Goal: Task Accomplishment & Management: Use online tool/utility

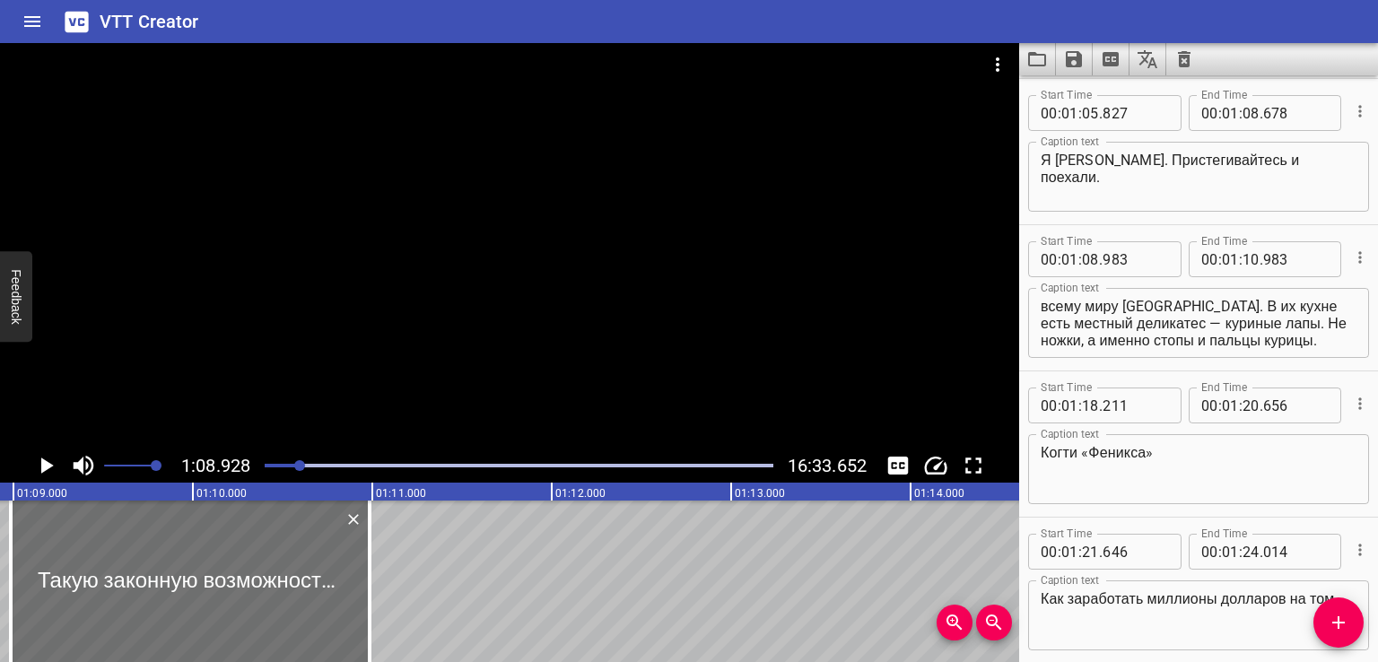
scroll to position [0, 11480]
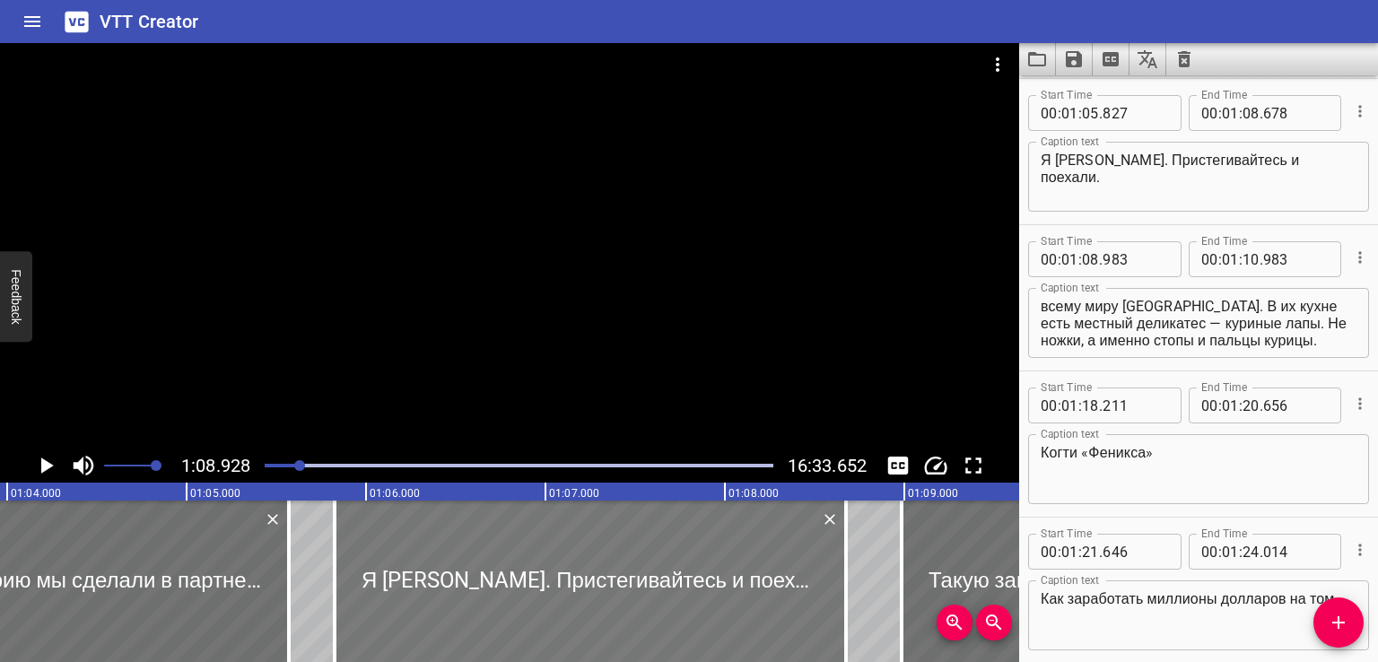
click at [538, 612] on div at bounding box center [591, 582] width 512 height 162
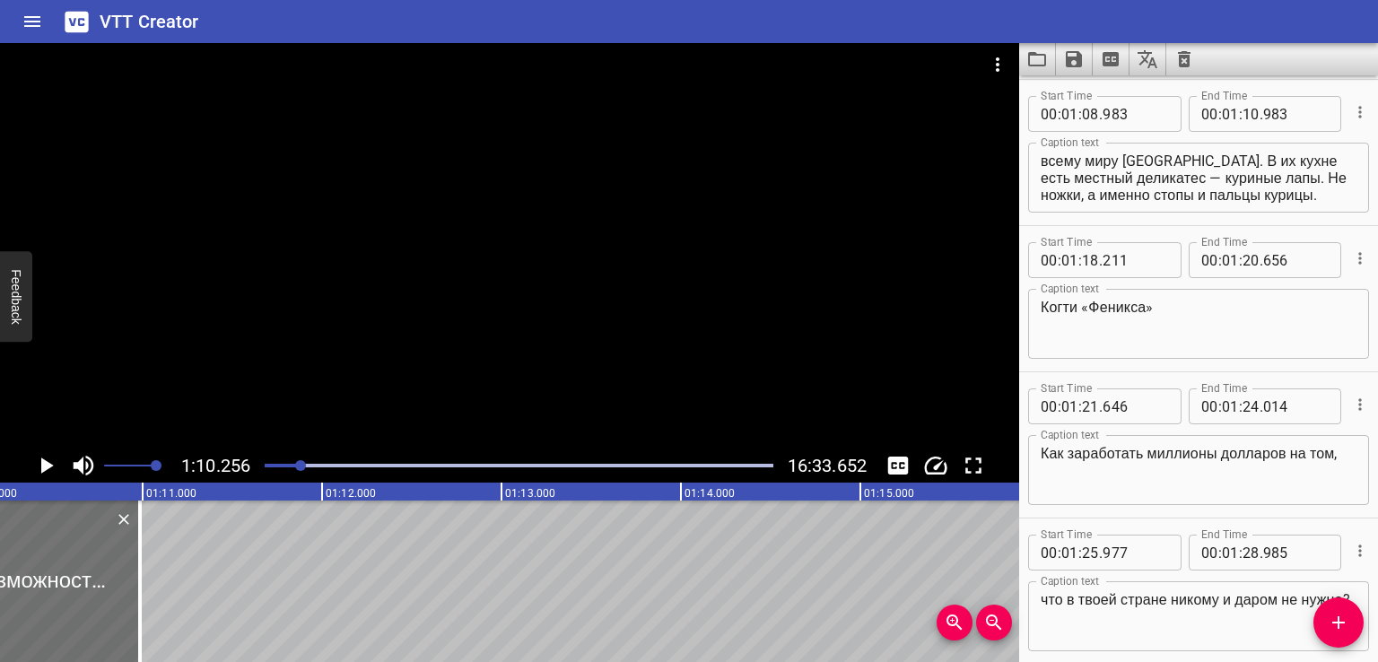
scroll to position [0, 12610]
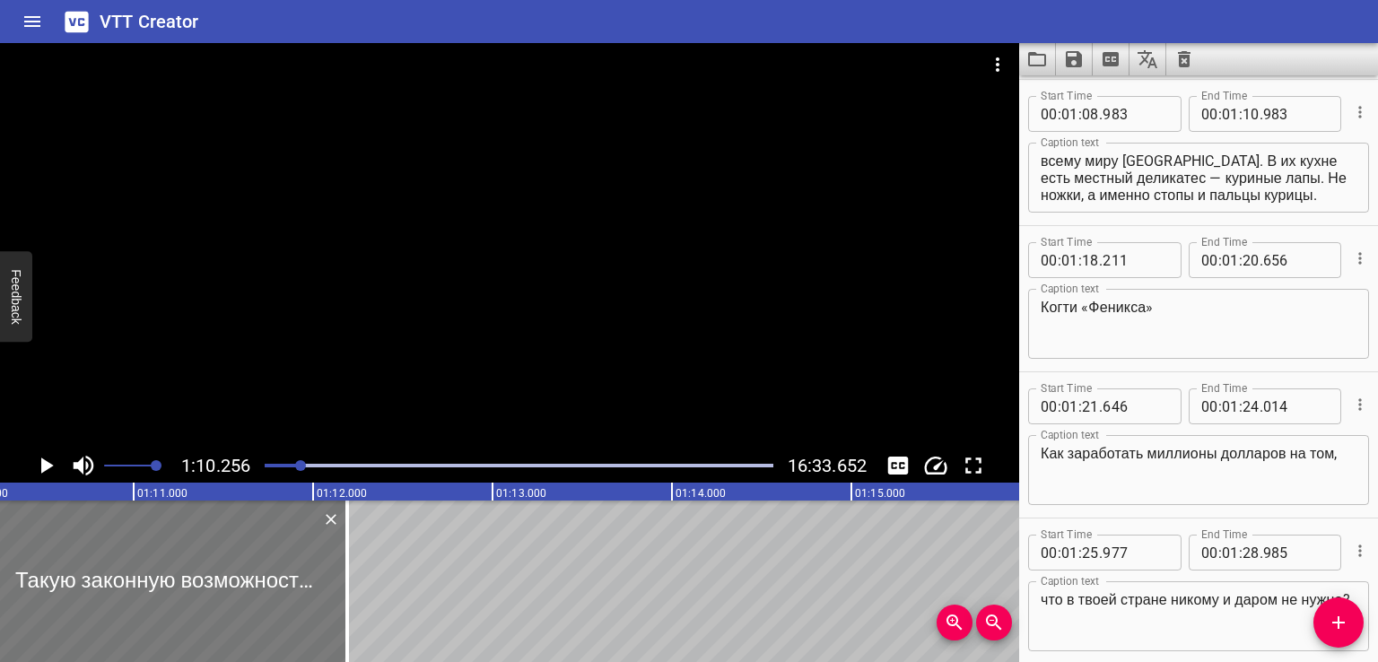
drag, startPoint x: 86, startPoint y: 575, endPoint x: 628, endPoint y: 554, distance: 542.5
click at [347, 554] on div at bounding box center [167, 582] width 359 height 162
type input "12"
type input "003"
type input "14"
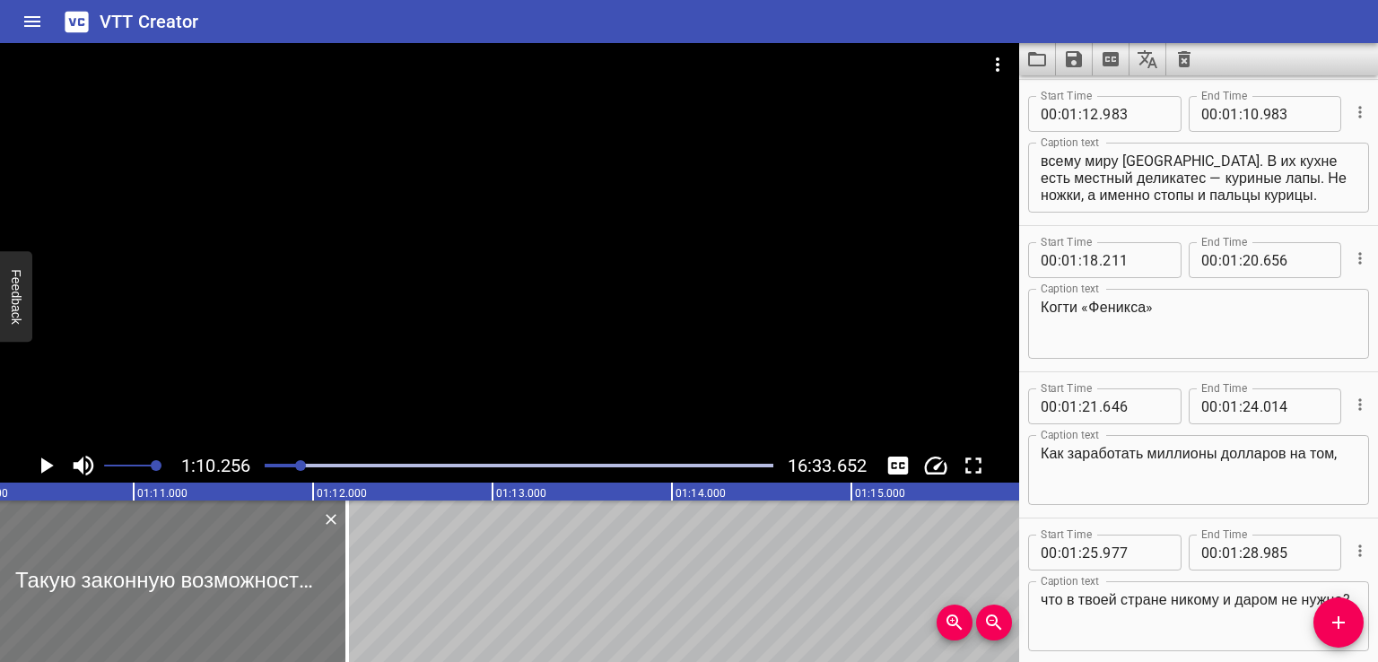
type input "003"
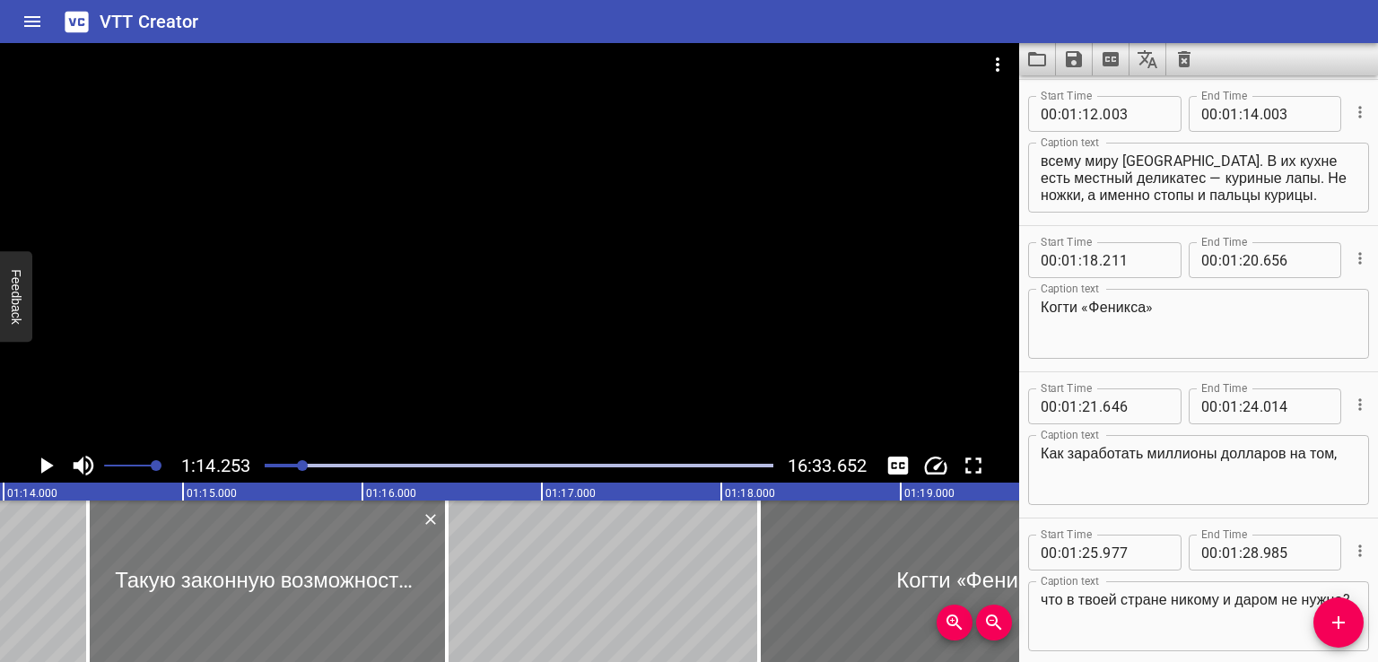
scroll to position [0, 13327]
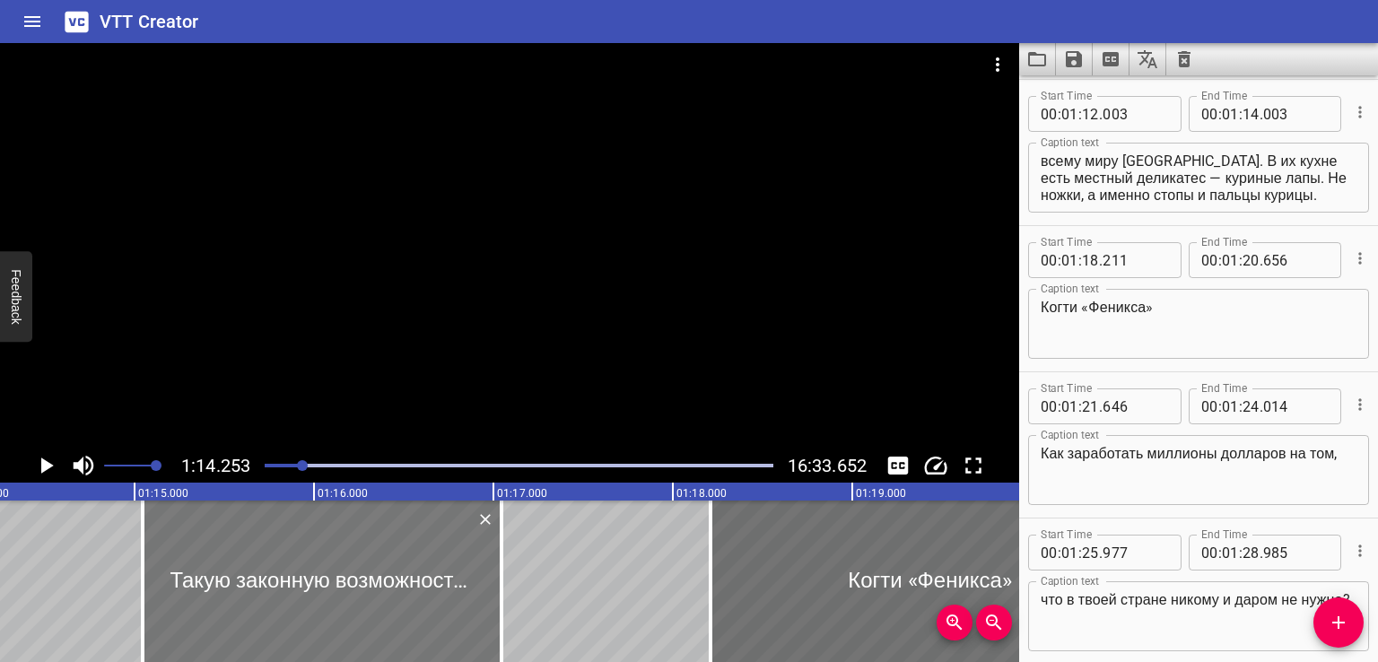
click at [344, 575] on div at bounding box center [322, 582] width 359 height 162
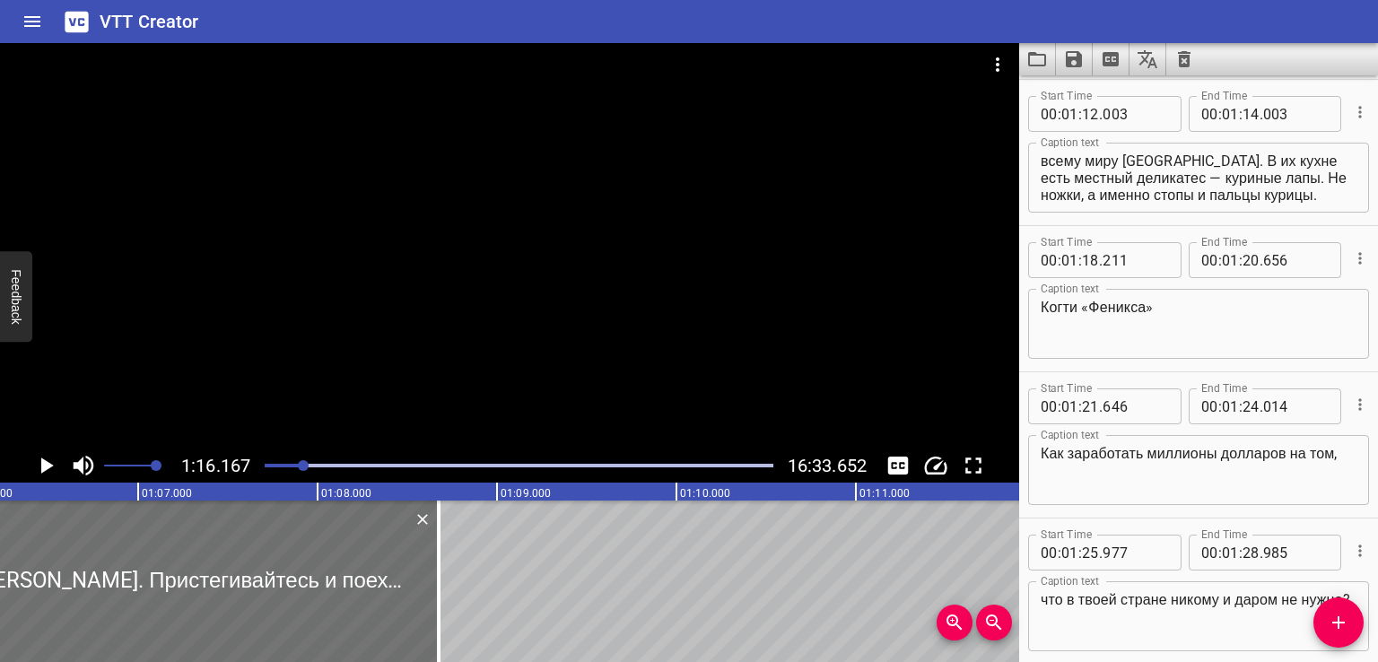
scroll to position [0, 10996]
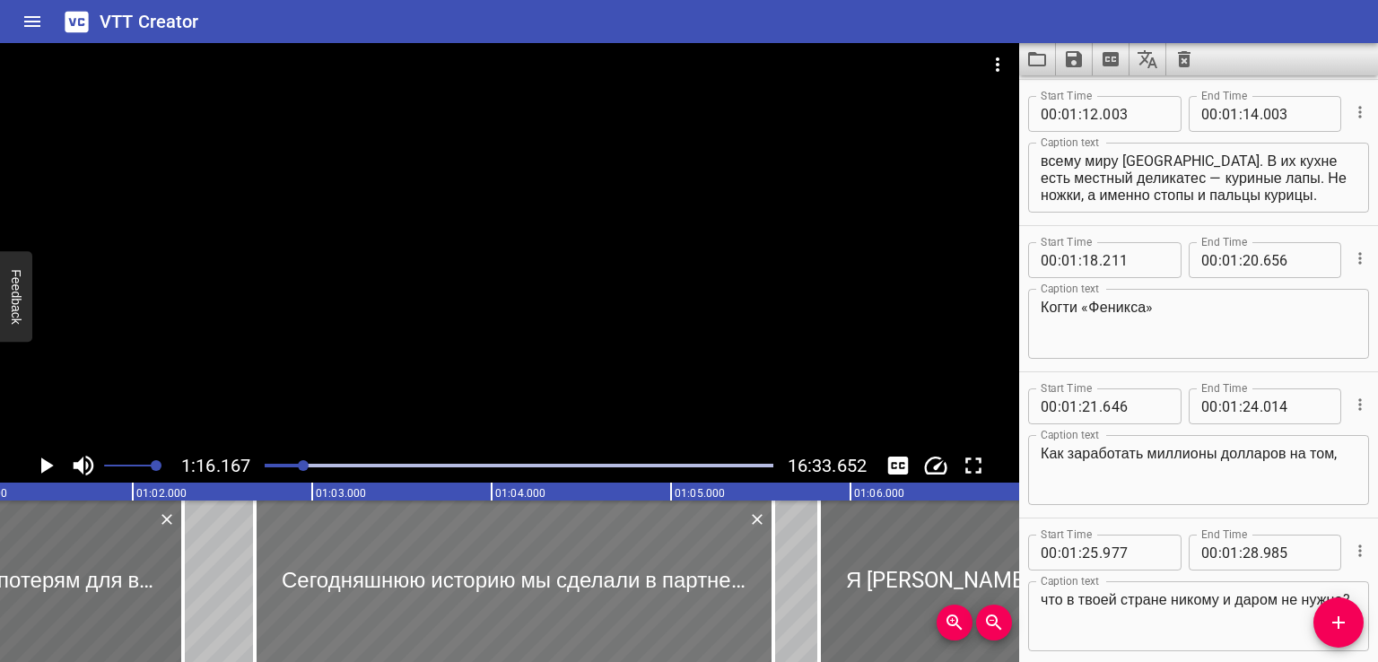
click at [287, 592] on div at bounding box center [514, 582] width 519 height 162
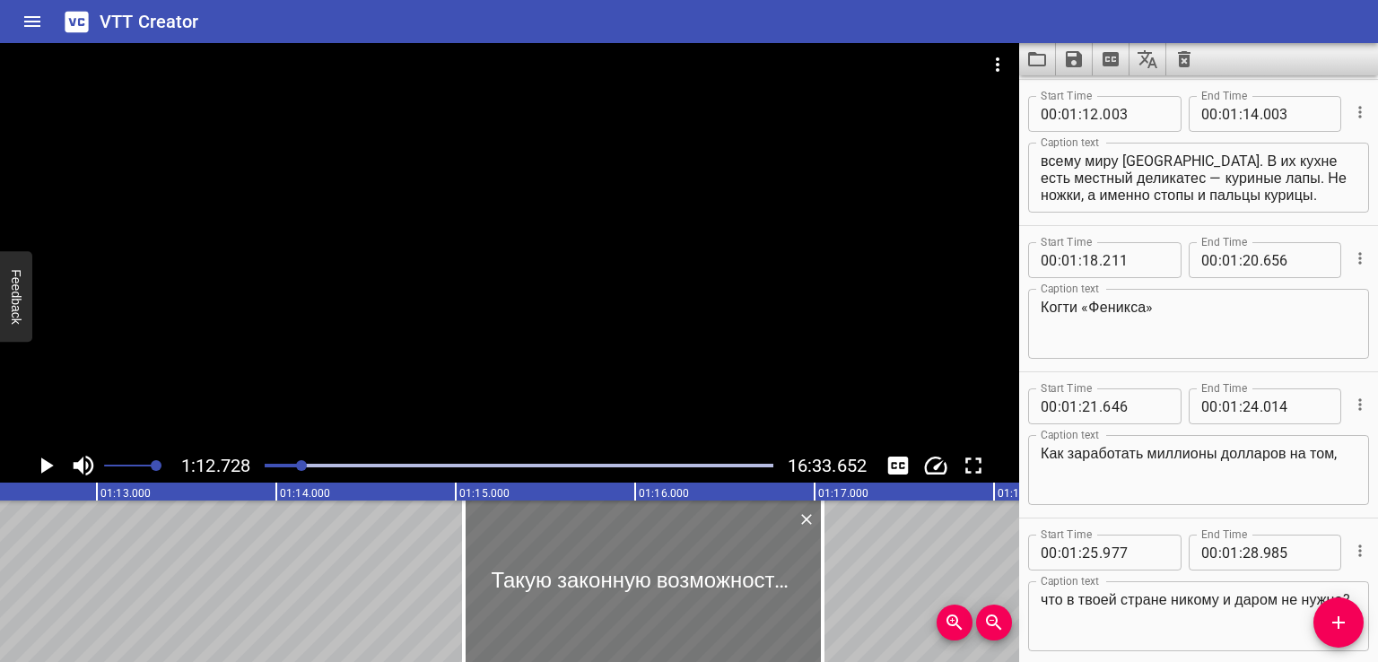
scroll to position [0, 13054]
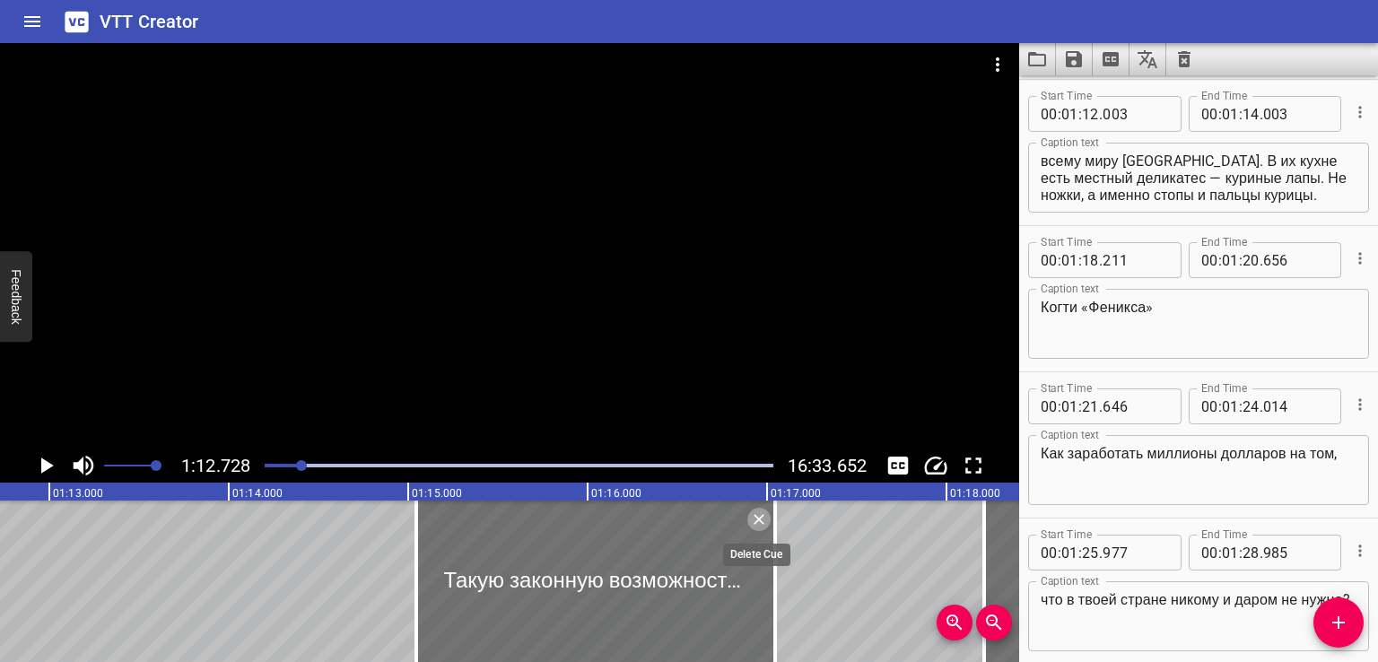
click at [759, 525] on icon "Delete" at bounding box center [759, 520] width 18 height 18
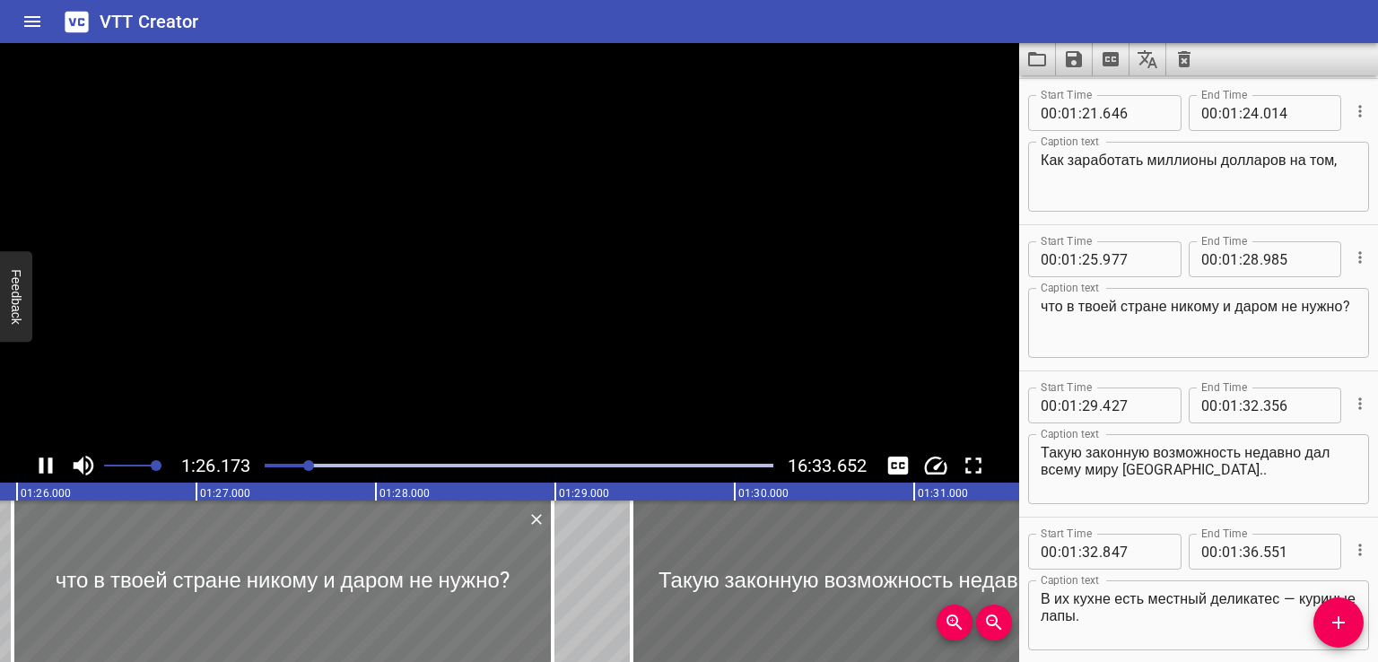
scroll to position [0, 0]
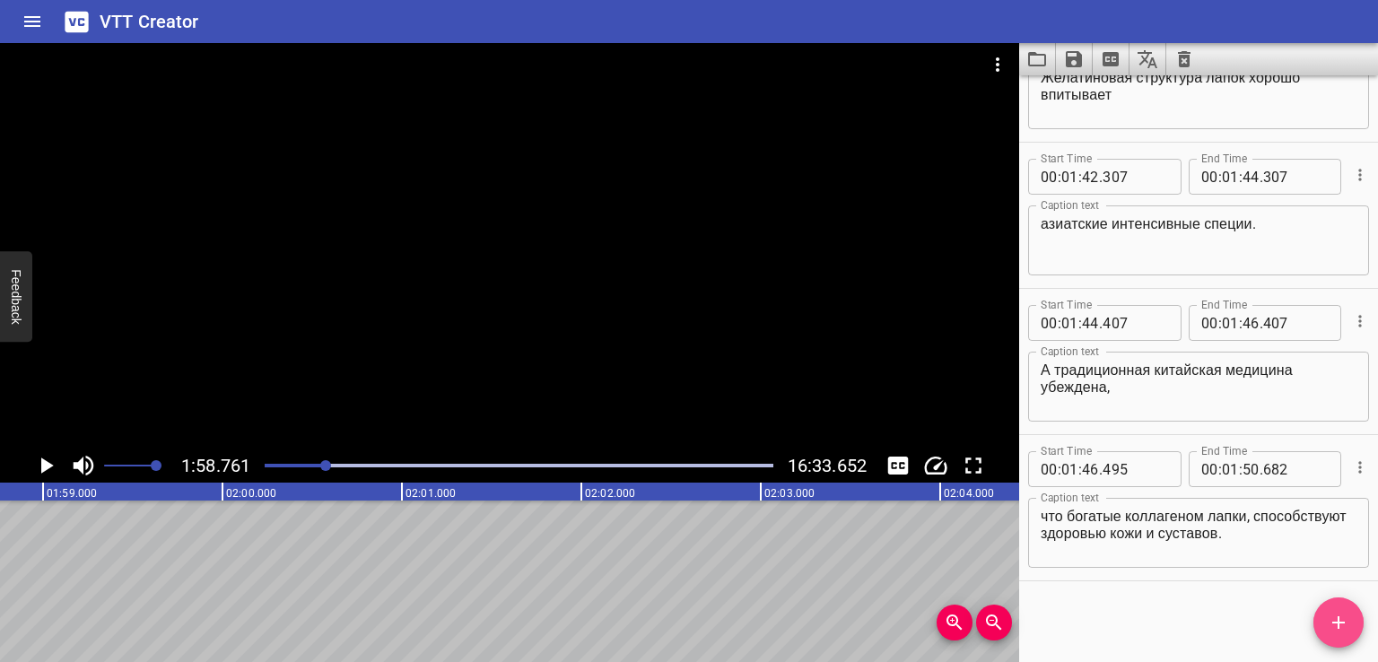
click at [1349, 618] on span "Add Cue" at bounding box center [1339, 623] width 50 height 22
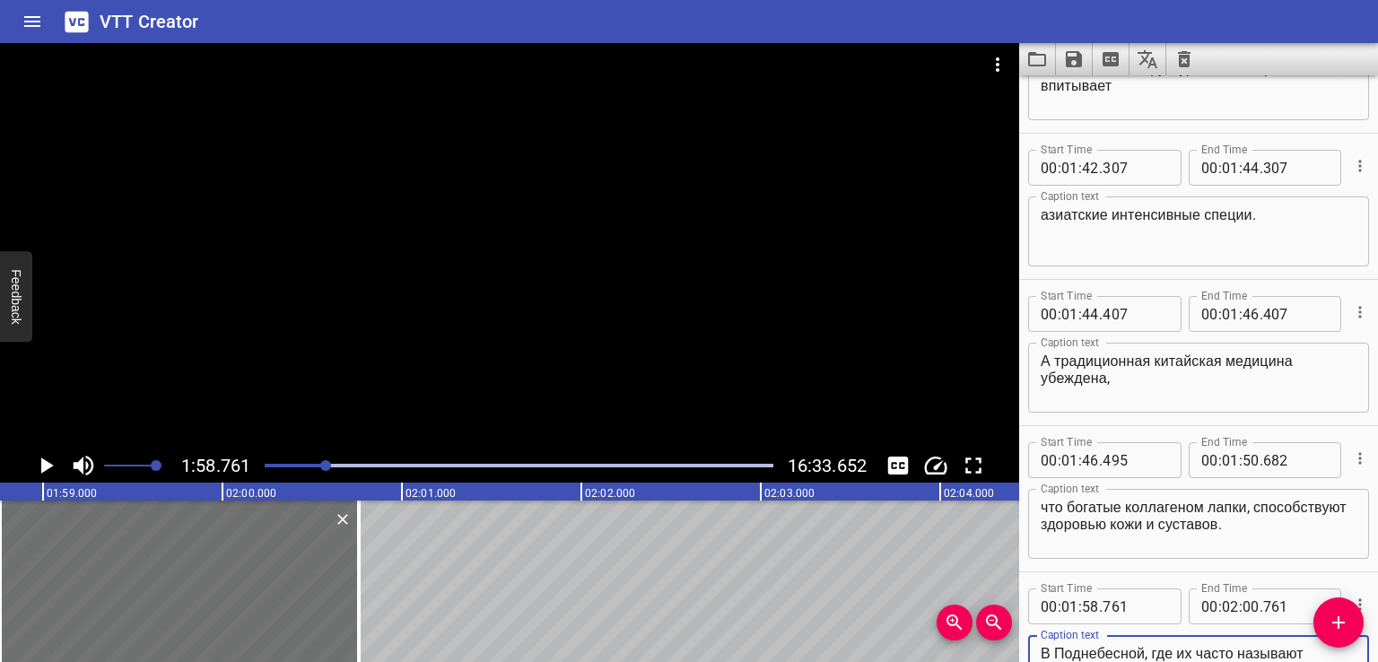
scroll to position [4363, 0]
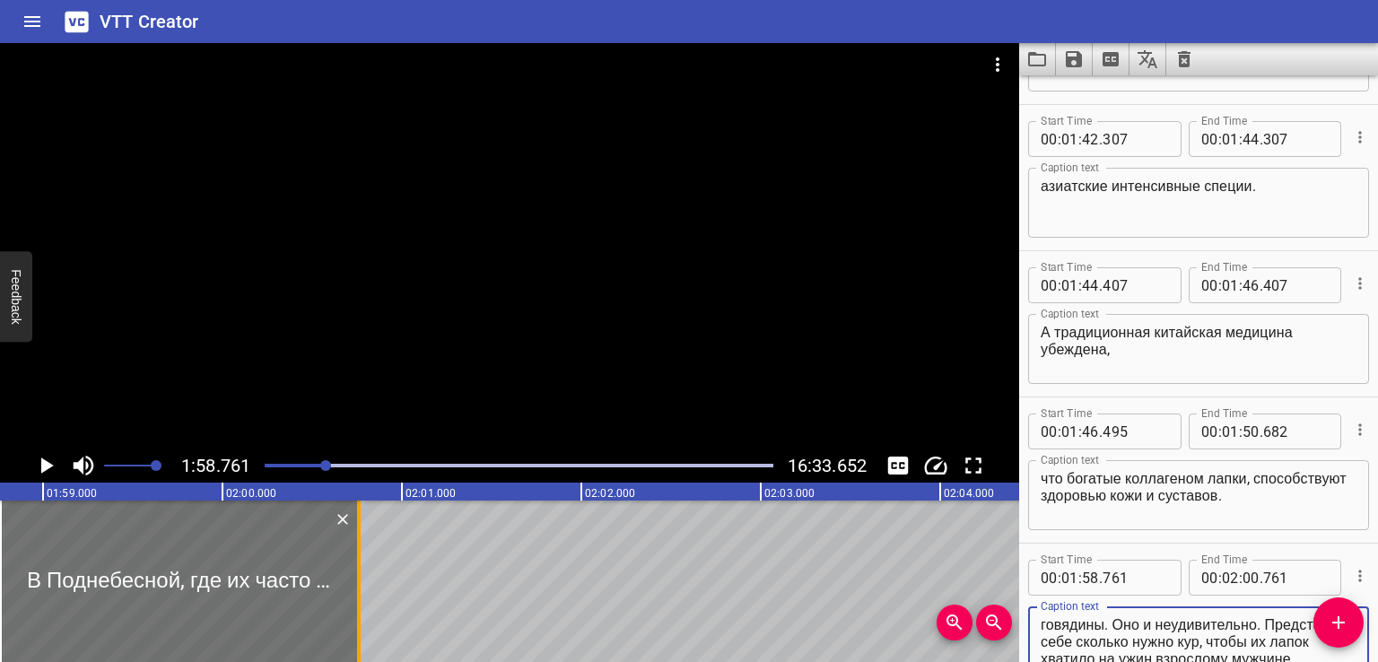
type textarea "В Поднебесной, где их часто называют «когтями феникса» — это деликатес, который…"
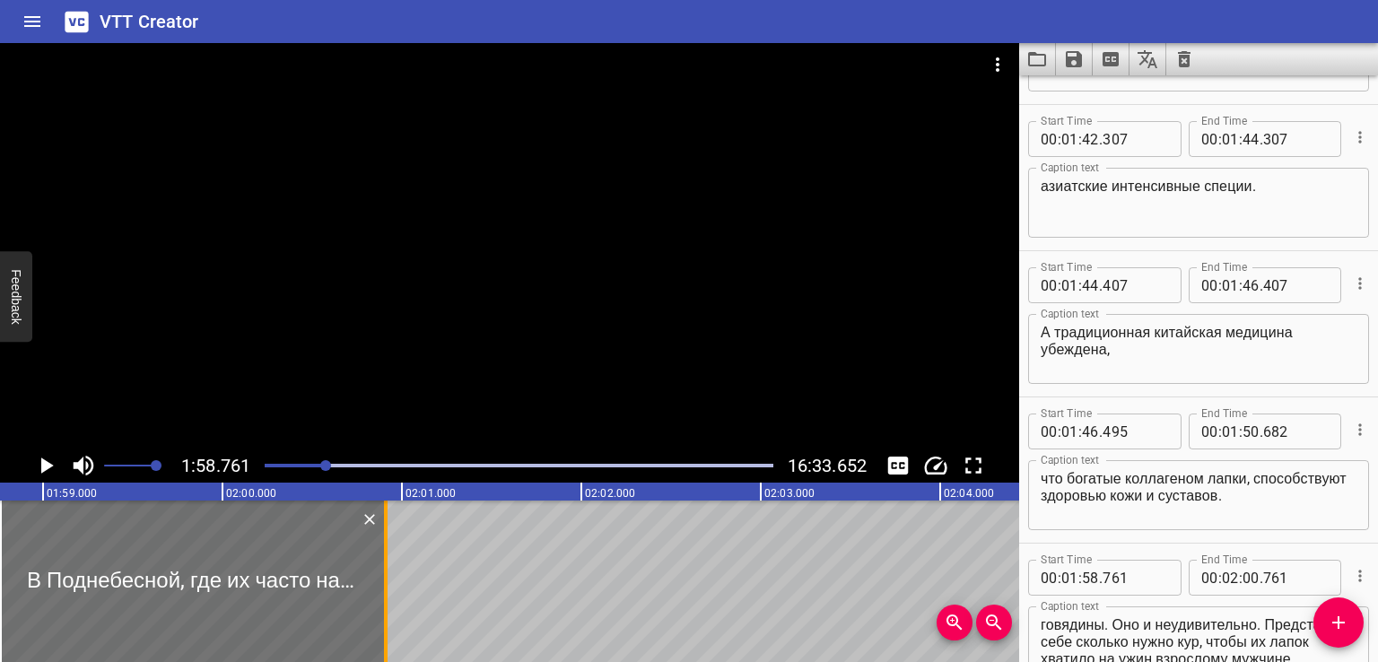
drag, startPoint x: 361, startPoint y: 575, endPoint x: 388, endPoint y: 575, distance: 26.9
click at [388, 575] on div at bounding box center [386, 582] width 18 height 162
type input "911"
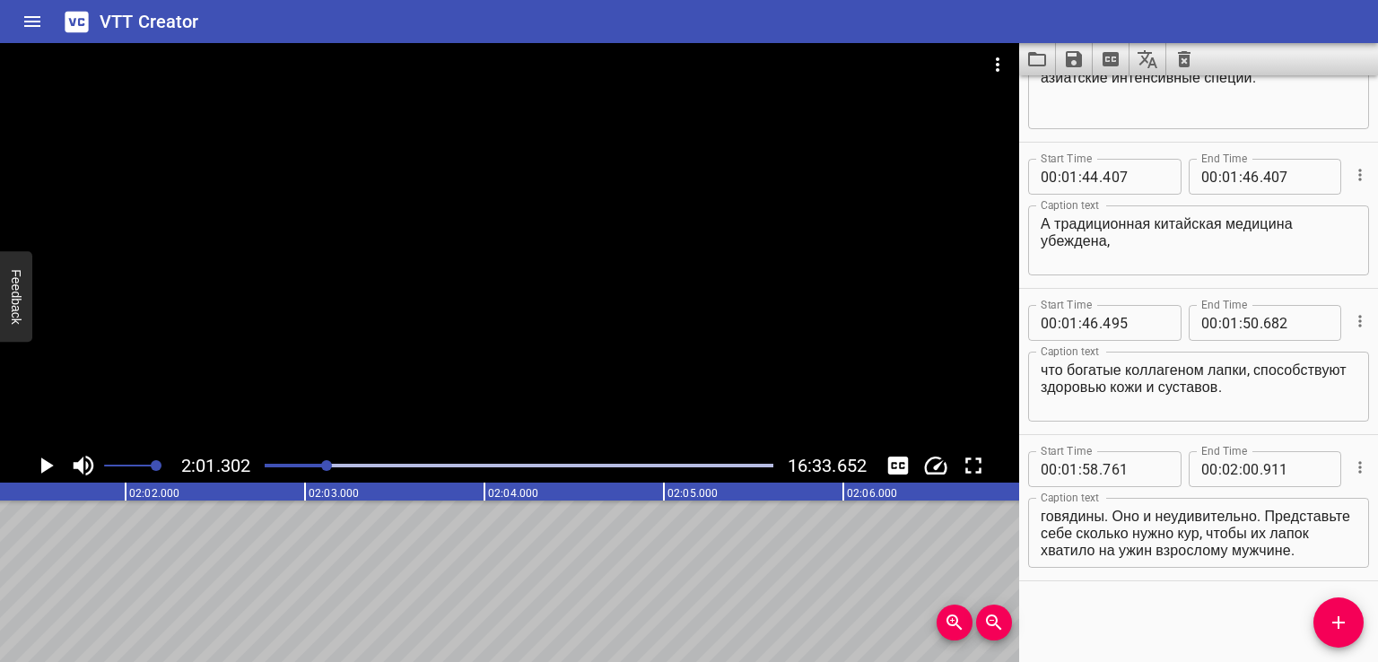
click at [4, 648] on div "00:00.000 00:01.000 00:02.000 00:03.000 00:04.000 00:05.000 00:06.000 00:07.000…" at bounding box center [510, 572] width 1020 height 179
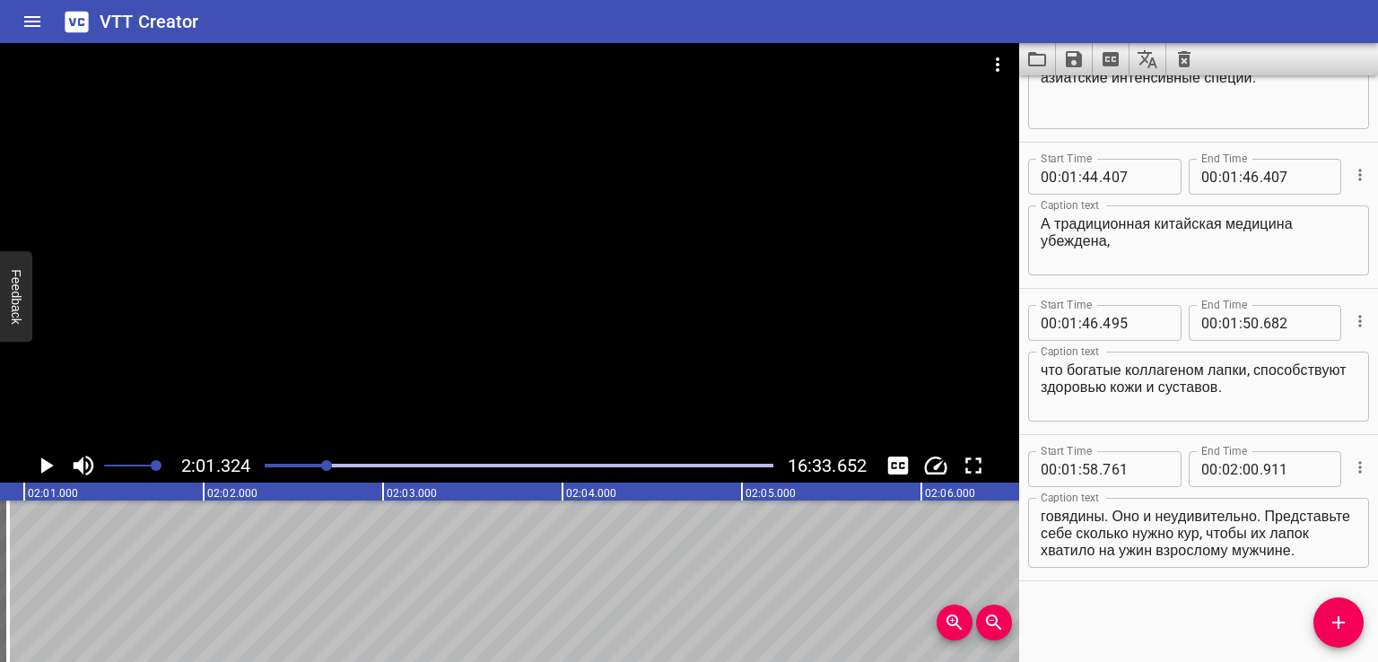
scroll to position [0, 21658]
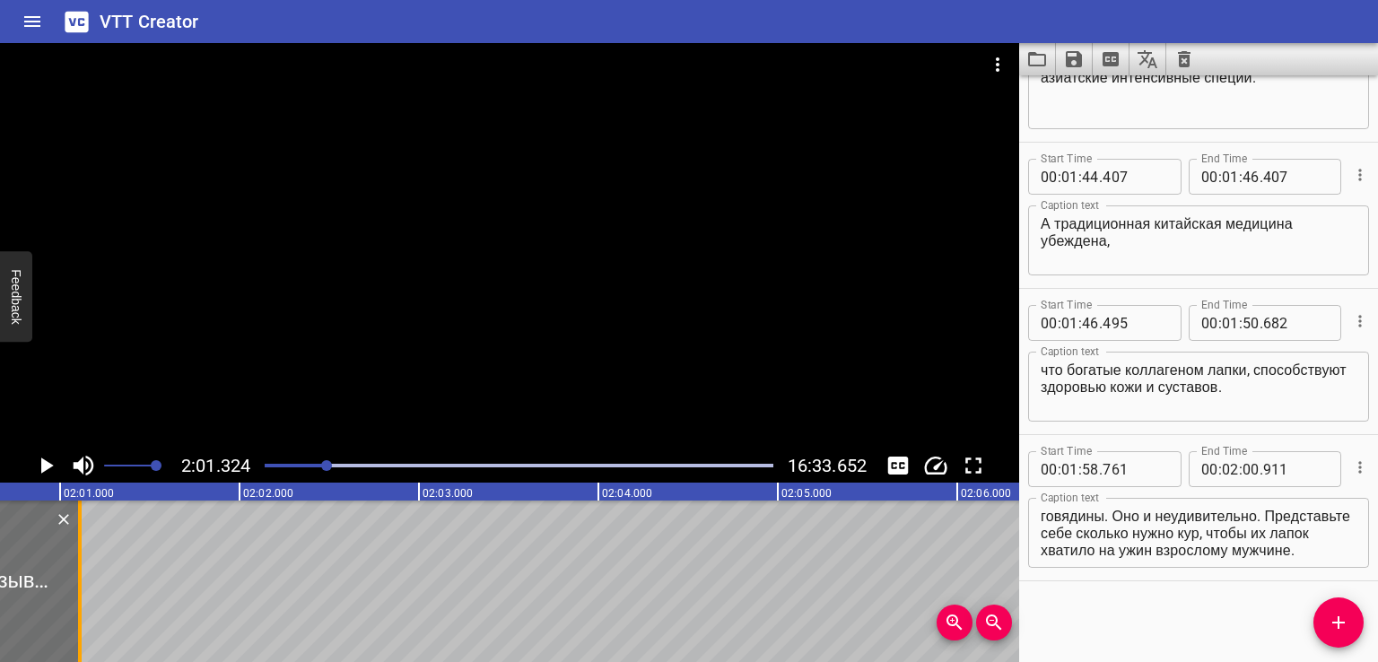
drag, startPoint x: 43, startPoint y: 600, endPoint x: 136, endPoint y: 593, distance: 92.7
click at [82, 593] on div at bounding box center [80, 582] width 4 height 162
type input "01"
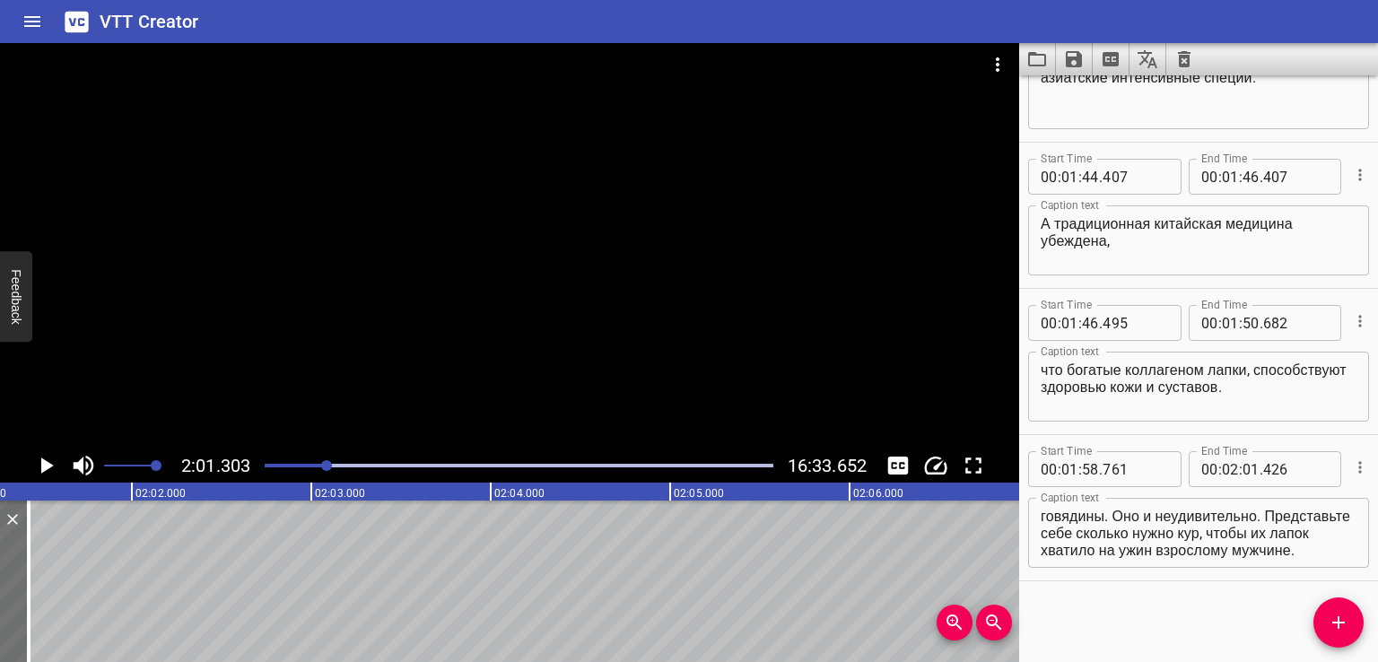
scroll to position [0, 21772]
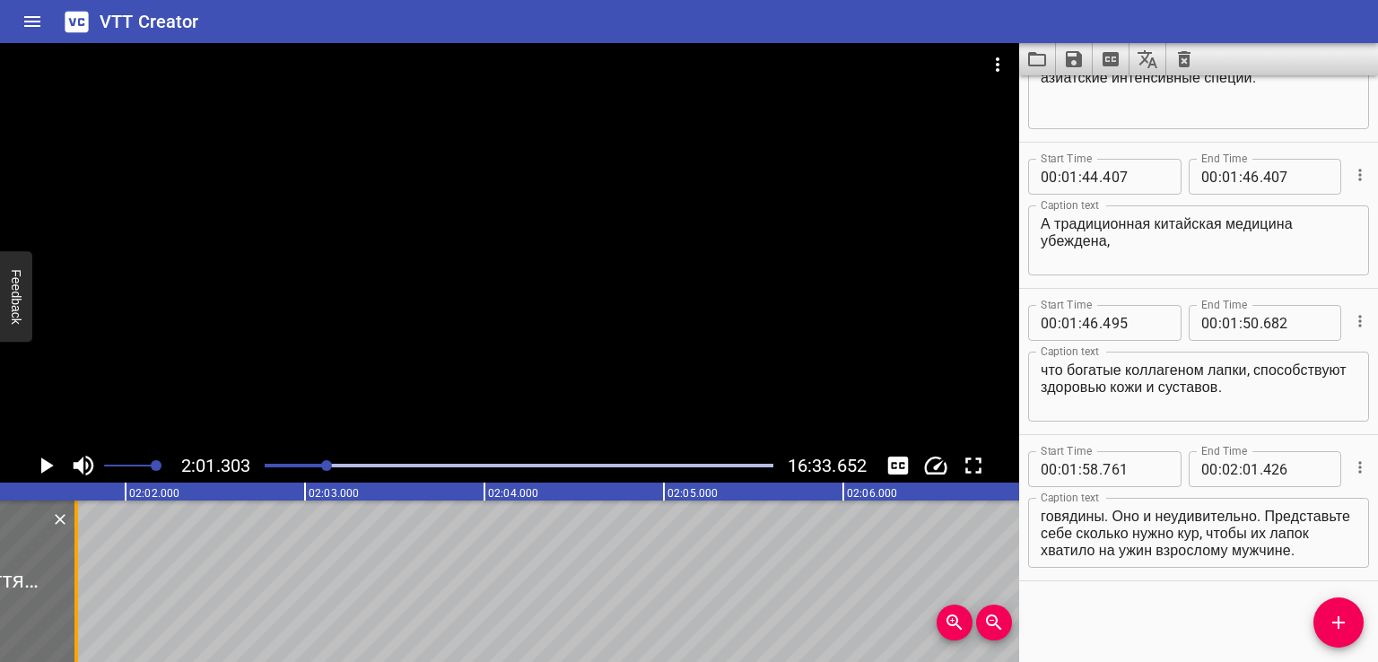
drag, startPoint x: 21, startPoint y: 587, endPoint x: 108, endPoint y: 591, distance: 87.1
click at [78, 591] on div at bounding box center [76, 582] width 4 height 162
type input "911"
click at [1001, 622] on icon "Zoom Out" at bounding box center [995, 623] width 22 height 22
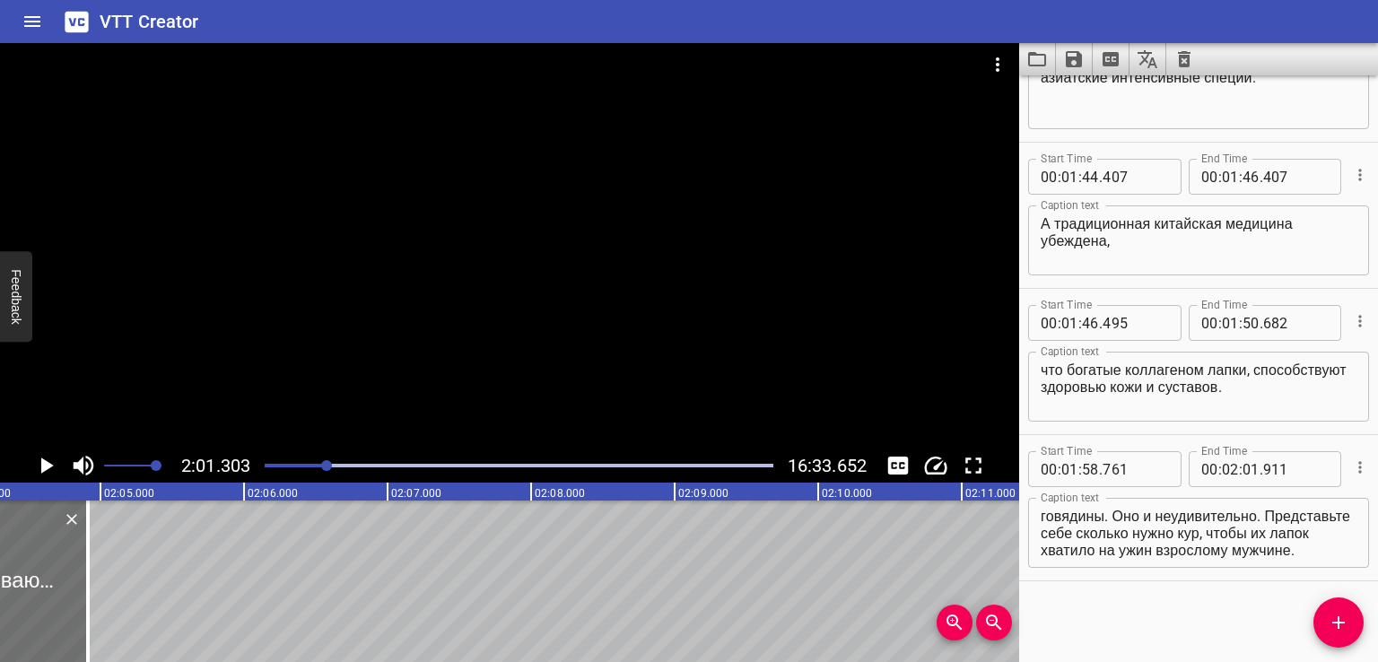
click at [976, 605] on button "Zoom Out" at bounding box center [994, 623] width 36 height 36
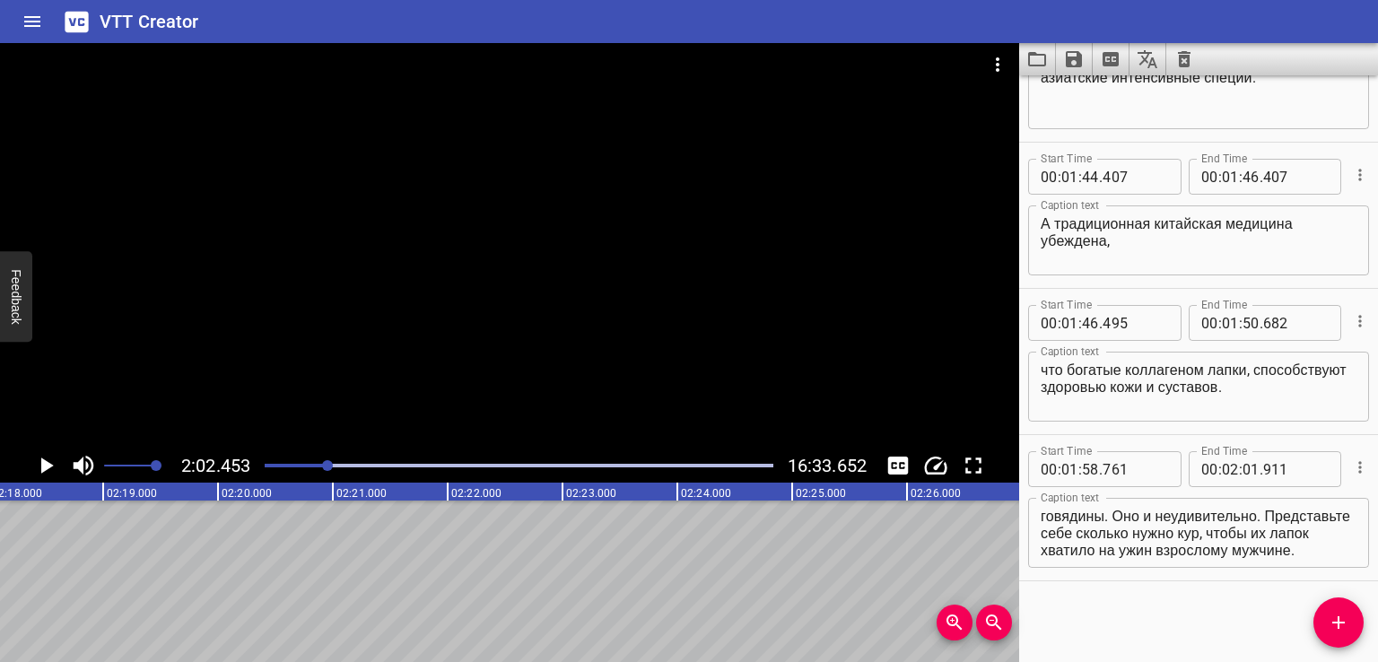
click at [976, 605] on button "Zoom Out" at bounding box center [994, 623] width 36 height 36
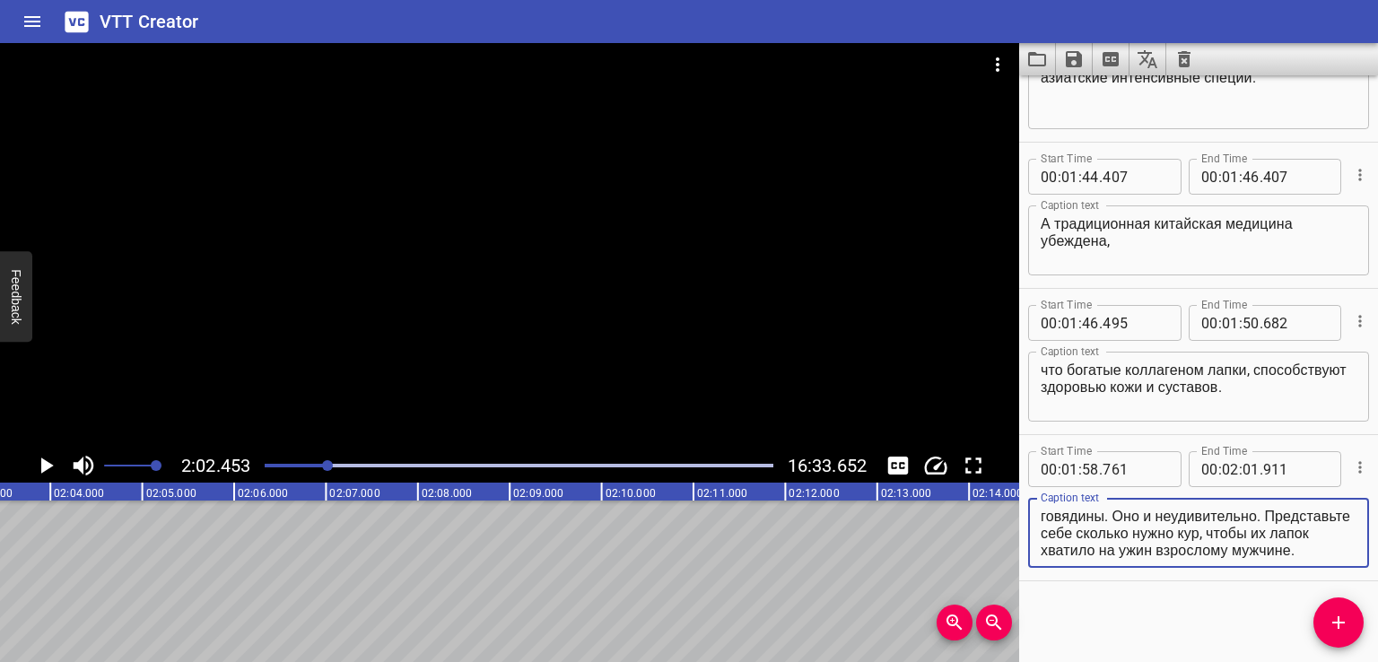
click at [1110, 557] on textarea "В Поднебесной, где их часто называют «когтями феникса» — это деликатес, который…" at bounding box center [1199, 533] width 316 height 51
drag, startPoint x: 1192, startPoint y: 534, endPoint x: 1319, endPoint y: 573, distance: 133.4
click at [1319, 573] on div "Start Time 00 : 01 : 58 . 761 Start Time End Time 00 : 02 : 01 . 911 End Time C…" at bounding box center [1199, 507] width 359 height 145
type textarea "В Поднебесной, где их часто называют «когтями феникса» —"
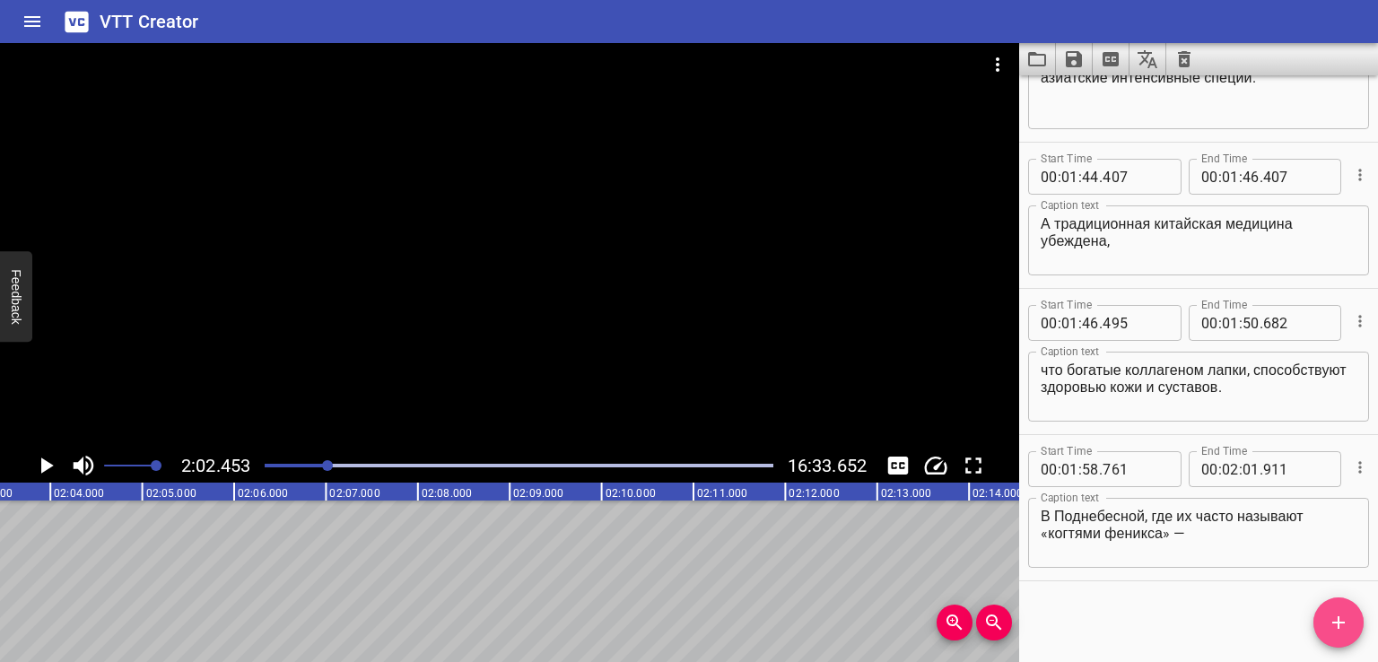
click at [1348, 619] on icon "Add Cue" at bounding box center [1339, 623] width 22 height 22
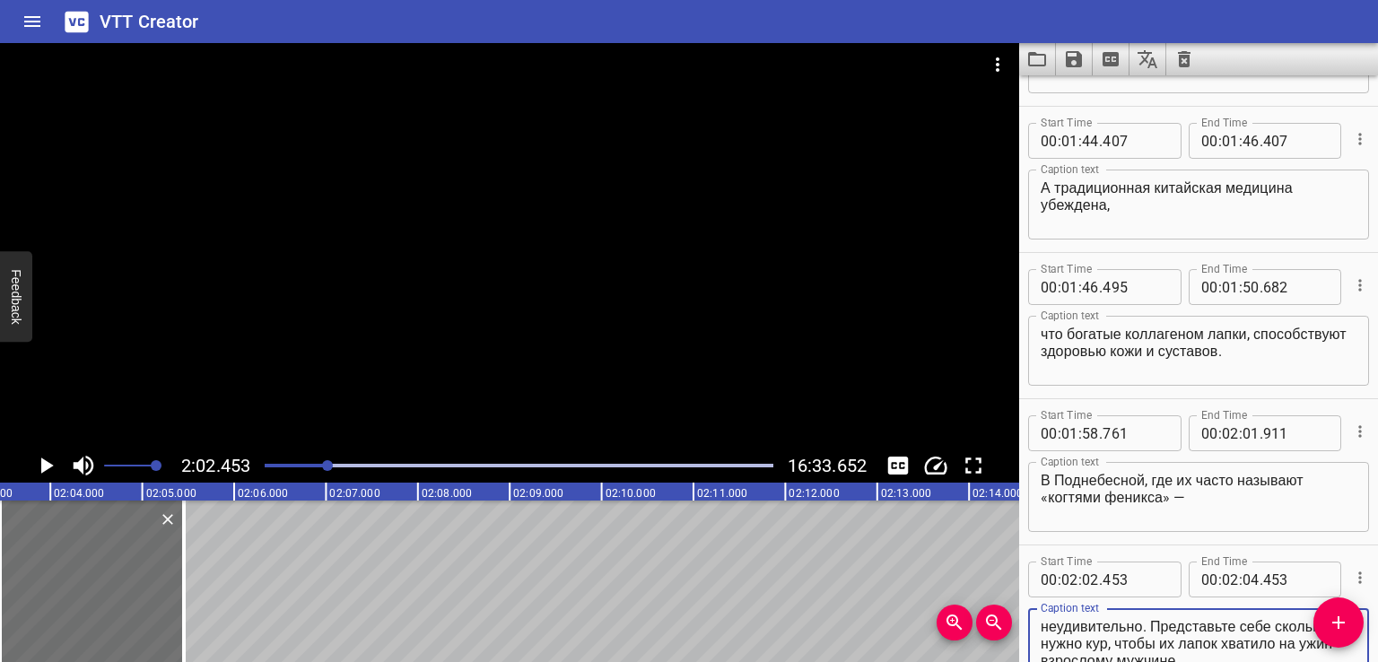
scroll to position [4512, 0]
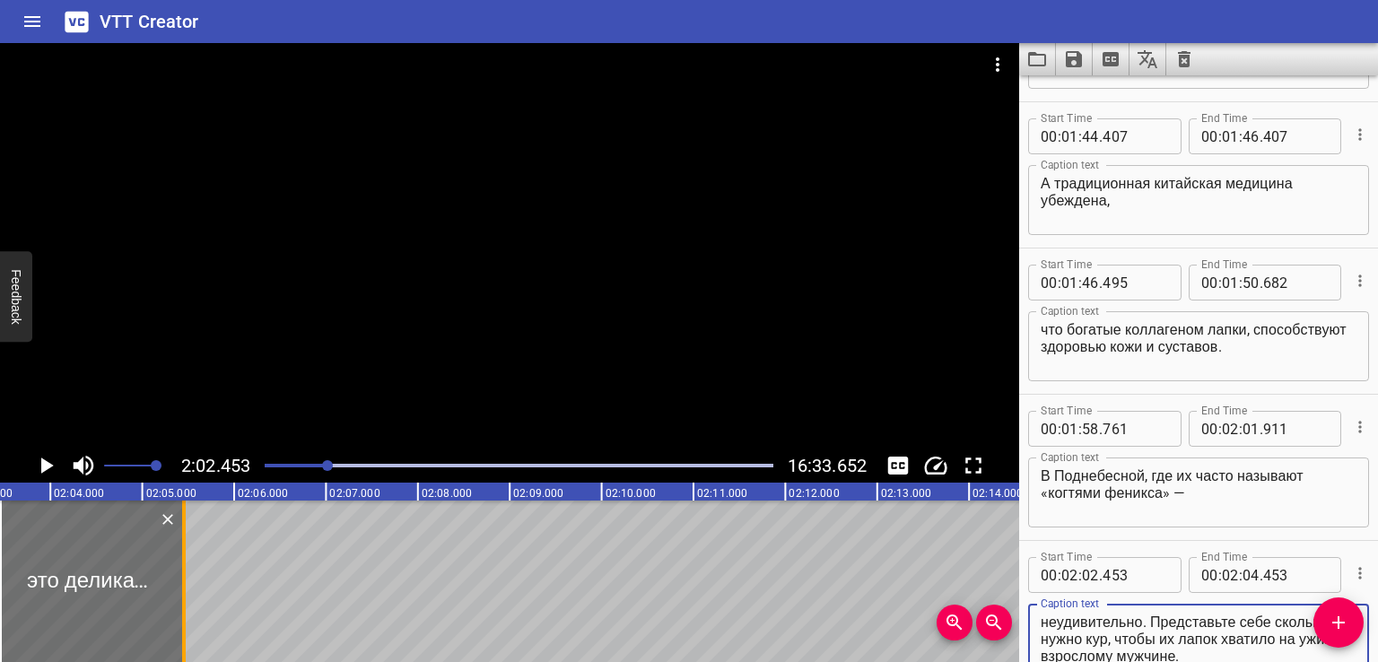
type textarea "это деликатес, который нередко стоит дороже куриного мяса и даже говядины. Оно …"
drag, startPoint x: 199, startPoint y: 568, endPoint x: 267, endPoint y: 565, distance: 68.3
click at [201, 565] on div at bounding box center [199, 582] width 4 height 162
type input "05"
type input "361"
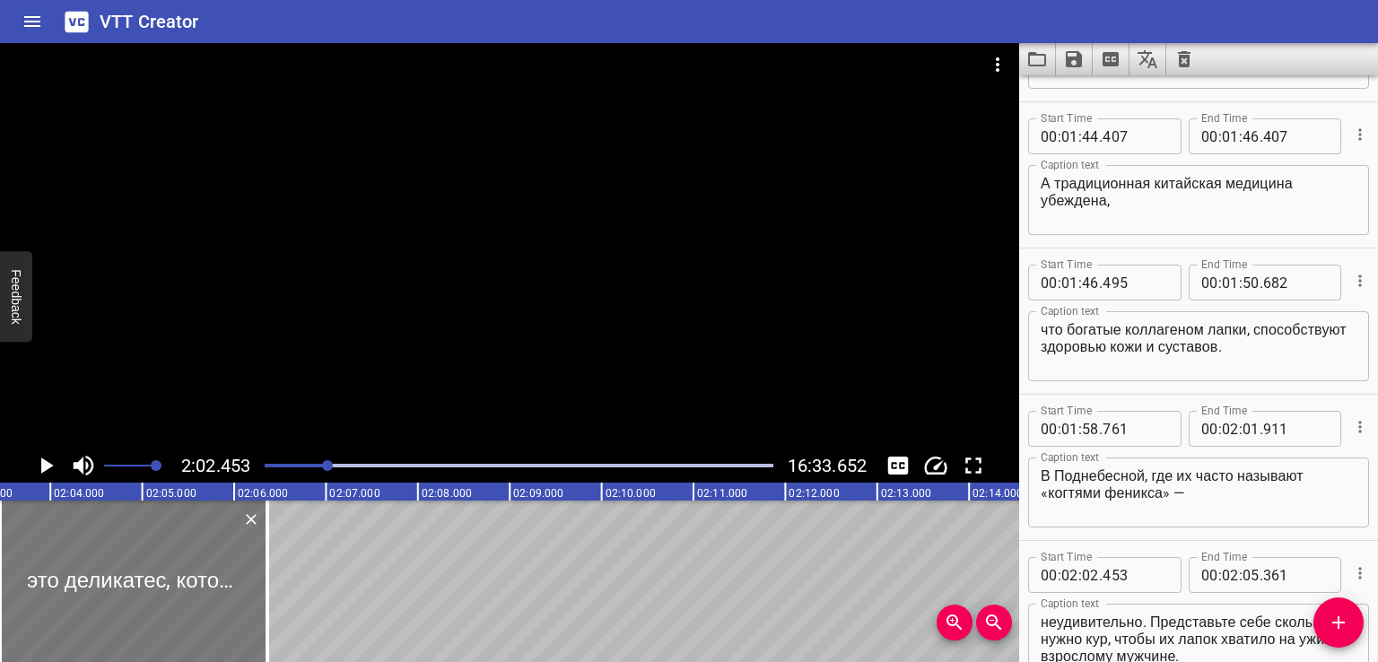
drag, startPoint x: 206, startPoint y: 565, endPoint x: 217, endPoint y: 566, distance: 10.9
click at [217, 566] on div at bounding box center [133, 582] width 267 height 162
type input "570"
type input "478"
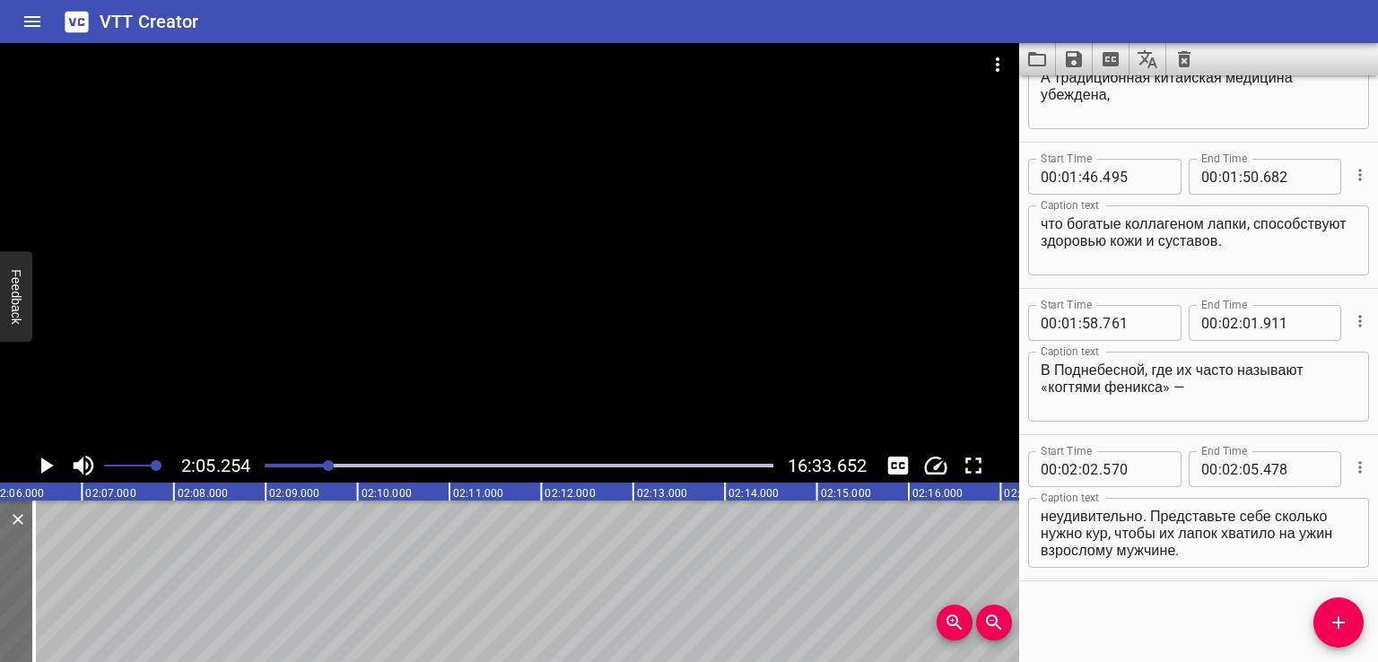
scroll to position [0, 11510]
click at [1185, 518] on textarea "это деликатес, который нередко стоит дороже куриного мяса и даже говядины. Оно …" at bounding box center [1199, 533] width 316 height 51
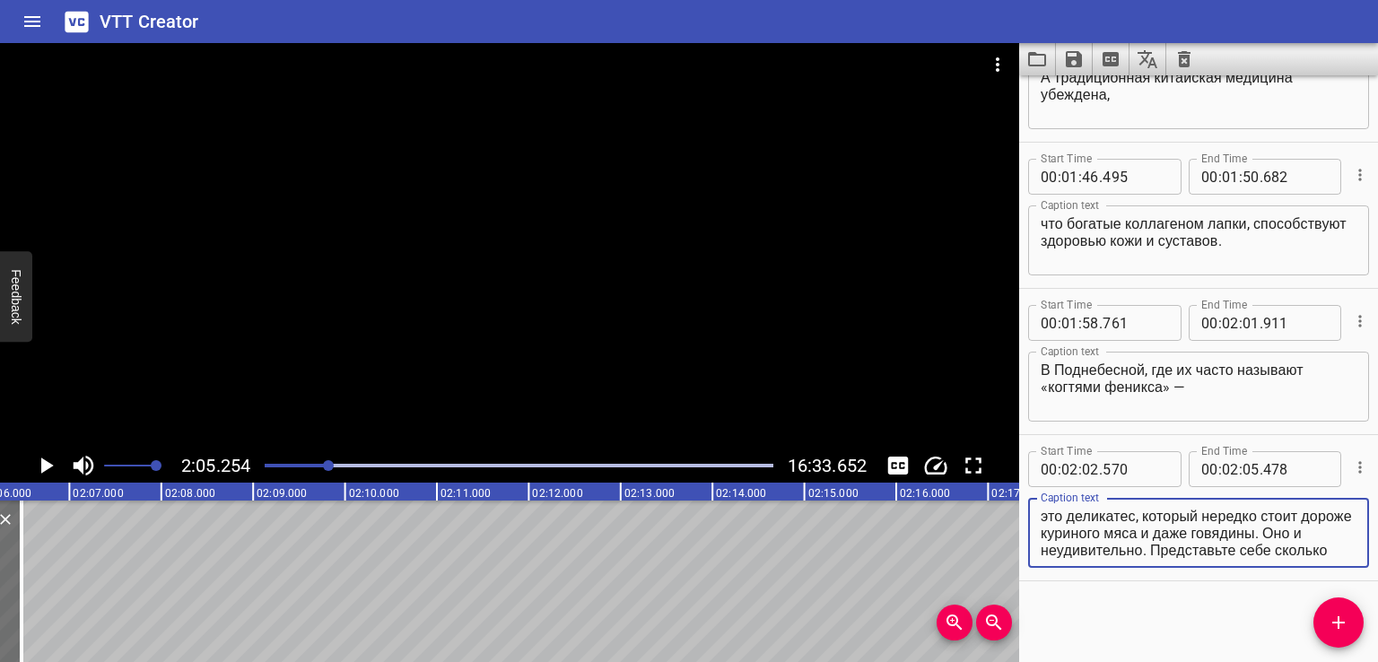
scroll to position [34, 0]
drag, startPoint x: 1094, startPoint y: 532, endPoint x: 1321, endPoint y: 571, distance: 230.3
click at [1321, 571] on div "Caption text это деликатес, который нередко стоит дороже куриного мяса и даже г…" at bounding box center [1198, 531] width 341 height 81
type textarea "это деликатес, который нередко стоит дороже"
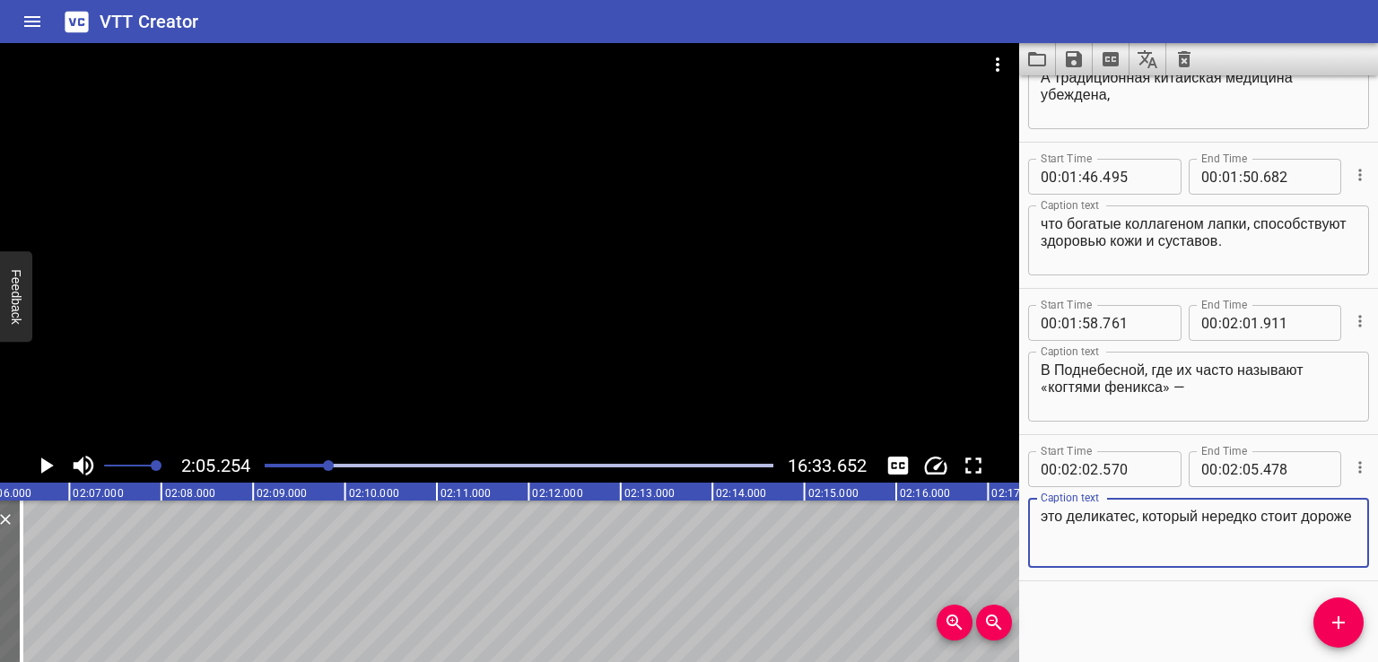
click at [1317, 617] on span "Add Cue" at bounding box center [1339, 623] width 50 height 22
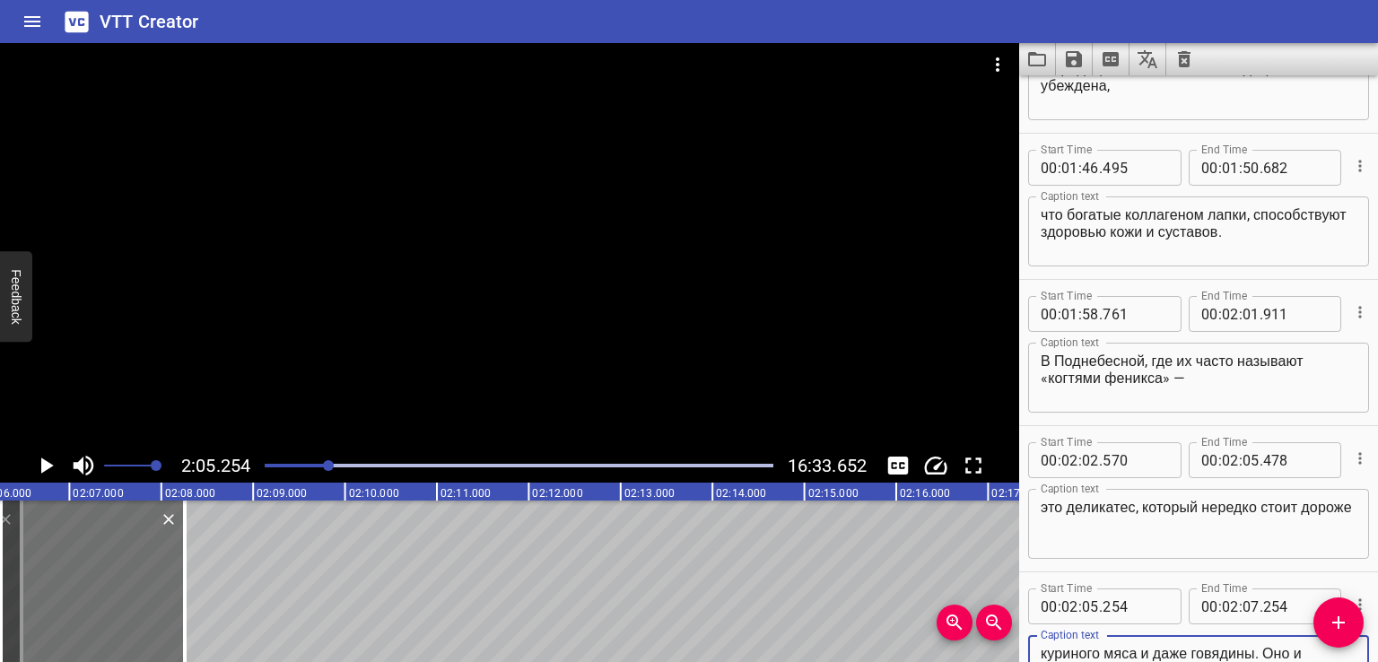
scroll to position [17, 0]
type textarea "куриного мяса и даже говядины. Оно и неудивительно. Представьте себе сколько ну…"
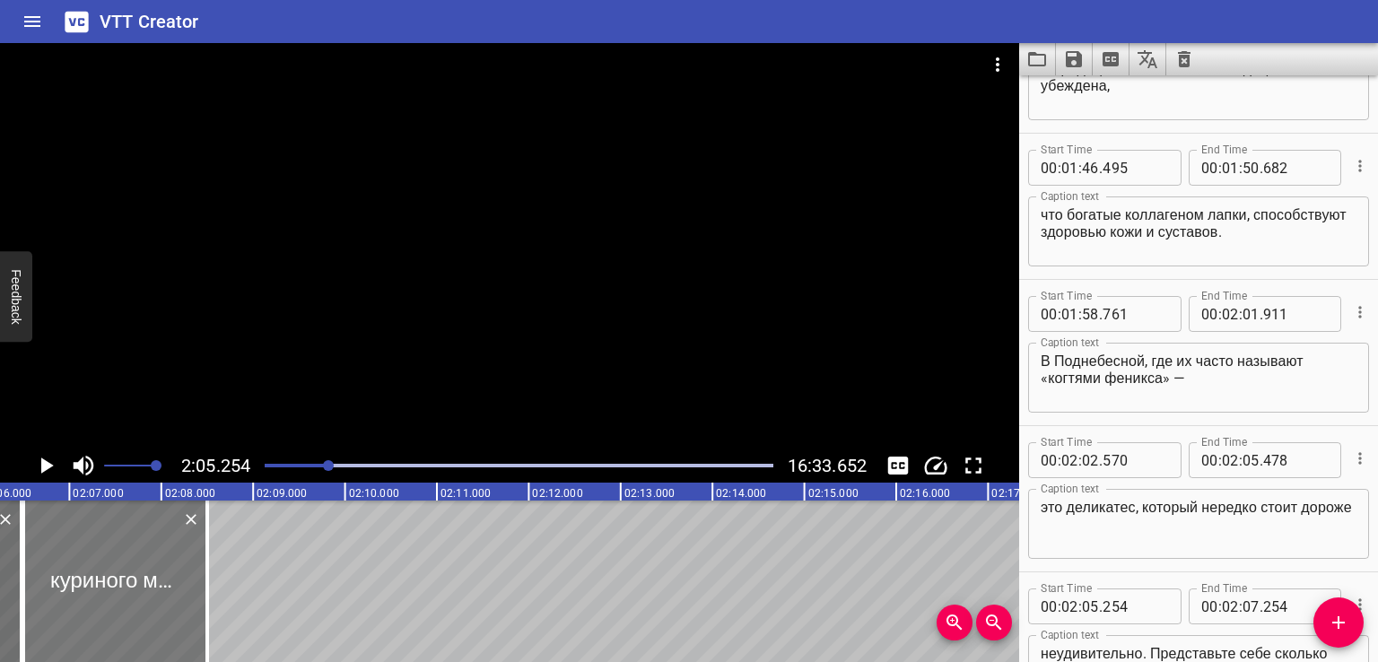
drag, startPoint x: 144, startPoint y: 597, endPoint x: 157, endPoint y: 600, distance: 13.9
click at [157, 600] on div at bounding box center [115, 582] width 184 height 162
type input "556"
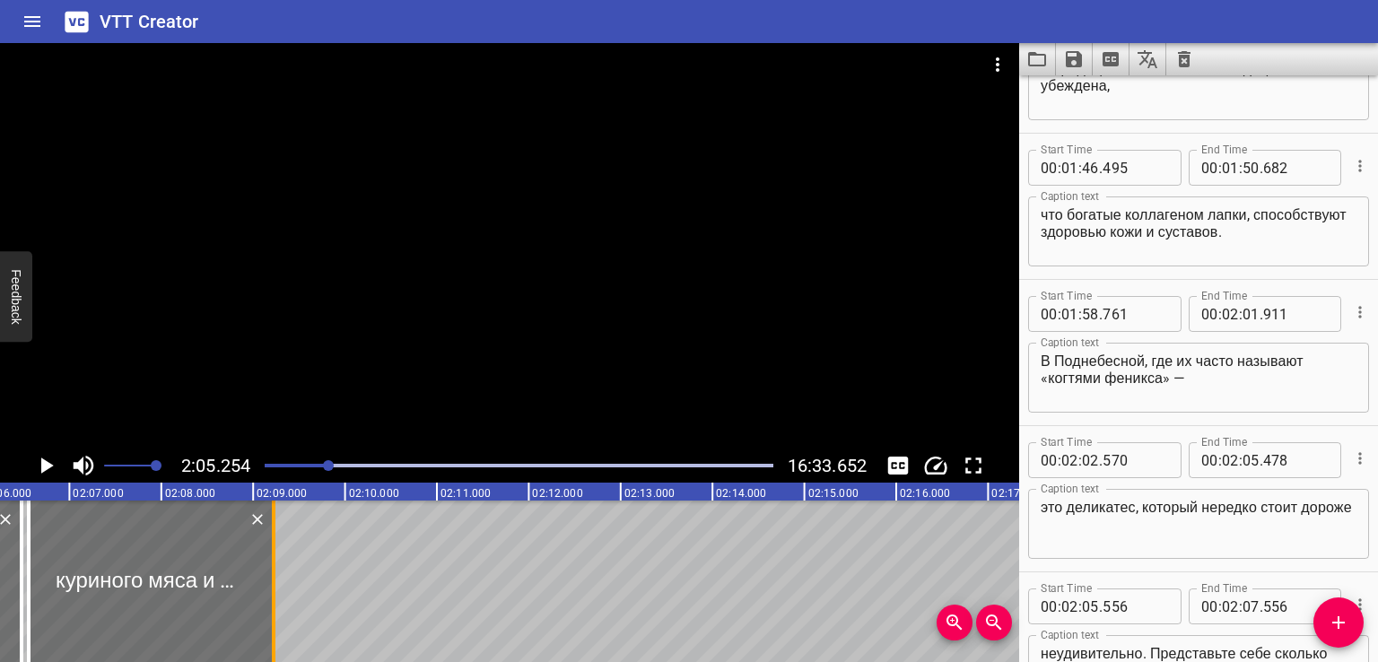
drag, startPoint x: 214, startPoint y: 593, endPoint x: 281, endPoint y: 582, distance: 67.3
click at [281, 582] on div at bounding box center [274, 582] width 18 height 162
type input "08"
type input "279"
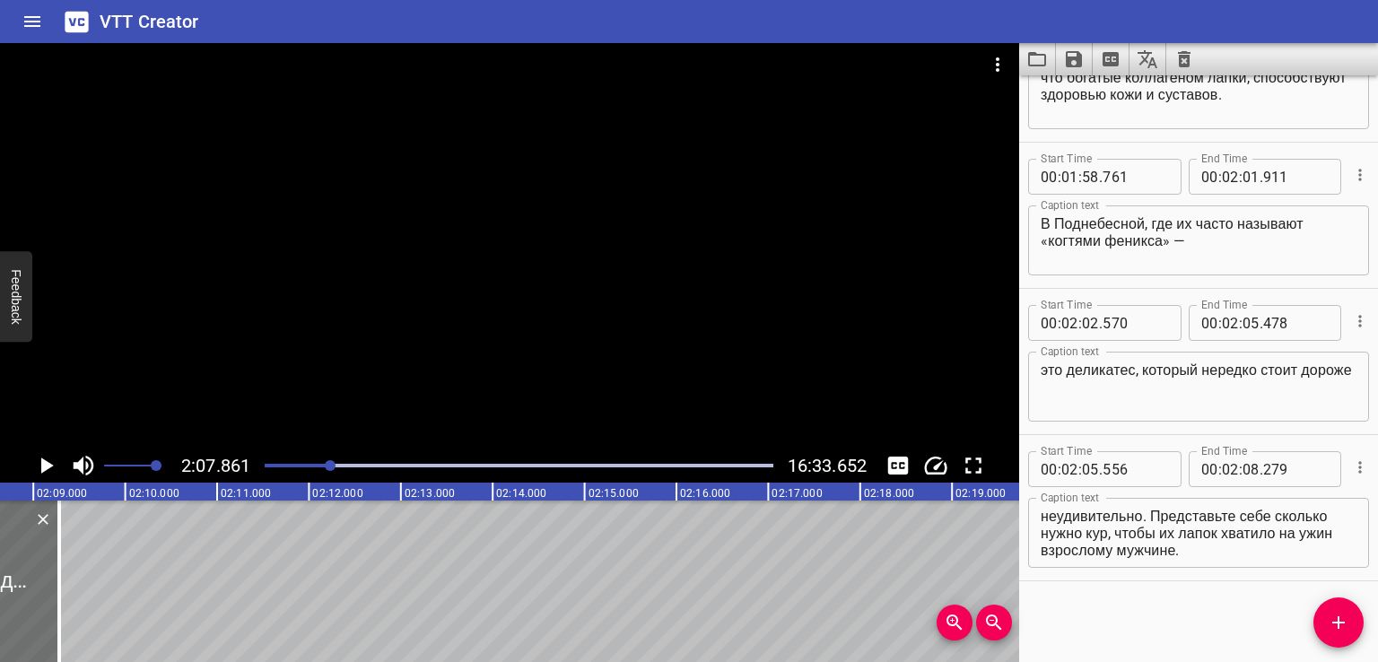
scroll to position [0, 11750]
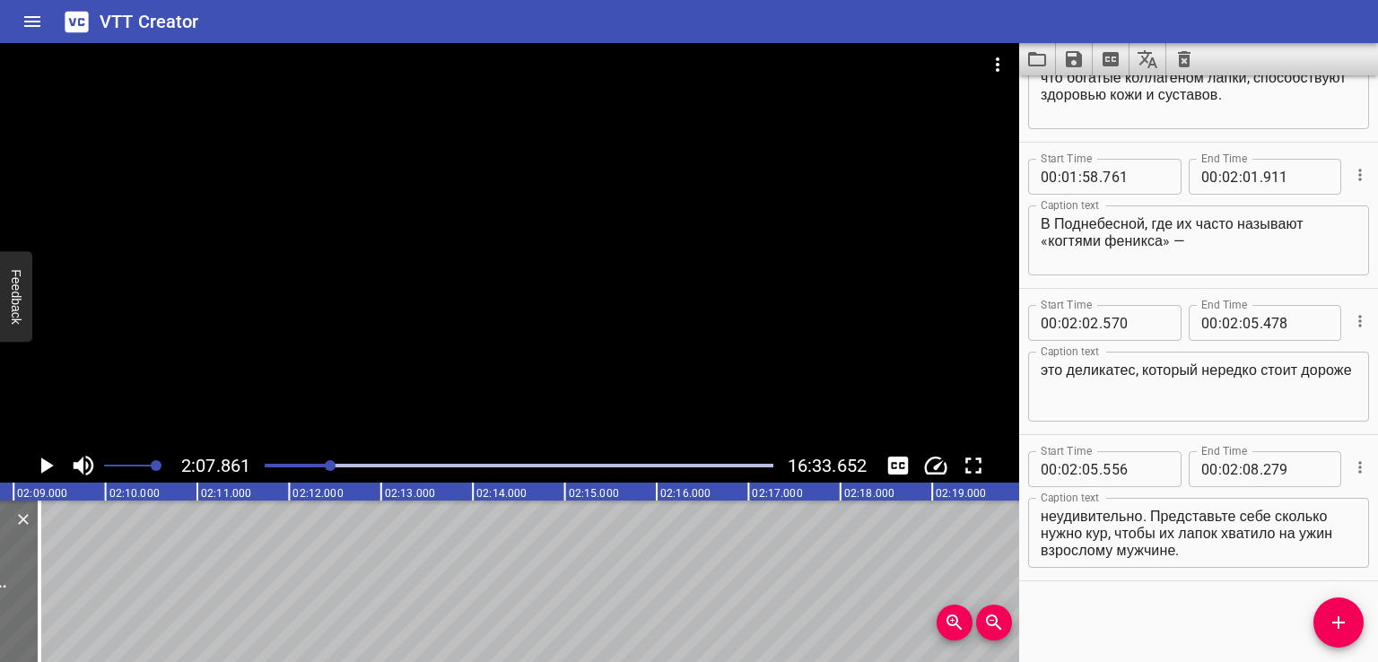
click at [1167, 529] on textarea "куриного мяса и даже говядины. Оно и неудивительно. Представьте себе сколько ну…" at bounding box center [1199, 533] width 316 height 51
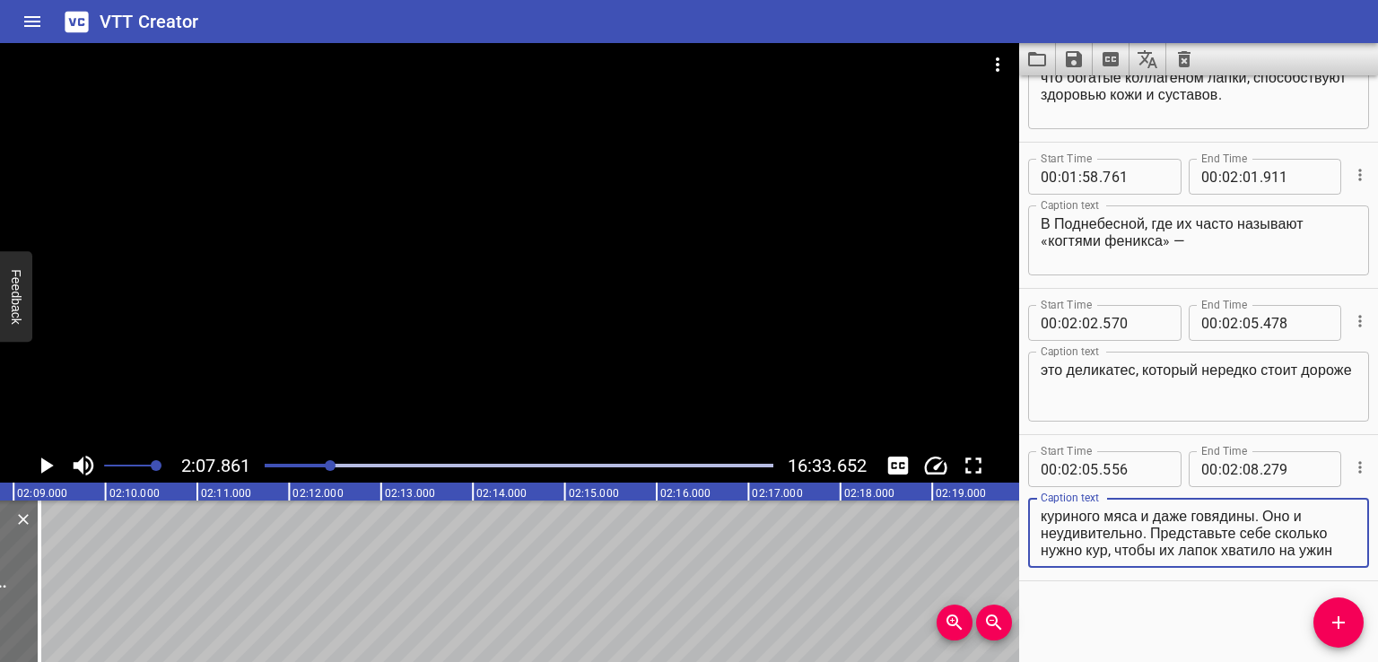
scroll to position [17, 0]
drag, startPoint x: 1274, startPoint y: 516, endPoint x: 1344, endPoint y: 579, distance: 94.1
click at [1344, 579] on div "Start Time 00 : 02 : 05 . 556 Start Time End Time 00 : 02 : 08 . 279 End Time C…" at bounding box center [1199, 507] width 359 height 145
type textarea "куриного мяса и даже говядины."
click at [1341, 615] on icon "Add Cue" at bounding box center [1339, 623] width 22 height 22
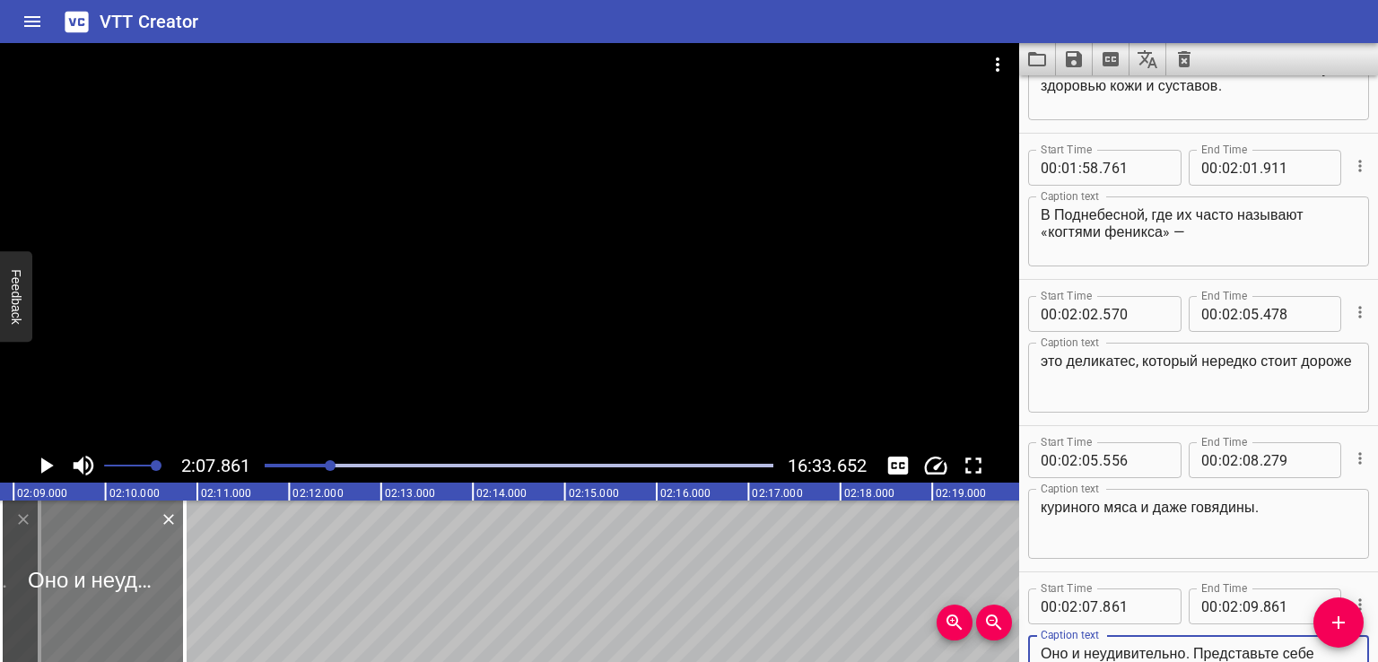
type textarea "Оно и неудивительно. Представьте себе сколько нужно кур, чтобы их лапок хватило…"
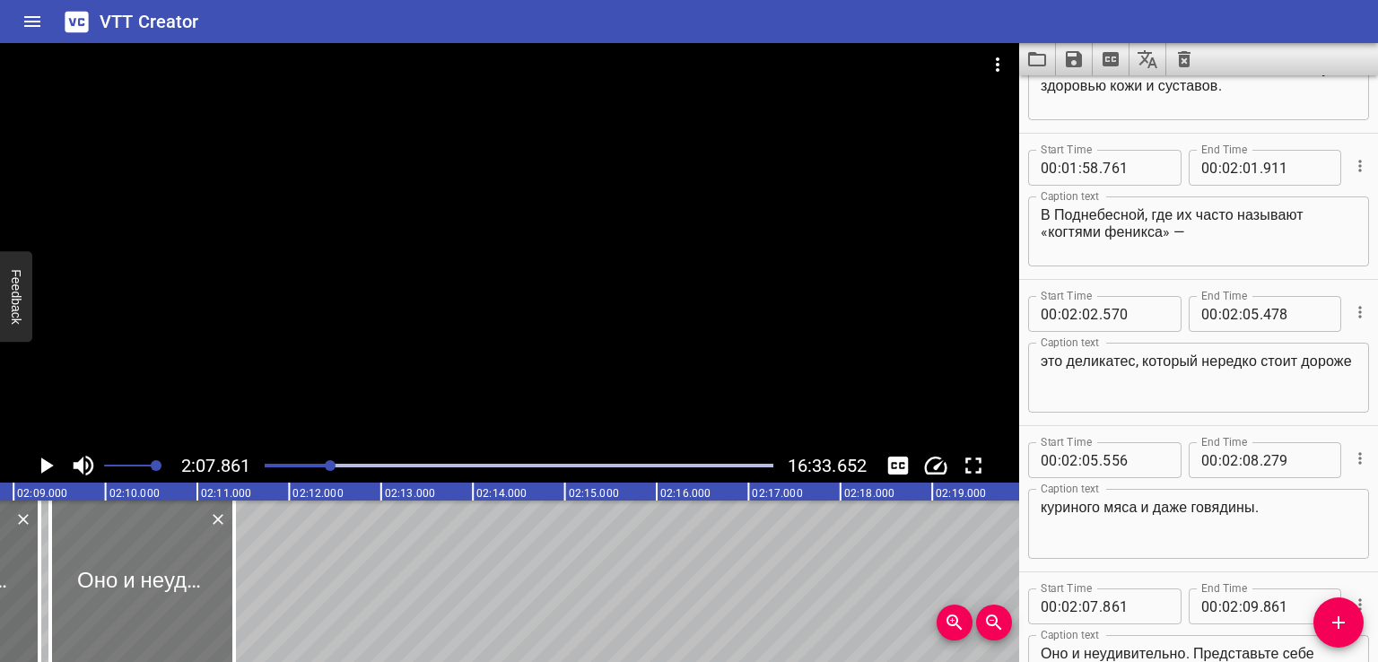
drag, startPoint x: 127, startPoint y: 565, endPoint x: 178, endPoint y: 569, distance: 51.3
click at [178, 569] on div at bounding box center [142, 582] width 184 height 162
type input "08"
type input "418"
type input "10"
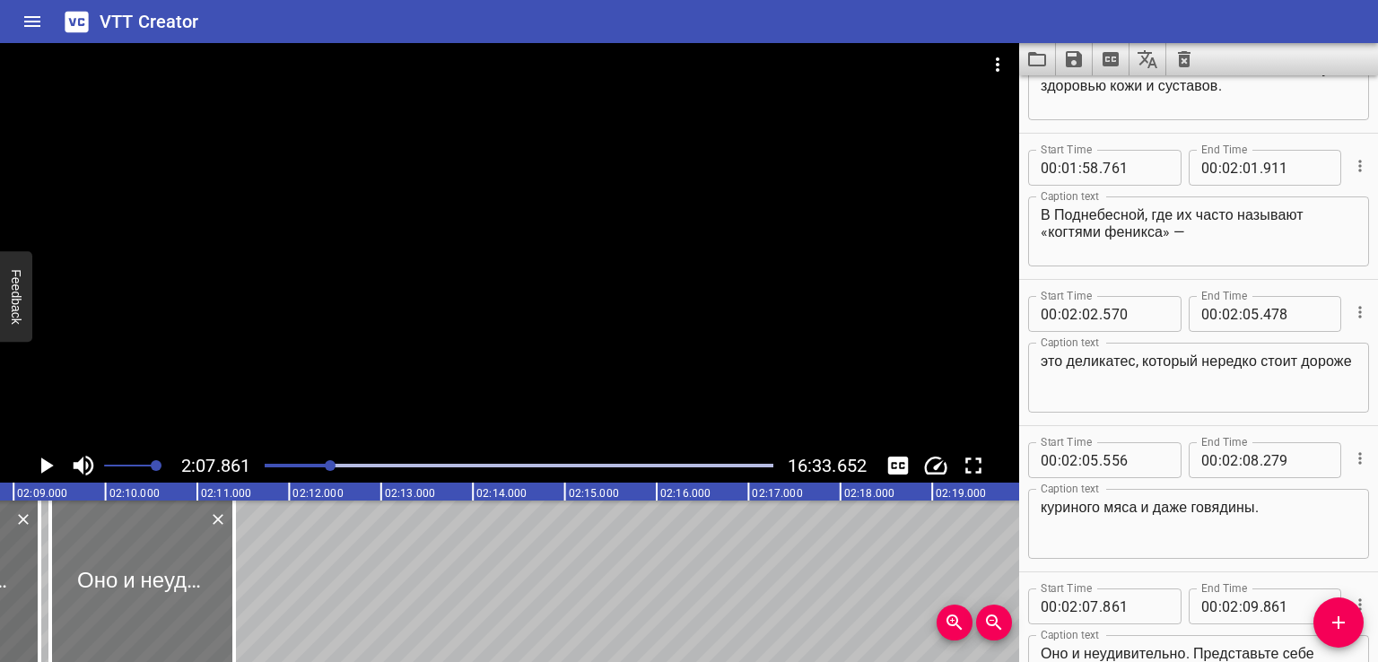
type input "418"
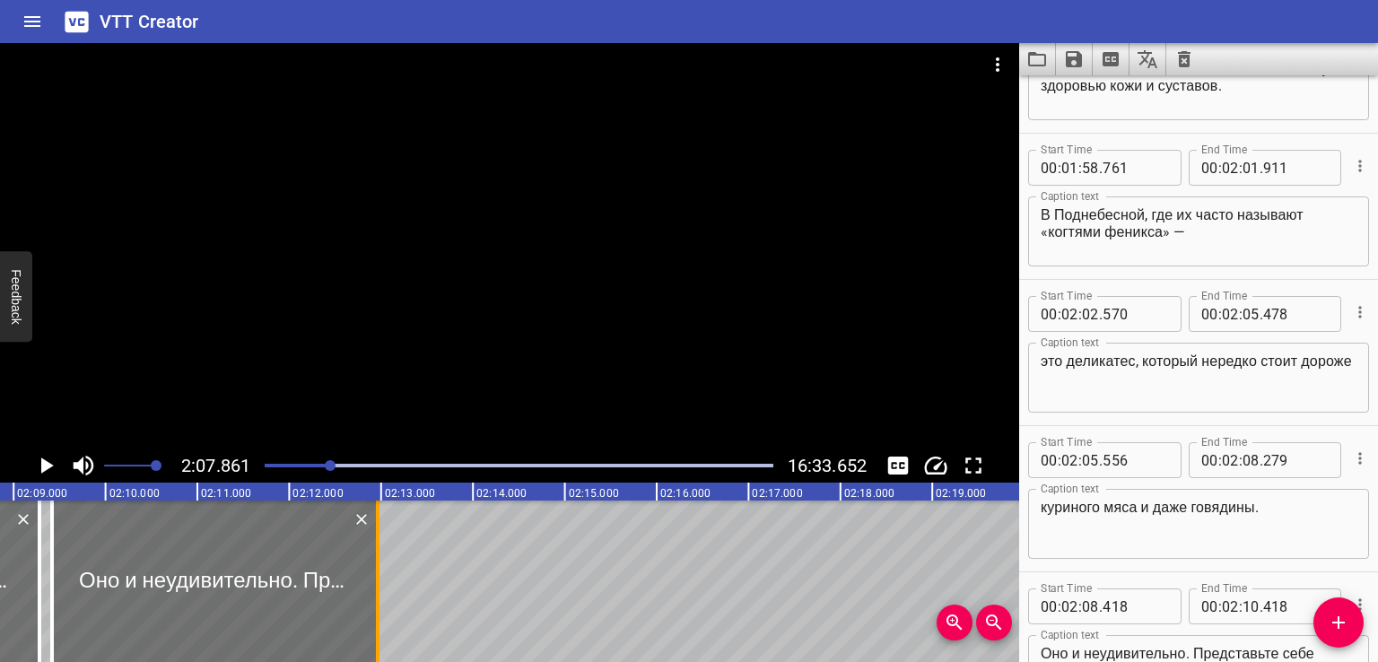
drag, startPoint x: 234, startPoint y: 566, endPoint x: 377, endPoint y: 566, distance: 142.7
click at [377, 566] on div at bounding box center [378, 582] width 4 height 162
type input "11"
type input "971"
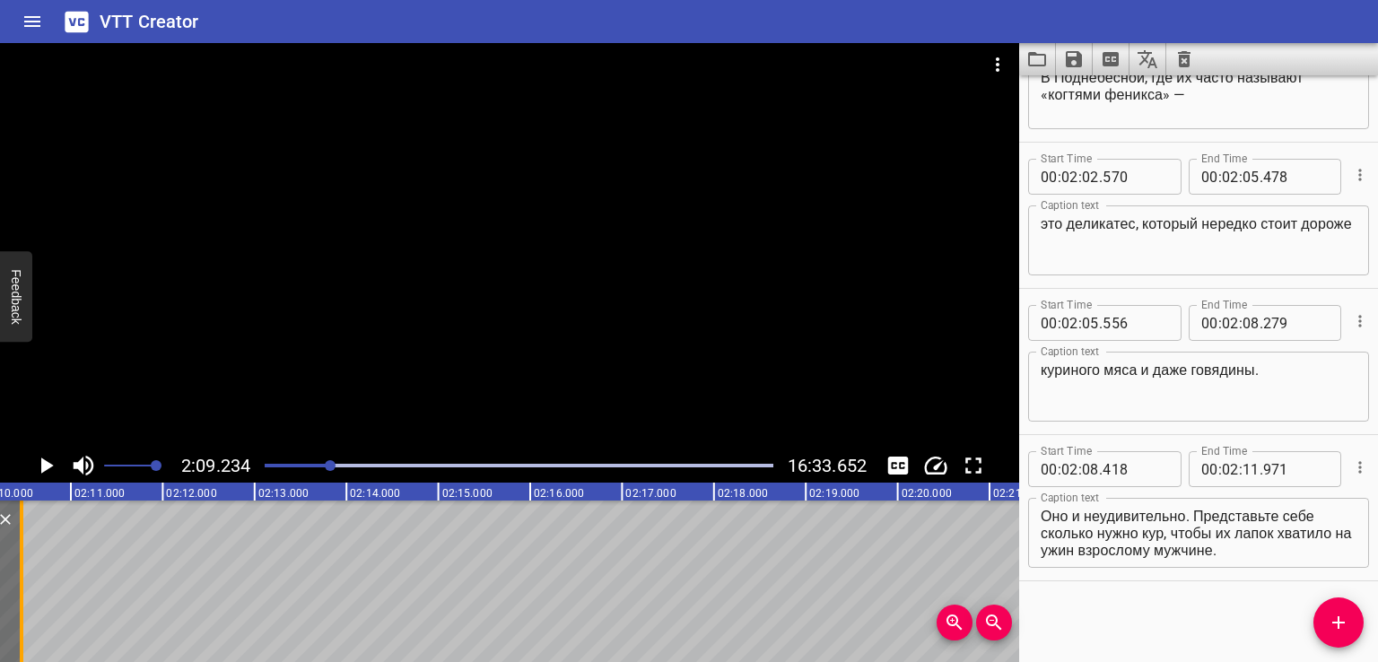
drag, startPoint x: 250, startPoint y: 567, endPoint x: 19, endPoint y: 592, distance: 232.9
click at [20, 592] on div at bounding box center [22, 582] width 4 height 162
type input "09"
type input "451"
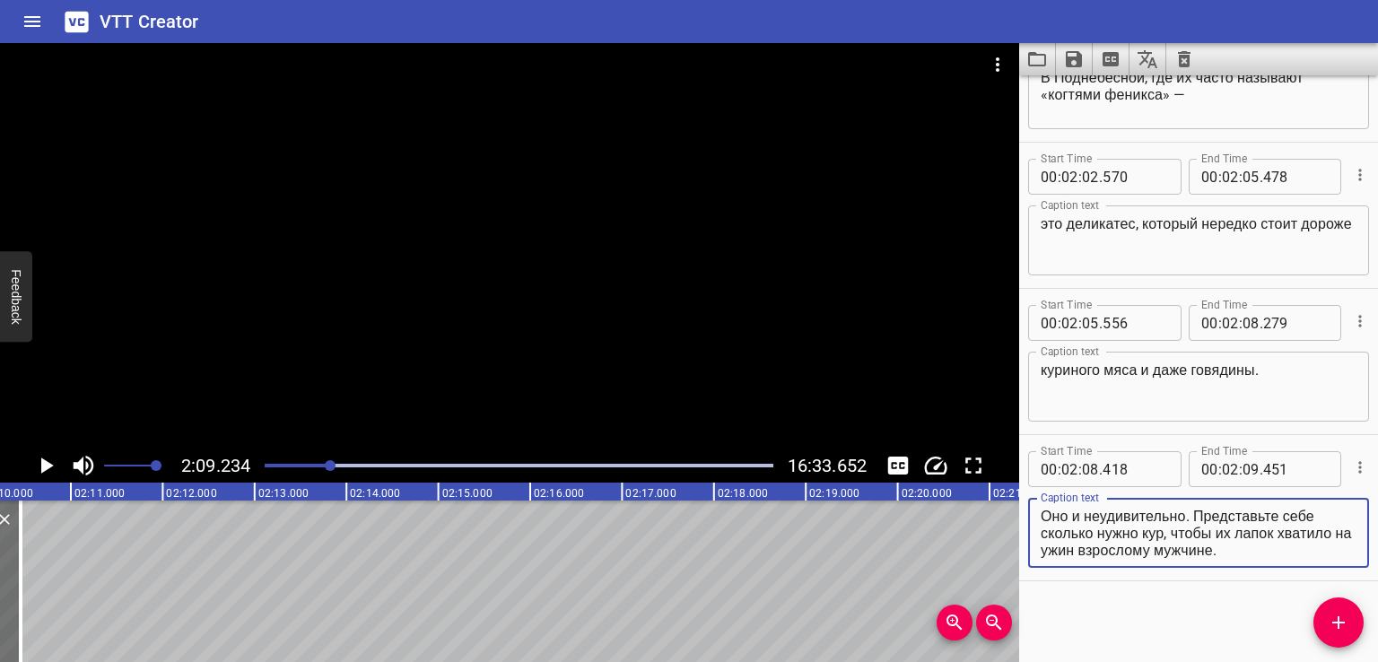
drag, startPoint x: 1191, startPoint y: 514, endPoint x: 1300, endPoint y: 570, distance: 122.8
click at [1300, 570] on div "Caption text Оно и неудивительно. Представьте себе сколько нужно кур, чтобы их …" at bounding box center [1198, 531] width 341 height 81
type textarea "Оно и неудивительно."
click at [1326, 612] on span "Add Cue" at bounding box center [1339, 623] width 50 height 22
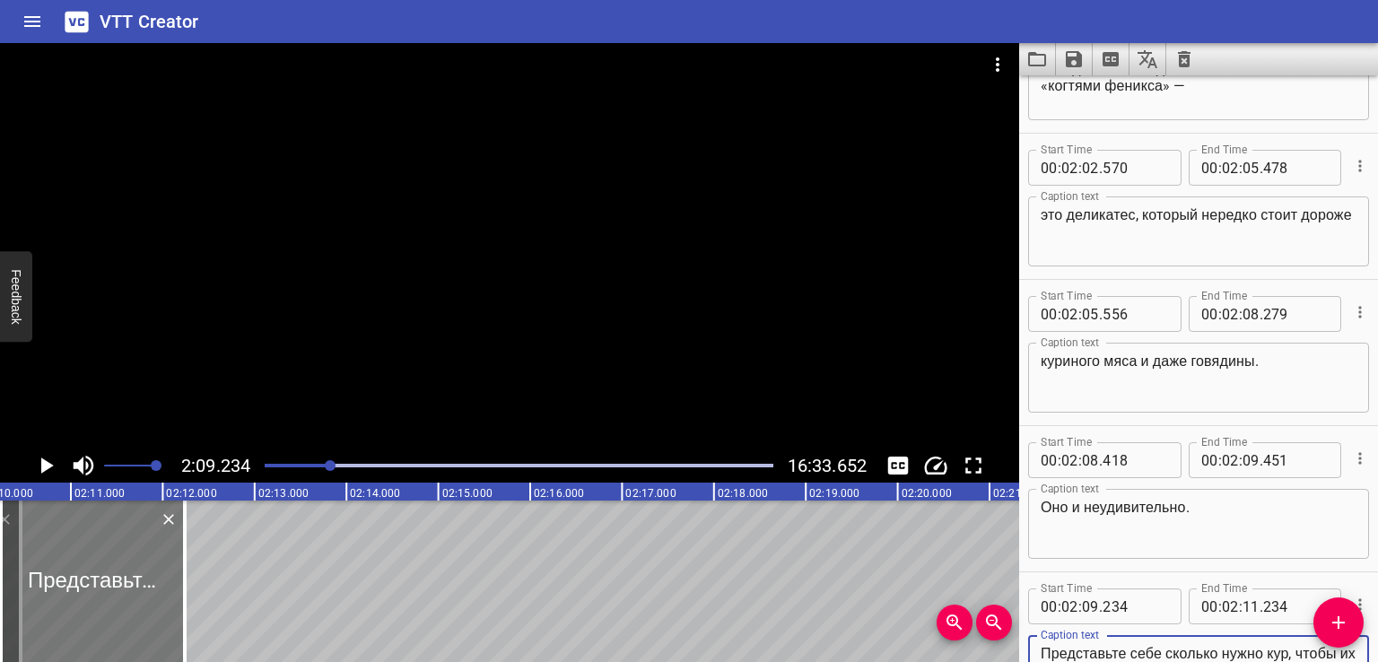
type textarea "Представьте себе сколько нужно кур, чтобы их лапок хватило на ужин взрослому му…"
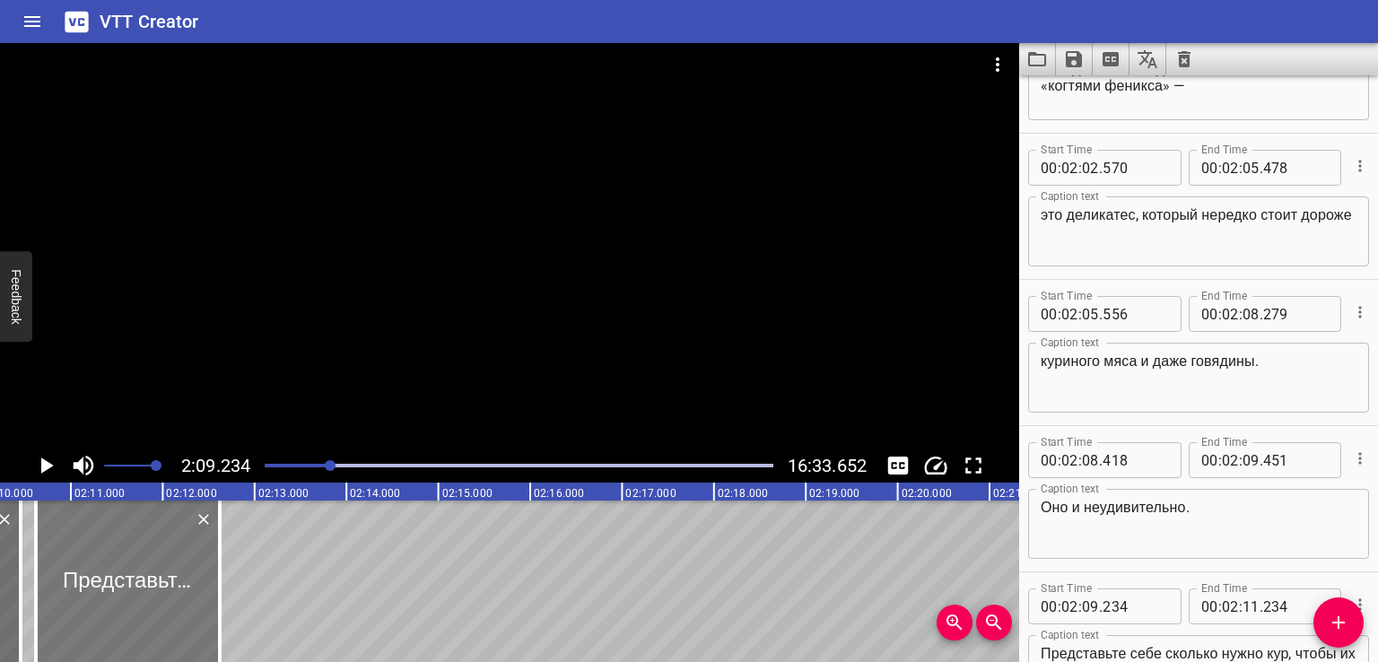
drag, startPoint x: 98, startPoint y: 604, endPoint x: 130, endPoint y: 606, distance: 32.4
click at [130, 606] on div at bounding box center [128, 582] width 184 height 162
type input "615"
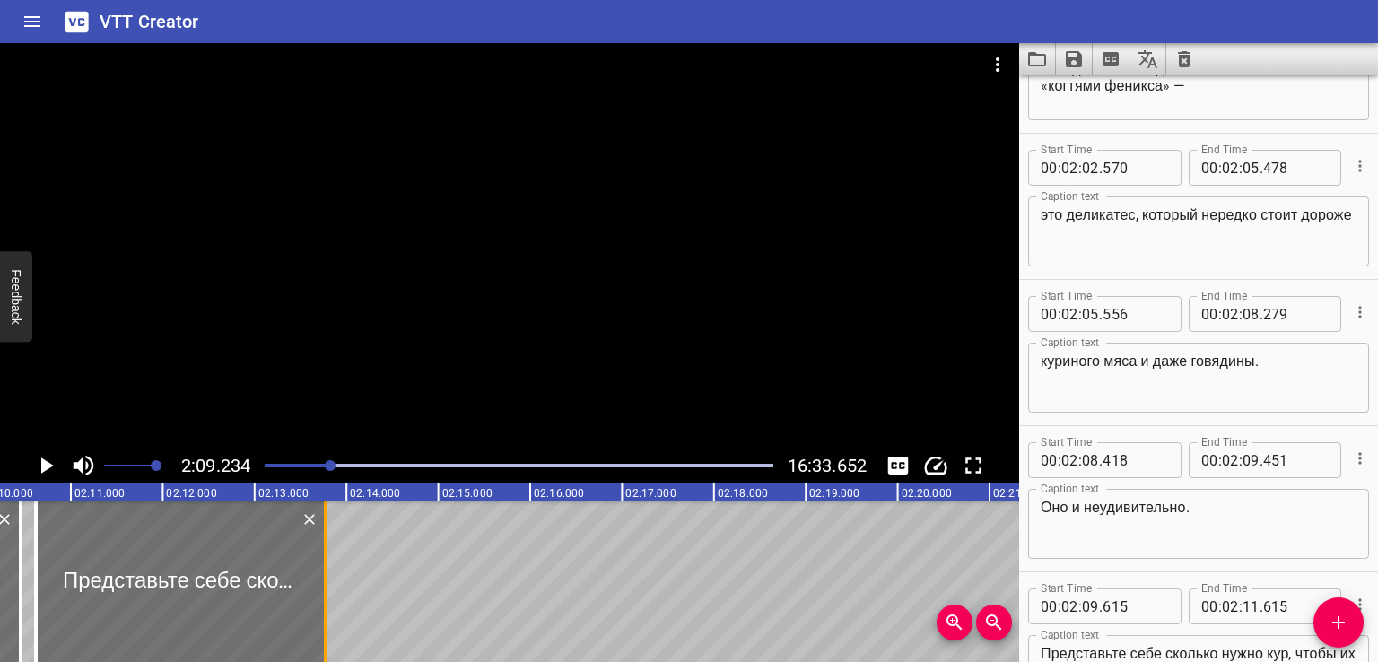
drag, startPoint x: 224, startPoint y: 596, endPoint x: 336, endPoint y: 593, distance: 111.3
click at [335, 593] on div at bounding box center [326, 582] width 18 height 162
type input "12"
type input "826"
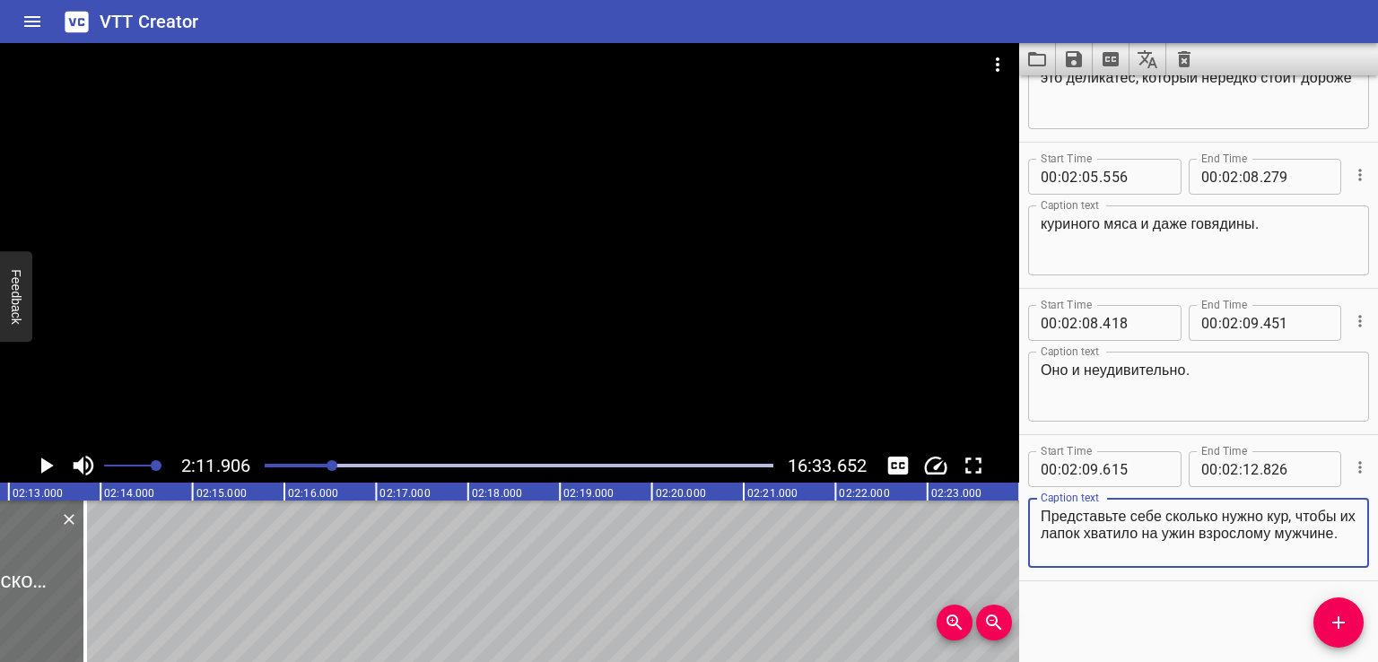
drag, startPoint x: 1151, startPoint y: 536, endPoint x: 1226, endPoint y: 554, distance: 76.6
click at [1226, 554] on textarea "Представьте себе сколько нужно кур, чтобы их лапок хватило на ужин взрослому му…" at bounding box center [1199, 533] width 316 height 51
type textarea "Представьте себе сколько нужно кур, чтобы их лапок"
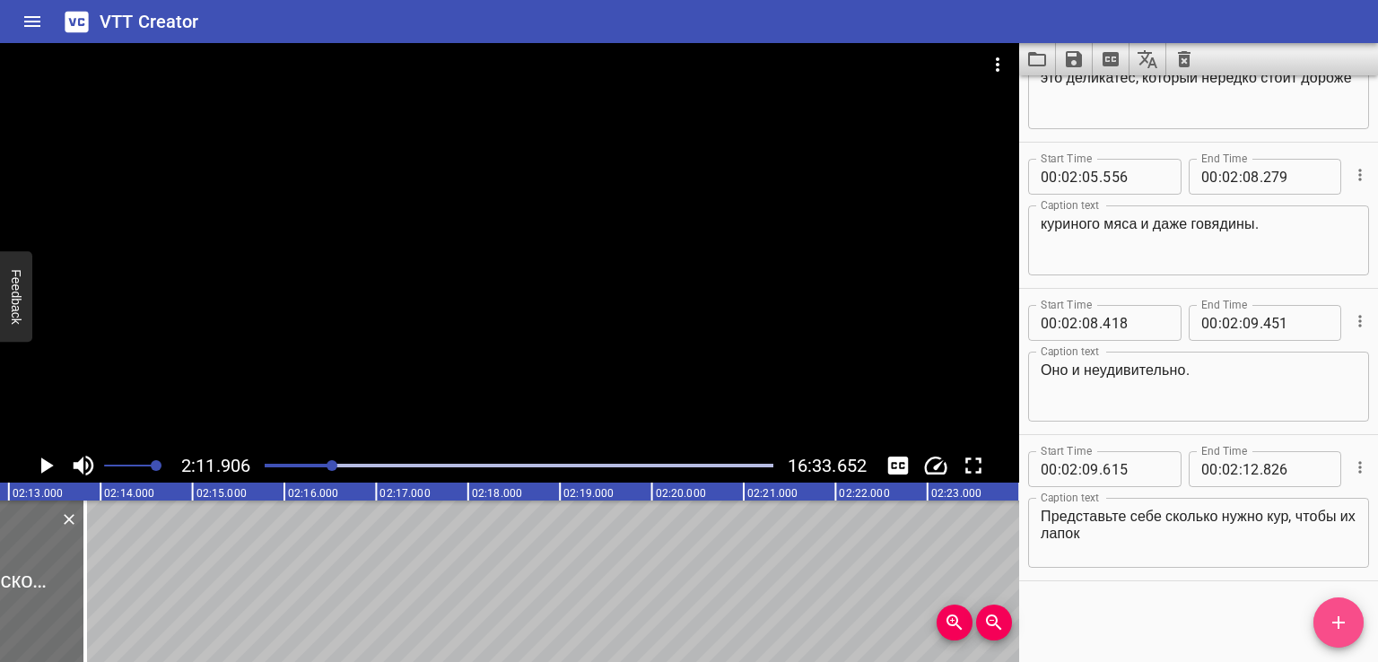
click at [1332, 616] on icon "Add Cue" at bounding box center [1339, 623] width 22 height 22
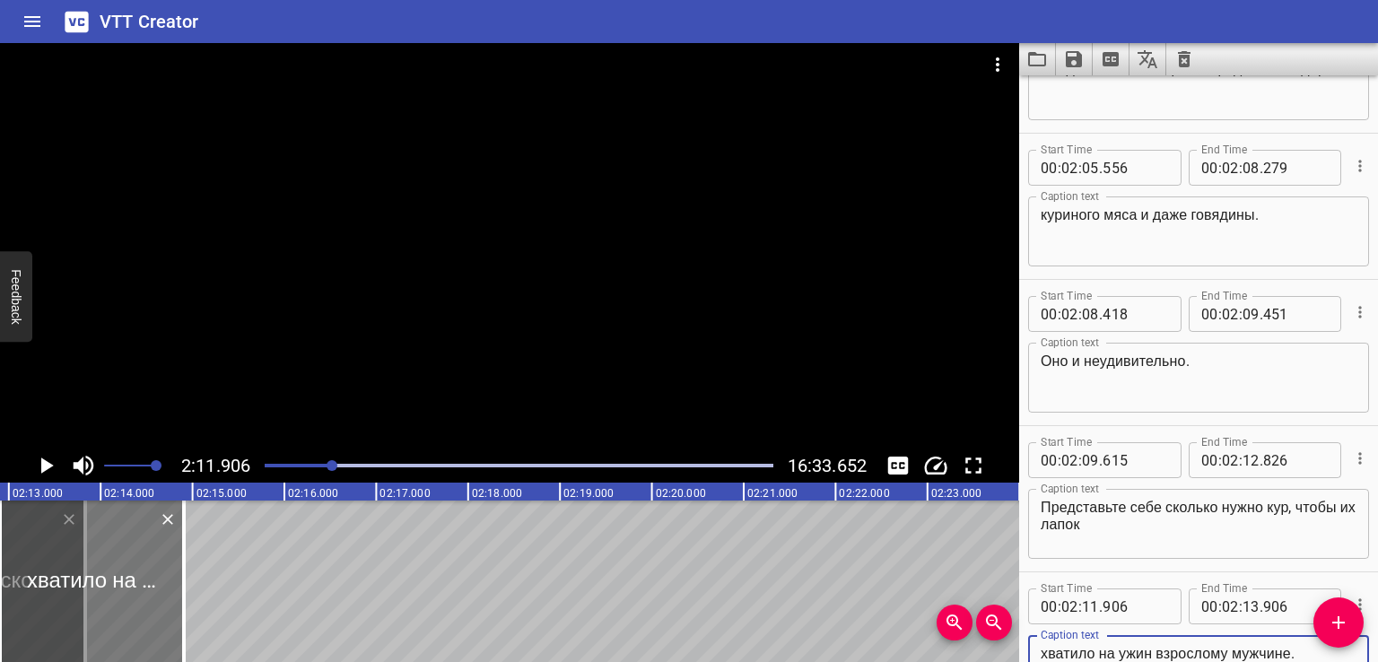
type textarea "хватило на ужин взрослому мужчине."
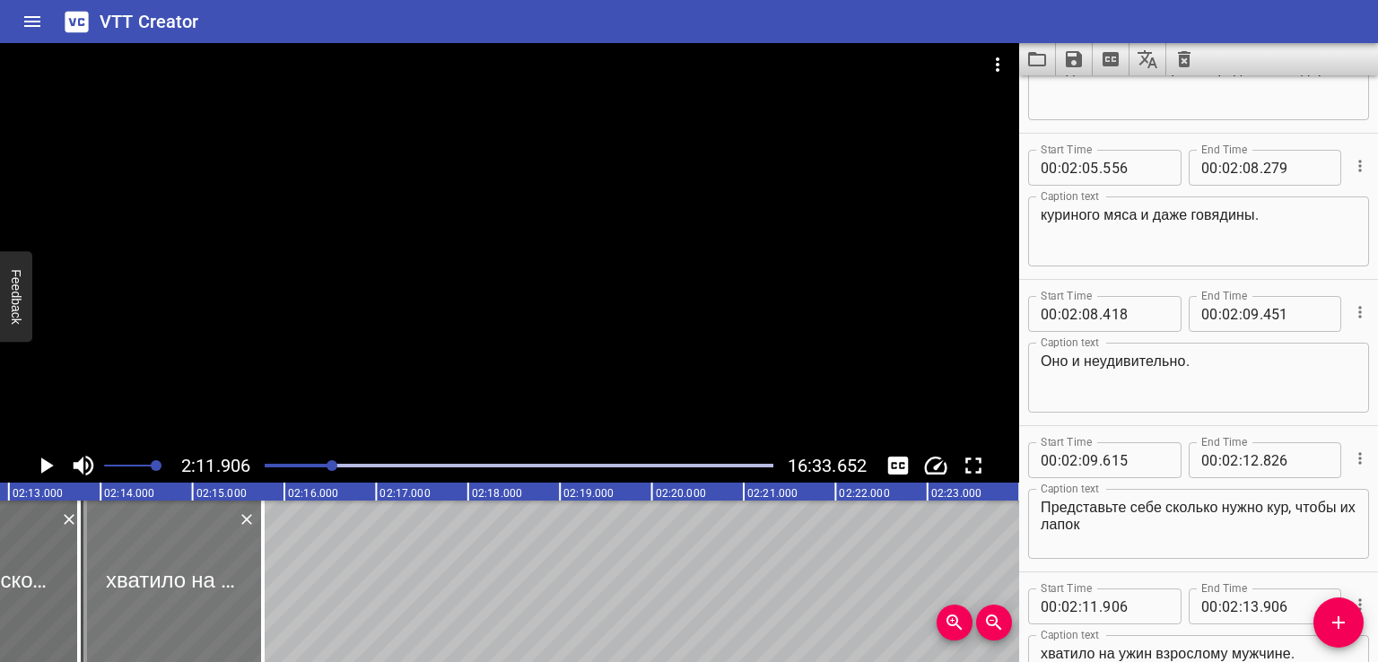
drag, startPoint x: 158, startPoint y: 554, endPoint x: 223, endPoint y: 554, distance: 65.5
click at [223, 554] on div at bounding box center [171, 582] width 184 height 162
type input "12"
type input "970"
type input "14"
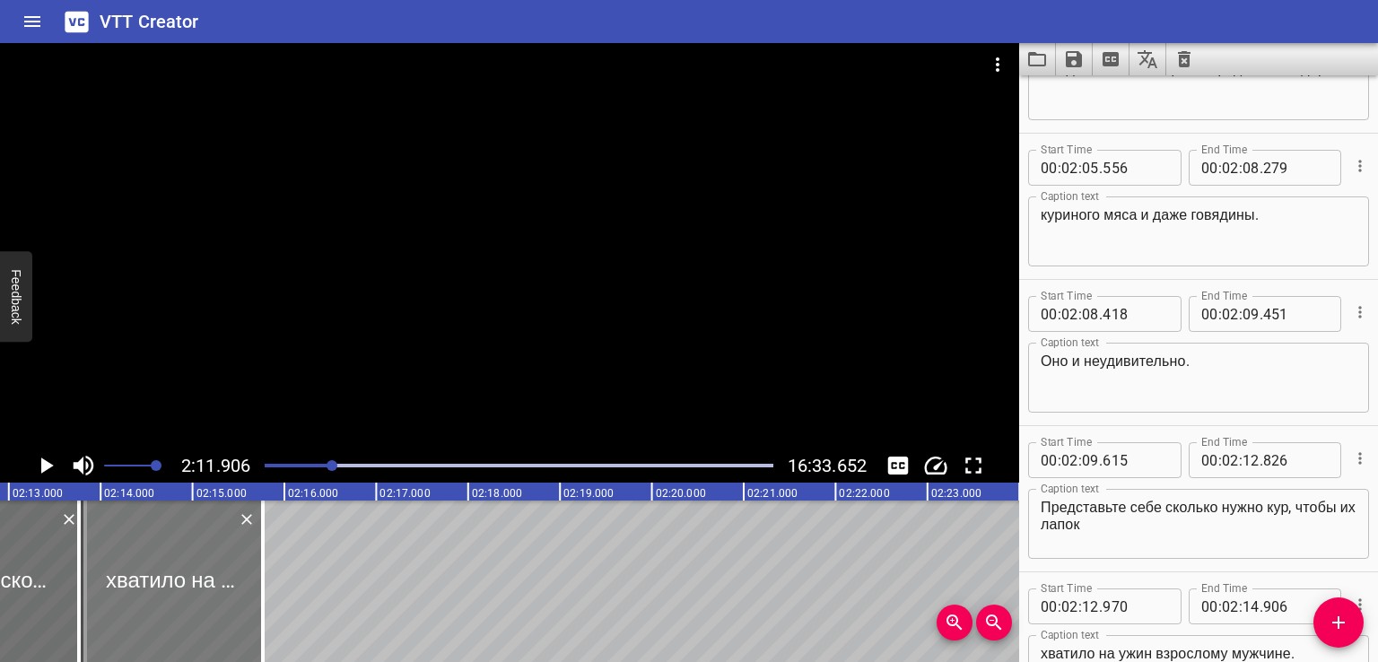
type input "970"
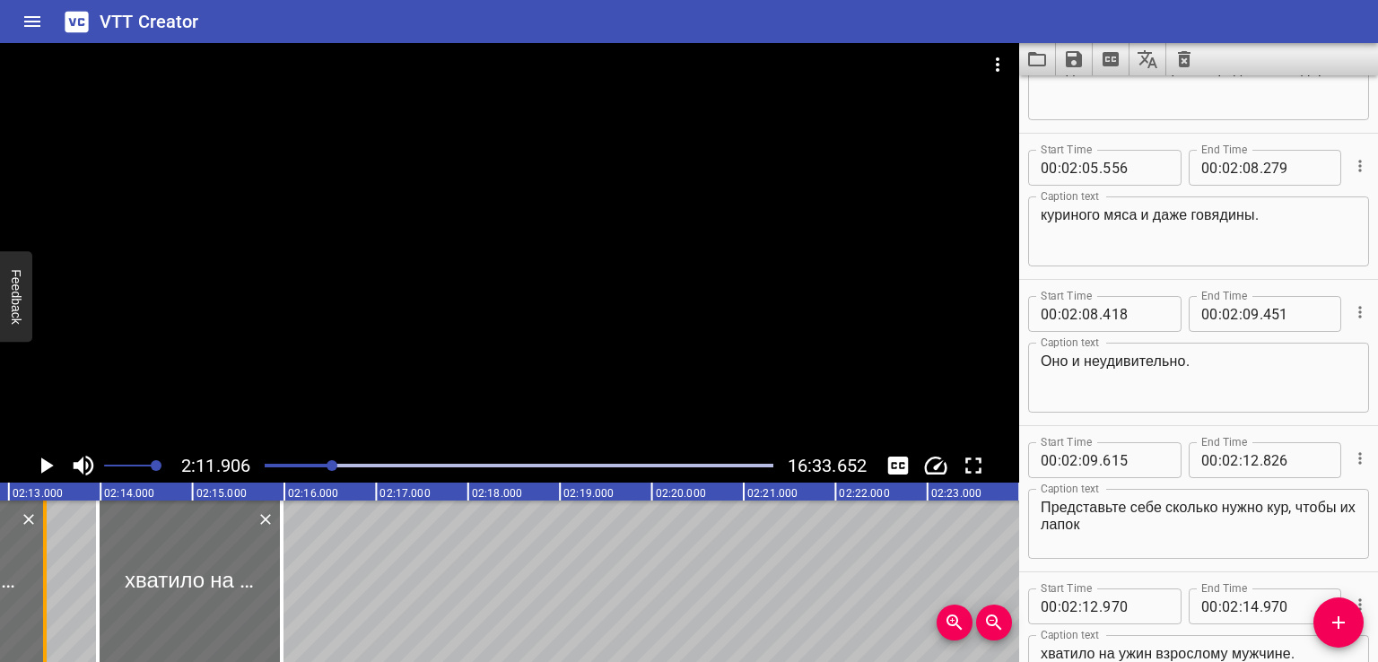
drag, startPoint x: 87, startPoint y: 561, endPoint x: 18, endPoint y: 568, distance: 69.5
click at [36, 568] on div at bounding box center [45, 582] width 18 height 162
type input "044"
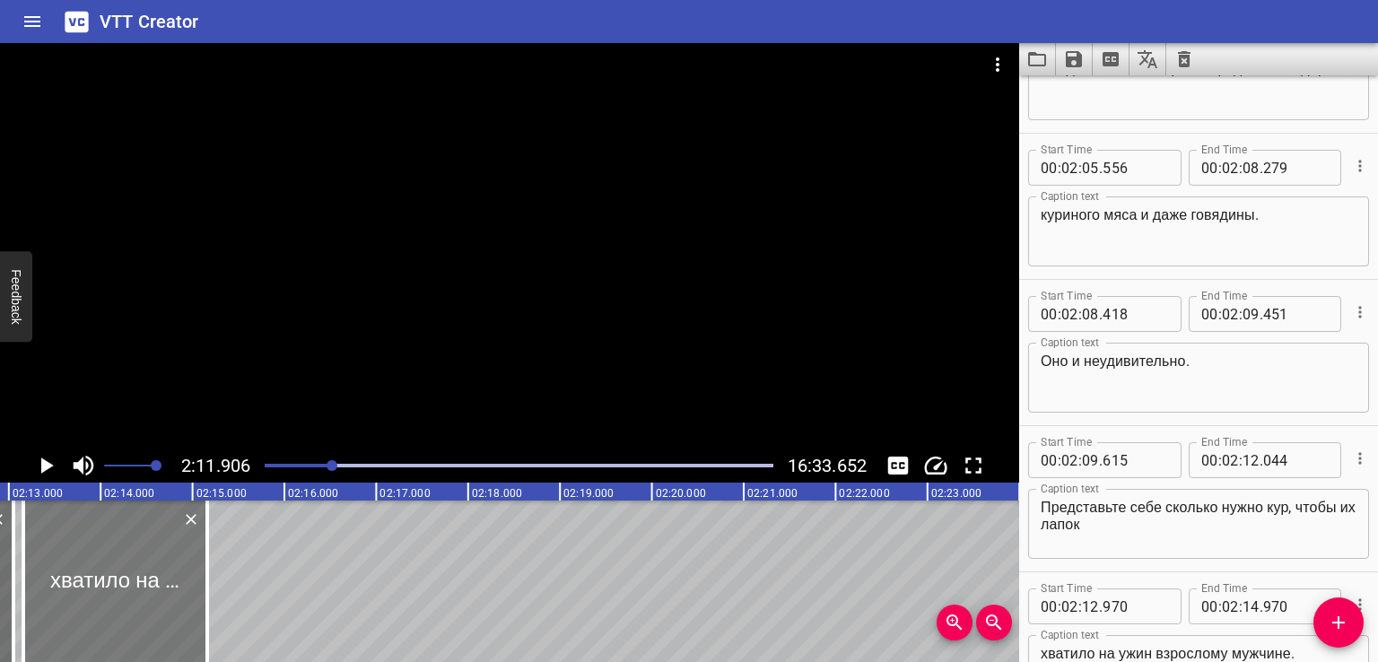
drag, startPoint x: 159, startPoint y: 589, endPoint x: 84, endPoint y: 594, distance: 74.7
click at [84, 594] on div at bounding box center [115, 582] width 184 height 162
type input "160"
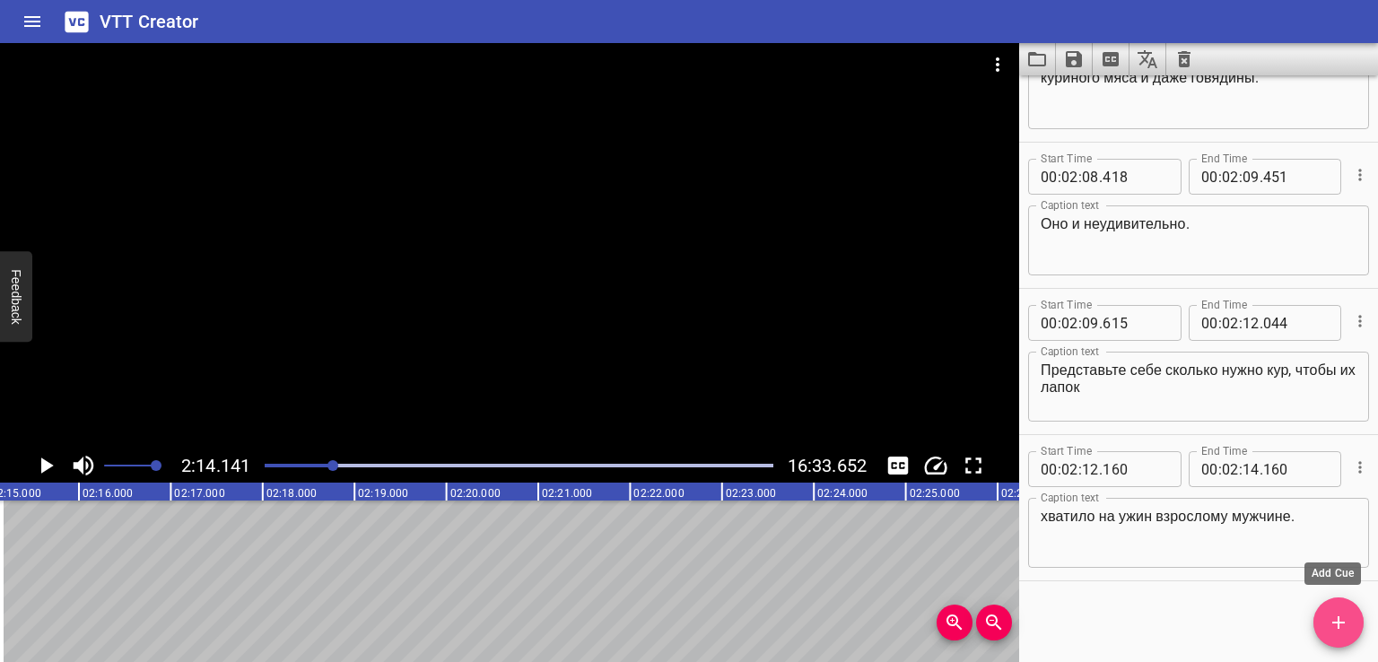
click at [1326, 617] on span "Add Cue" at bounding box center [1339, 623] width 50 height 22
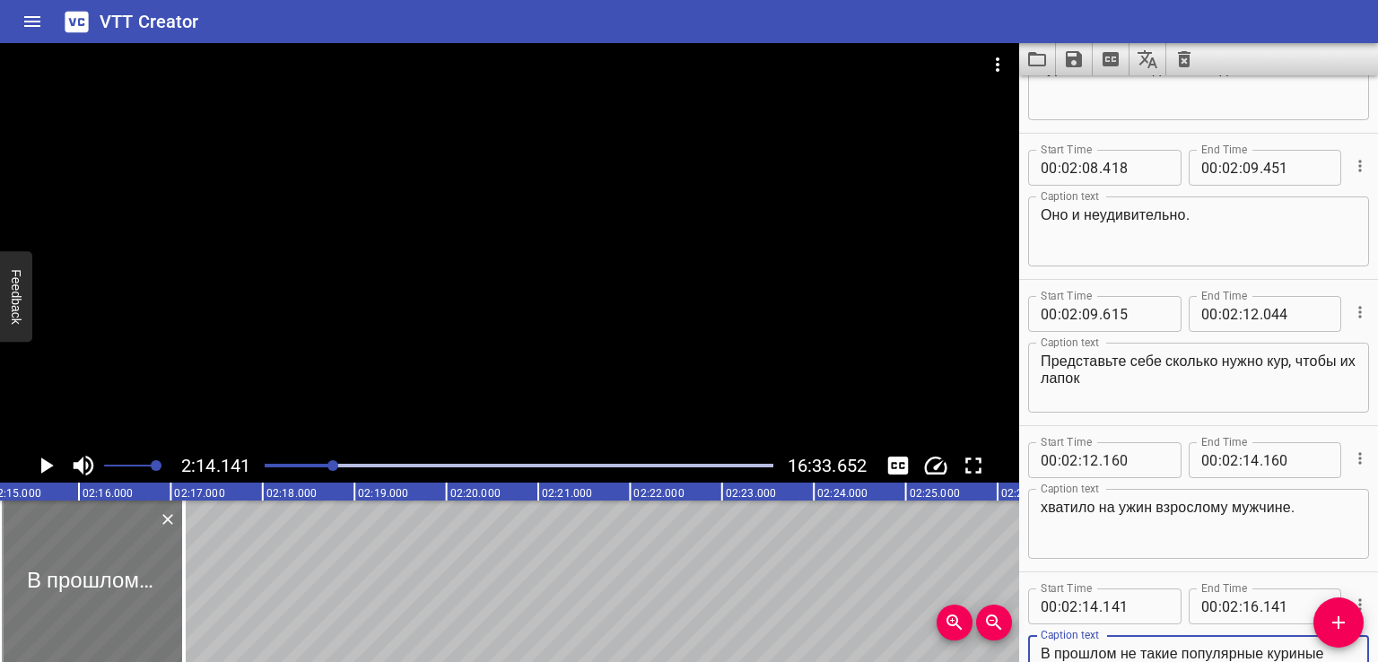
type textarea "В прошлом не такие популярные куриные лапки, с ростом благосостояния населения …"
drag, startPoint x: 159, startPoint y: 577, endPoint x: 169, endPoint y: 579, distance: 10.0
click at [169, 579] on div at bounding box center [102, 582] width 184 height 162
type input "249"
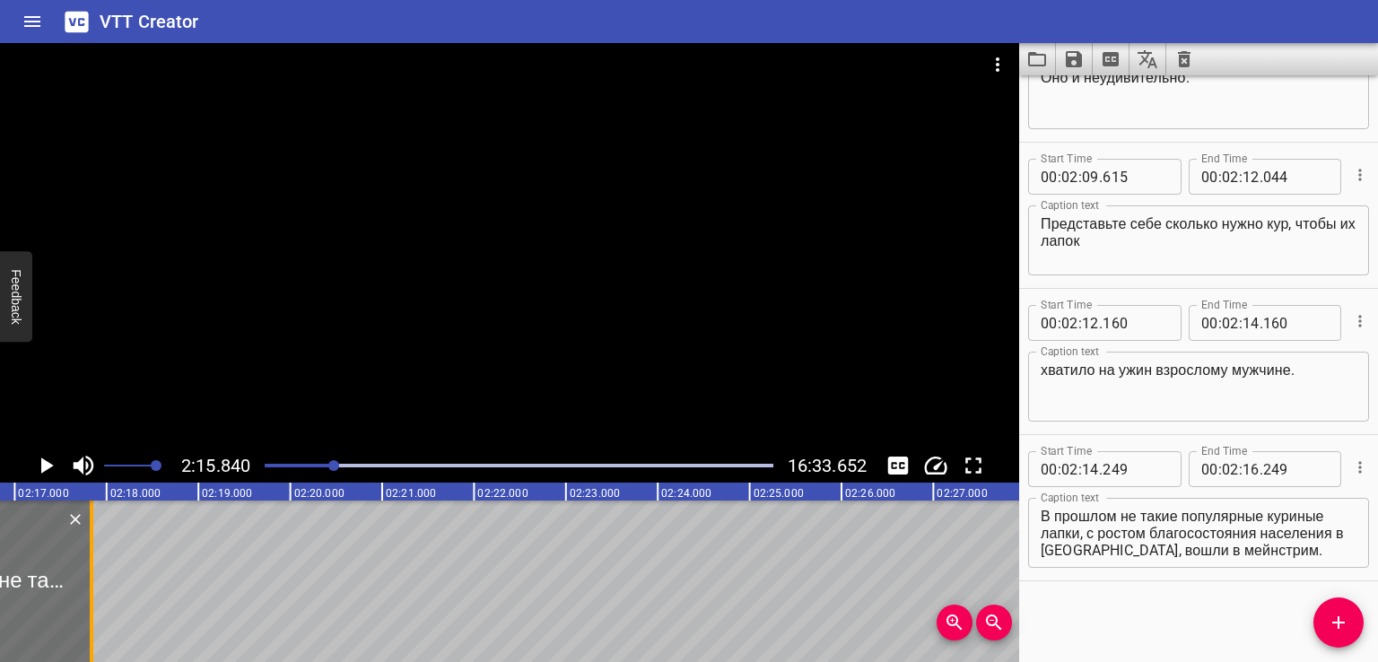
drag, startPoint x: 39, startPoint y: 591, endPoint x: 97, endPoint y: 596, distance: 57.7
click at [97, 596] on div at bounding box center [92, 582] width 18 height 162
type input "874"
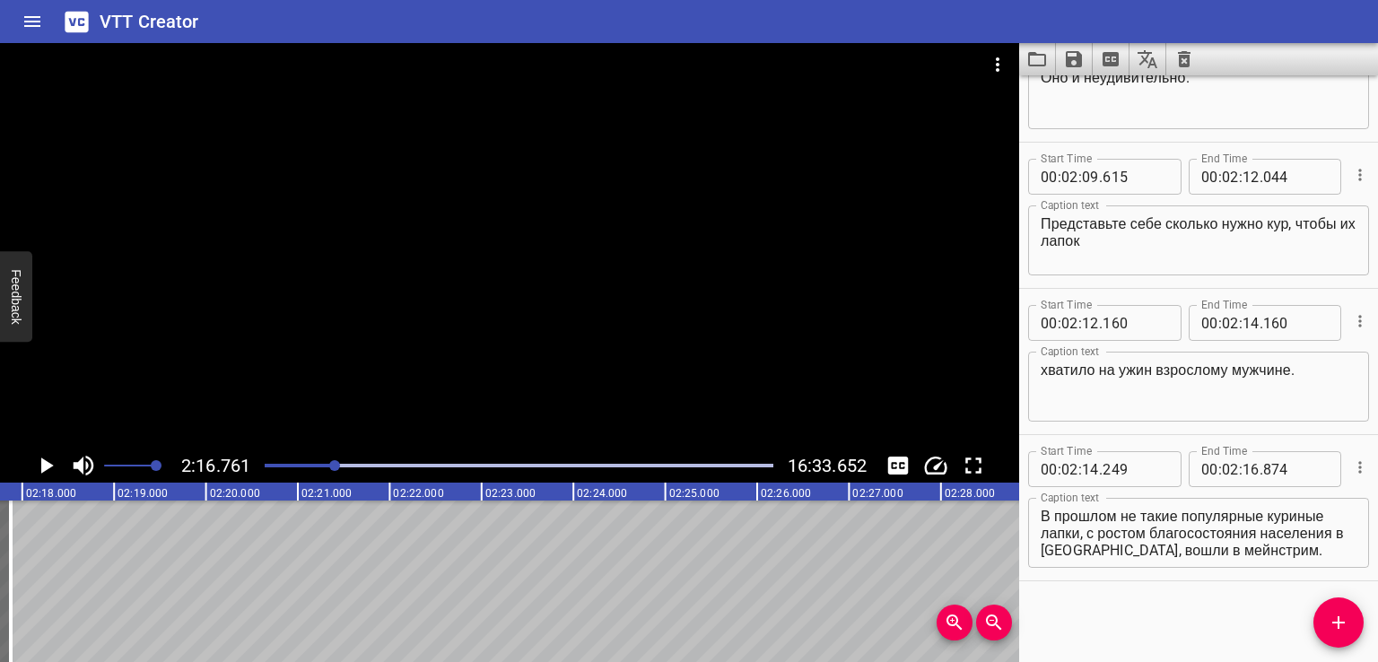
click at [1179, 508] on textarea "В прошлом не такие популярные куриные лапки, с ростом благосостояния населения …" at bounding box center [1199, 533] width 316 height 51
drag, startPoint x: 1088, startPoint y: 533, endPoint x: 1277, endPoint y: 569, distance: 192.7
click at [1277, 569] on div "Caption text В прошлом не такие популярные куриные лапки, с ростом благосостоян…" at bounding box center [1198, 531] width 341 height 81
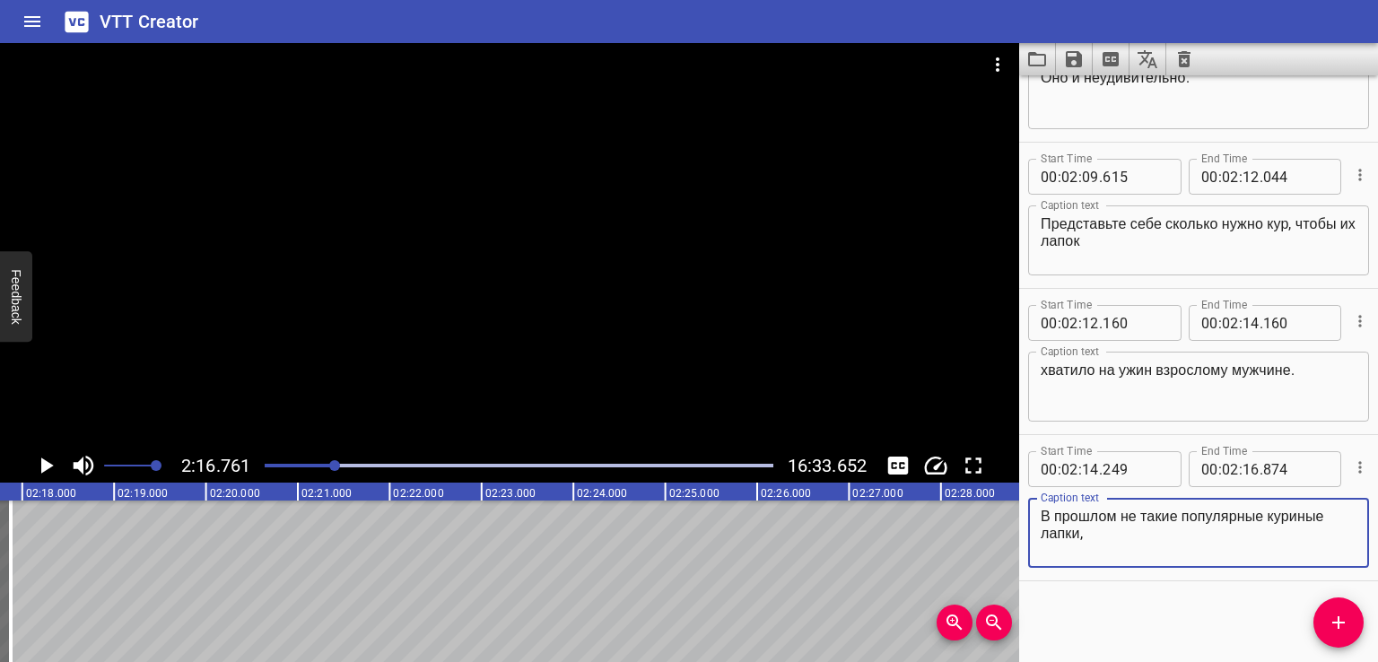
type textarea "В прошлом не такие популярные куриные лапки,"
click at [1318, 622] on span "Add Cue" at bounding box center [1339, 623] width 50 height 22
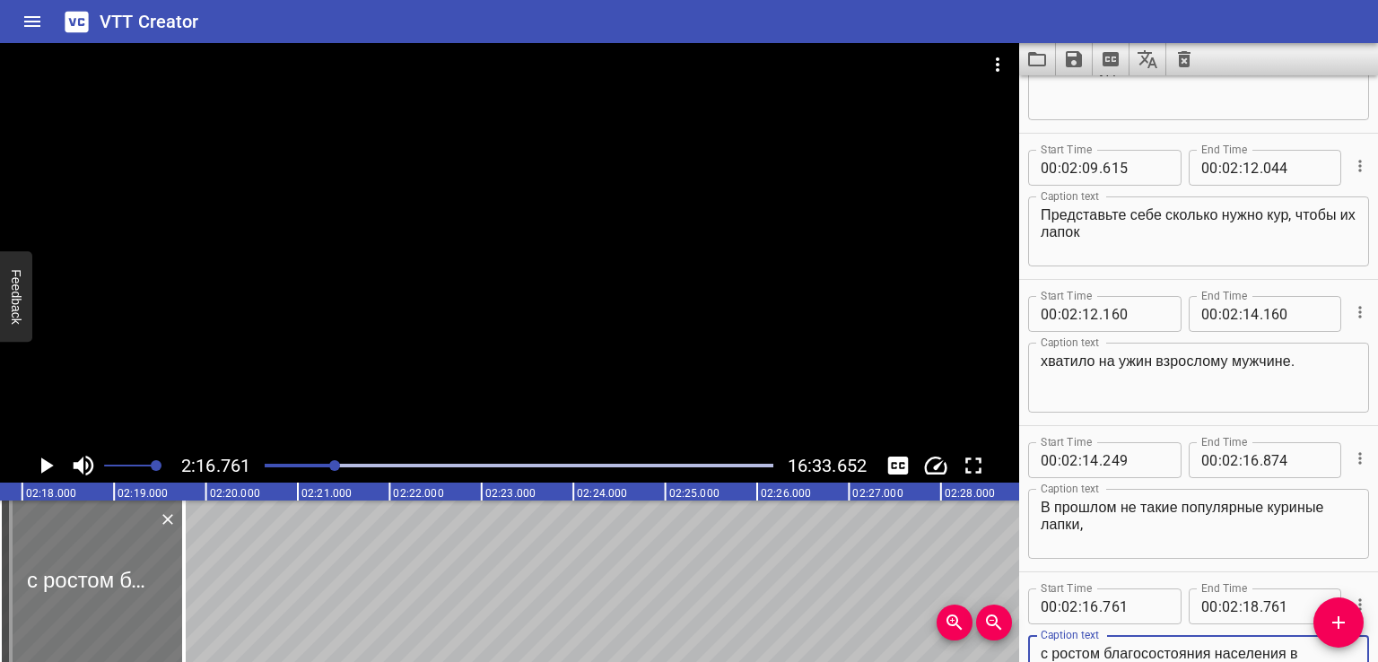
type textarea "с ростом благосостояния населения в [GEOGRAPHIC_DATA], вошли в мейнстрим."
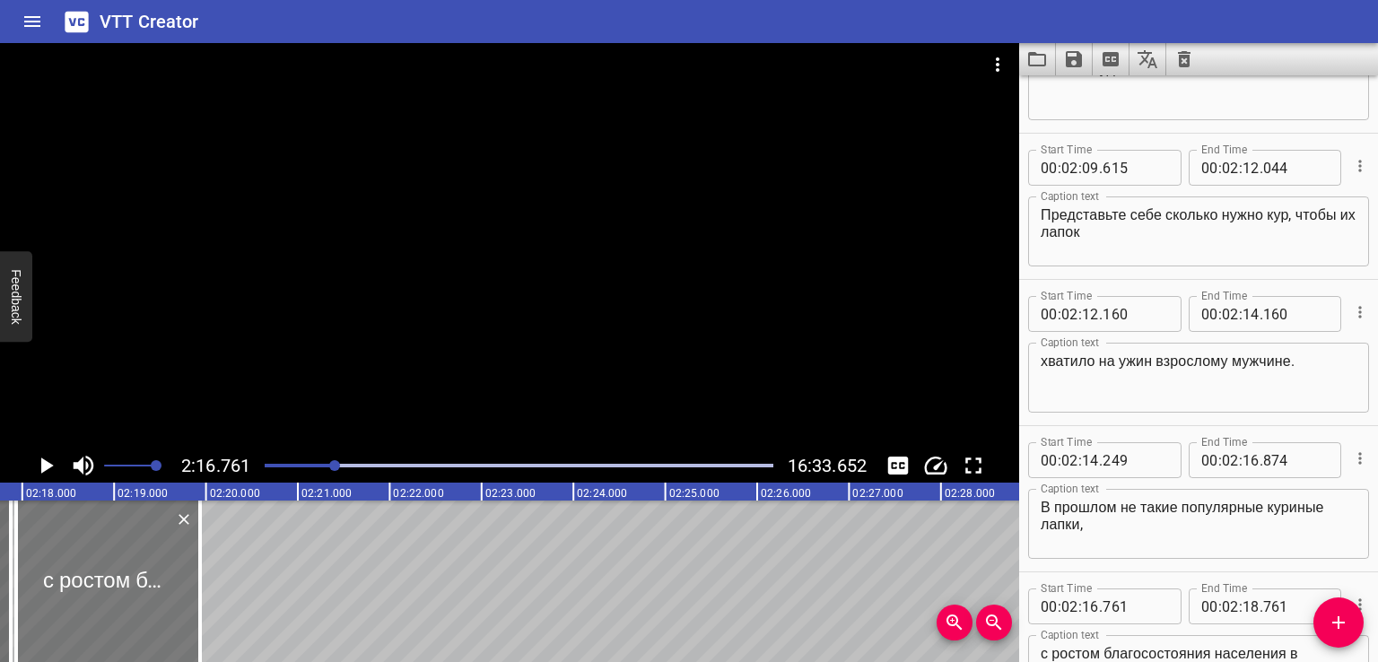
drag, startPoint x: 127, startPoint y: 575, endPoint x: 145, endPoint y: 576, distance: 18.0
click at [145, 576] on div at bounding box center [108, 582] width 184 height 162
type input "956"
drag, startPoint x: 200, startPoint y: 576, endPoint x: 280, endPoint y: 576, distance: 79.9
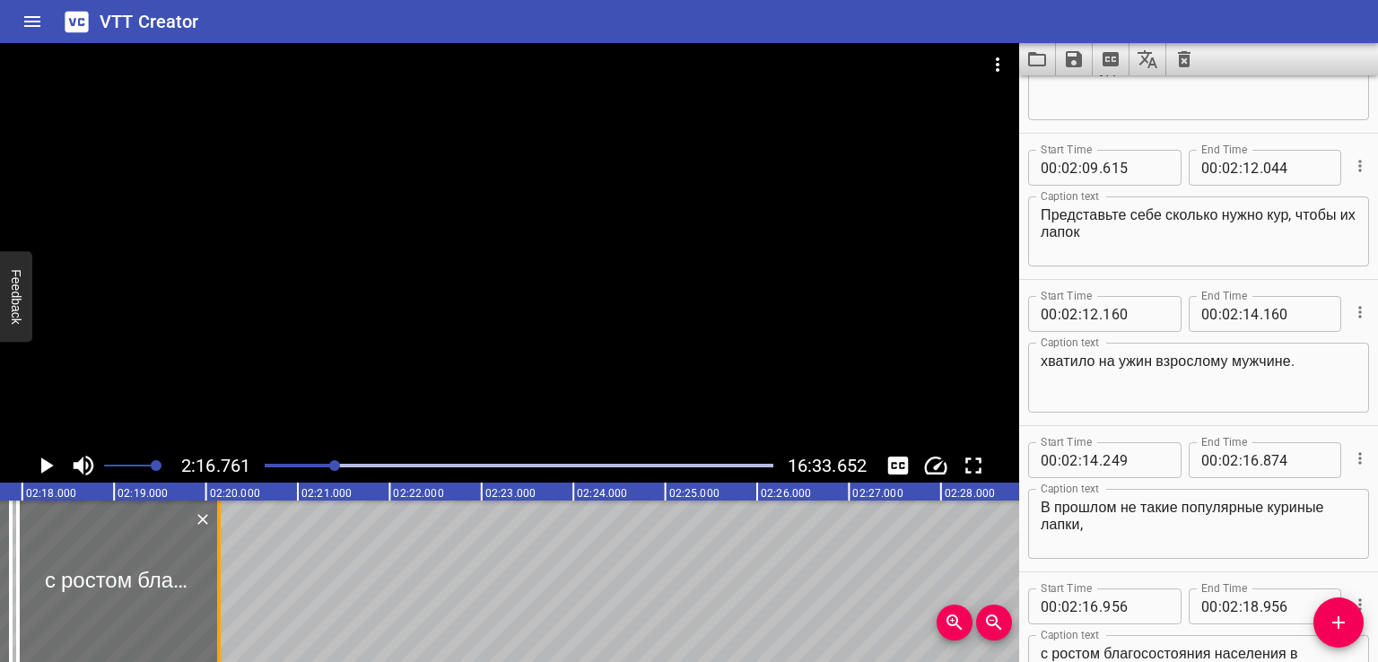
click at [228, 576] on div at bounding box center [219, 582] width 18 height 162
type input "19"
type input "874"
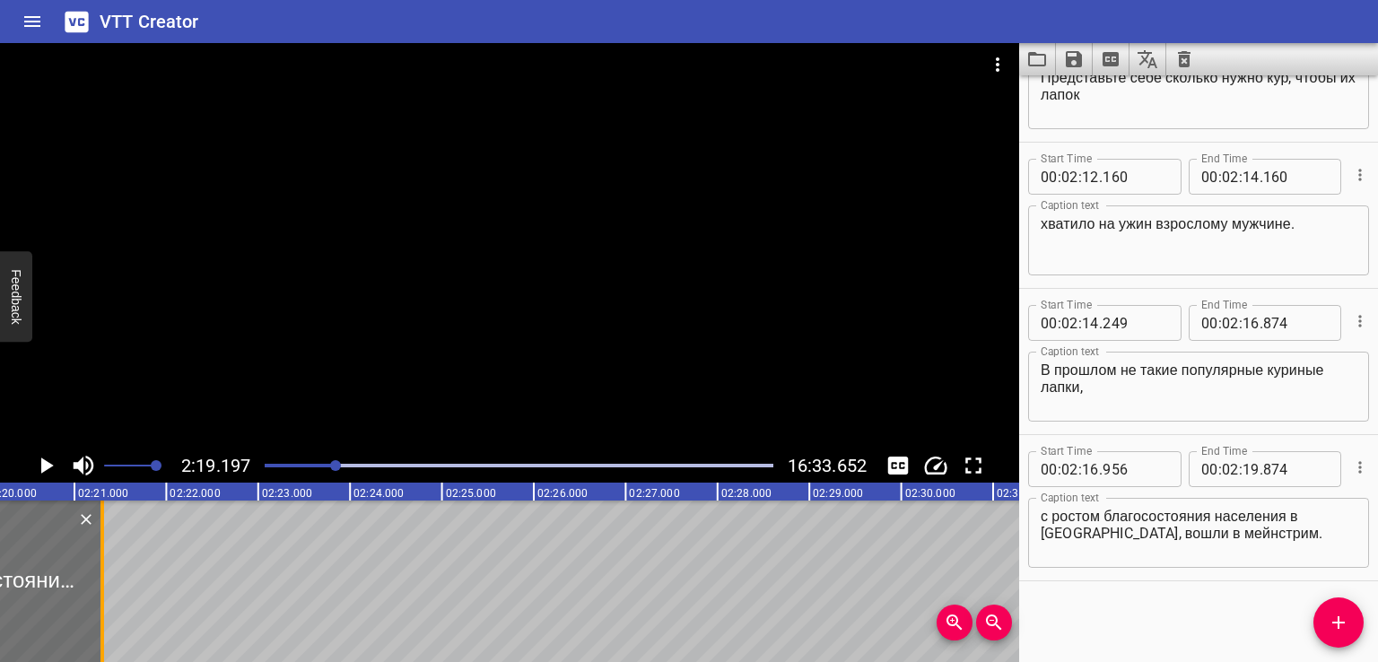
drag, startPoint x: 66, startPoint y: 580, endPoint x: 135, endPoint y: 578, distance: 68.2
click at [111, 578] on div at bounding box center [102, 582] width 18 height 162
type input "20"
type input "616"
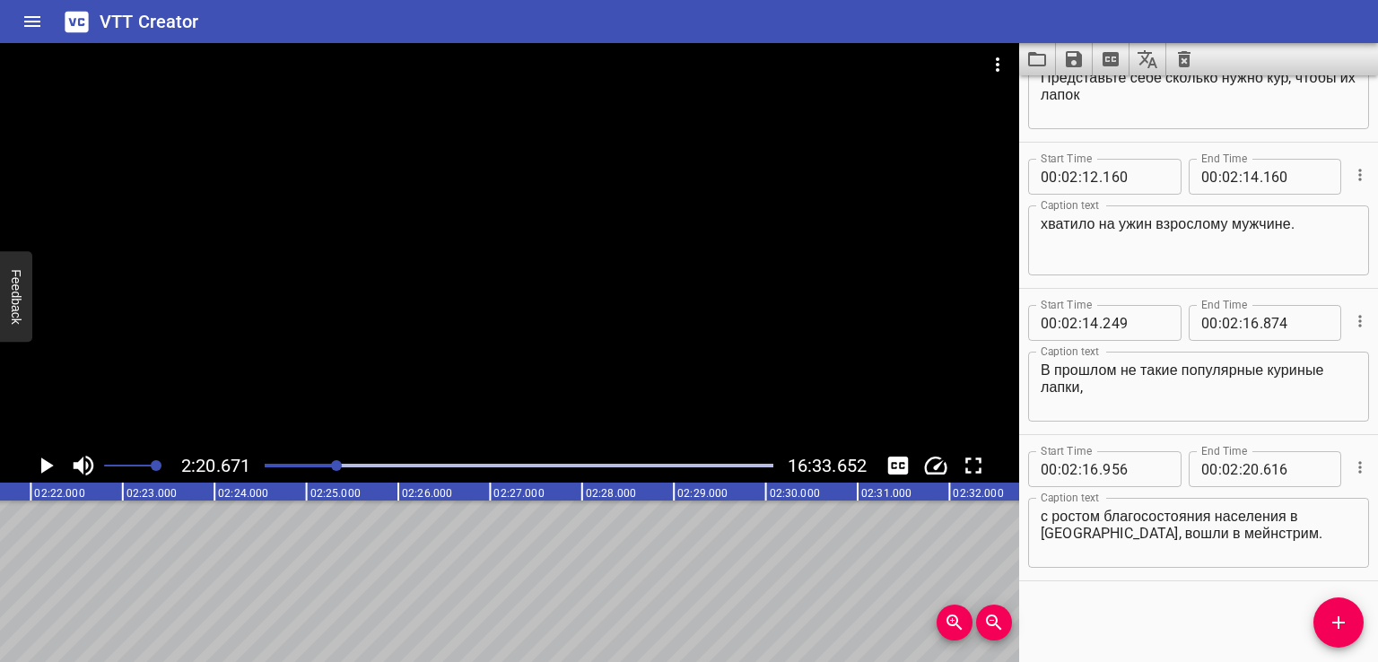
click at [1216, 609] on div "Start Time 00 : 00 : 00 . 000 Start Time End Time 00 : 00 : 02 . 000 End Time C…" at bounding box center [1199, 368] width 359 height 587
click at [1328, 616] on icon "Add Cue" at bounding box center [1339, 623] width 22 height 22
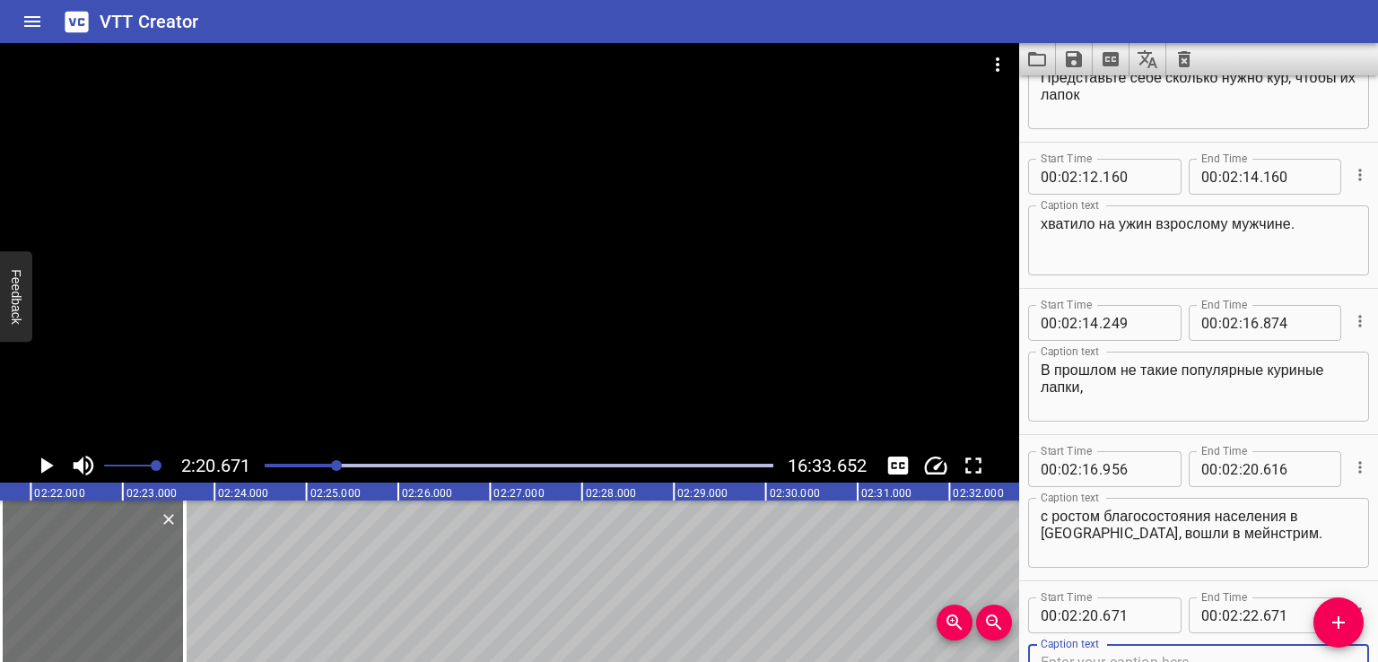
scroll to position [5504, 0]
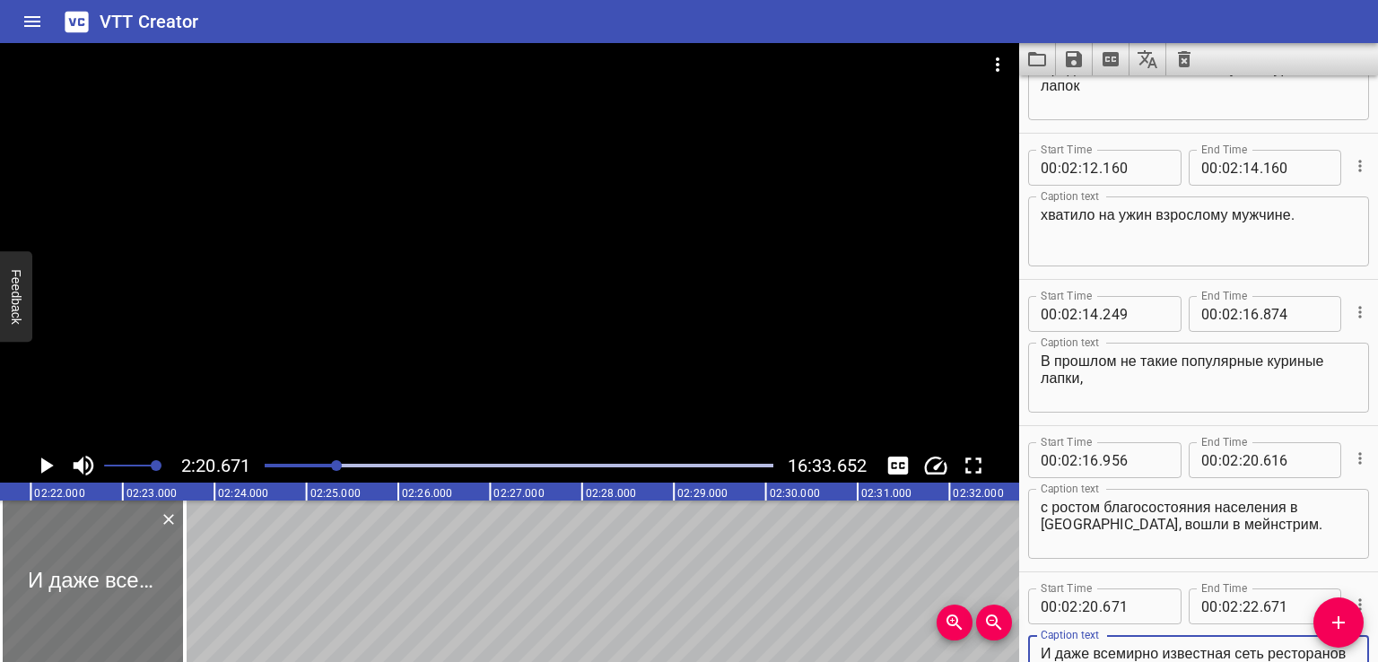
type textarea "И даже всемирно известная сеть ресторанов KFC присоединилась к тренду."
click at [153, 563] on div at bounding box center [100, 582] width 184 height 162
type input "750"
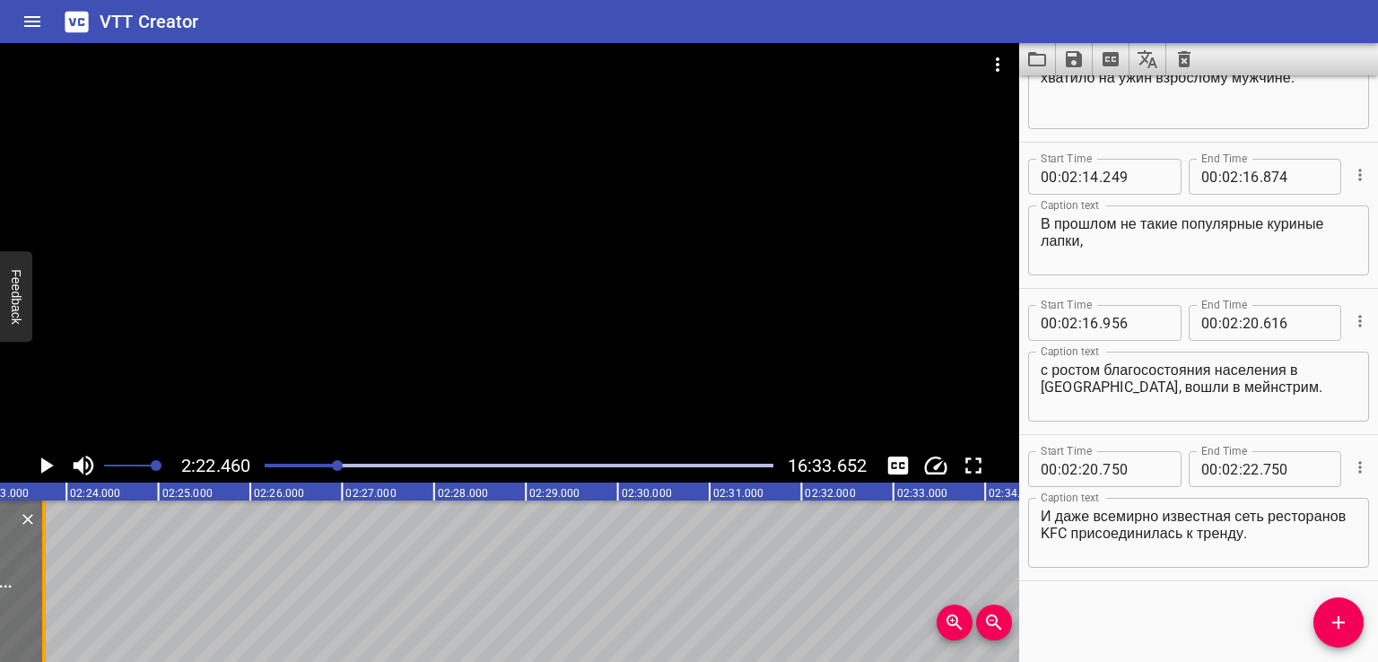
scroll to position [0, 13092]
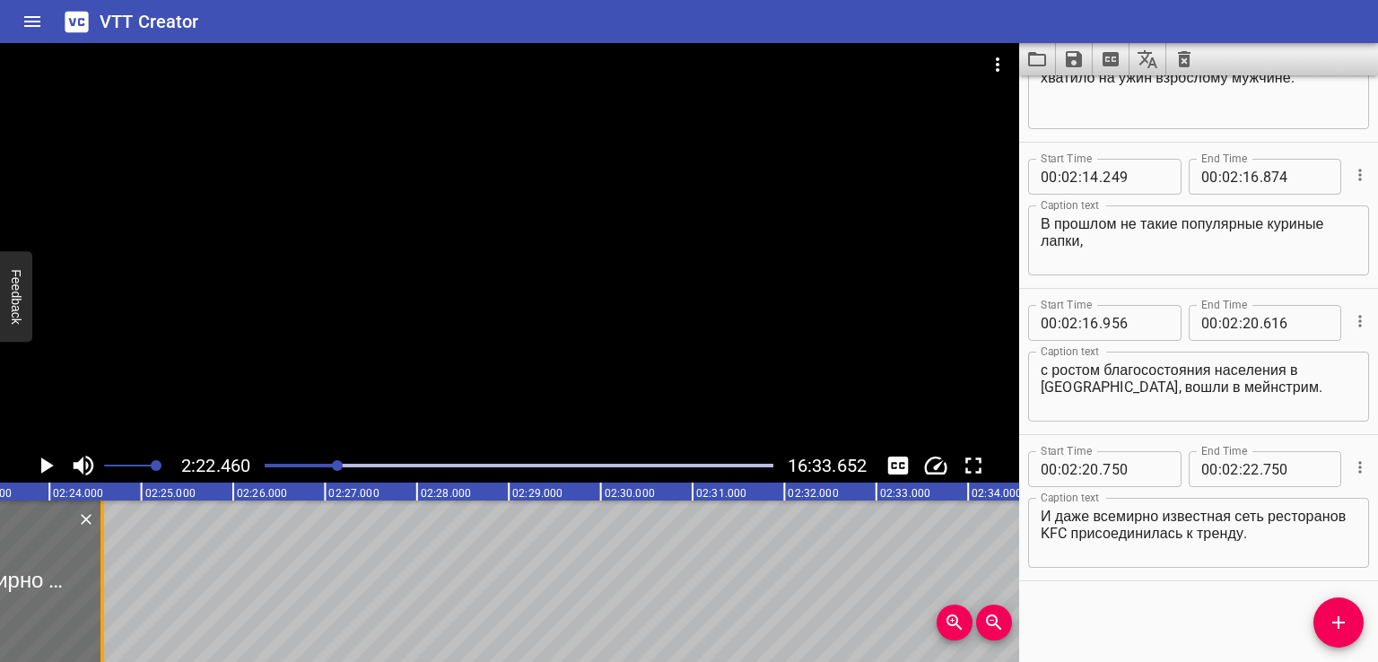
drag, startPoint x: 29, startPoint y: 581, endPoint x: 126, endPoint y: 582, distance: 96.9
click at [111, 582] on div at bounding box center [102, 582] width 18 height 162
type input "23"
type input "804"
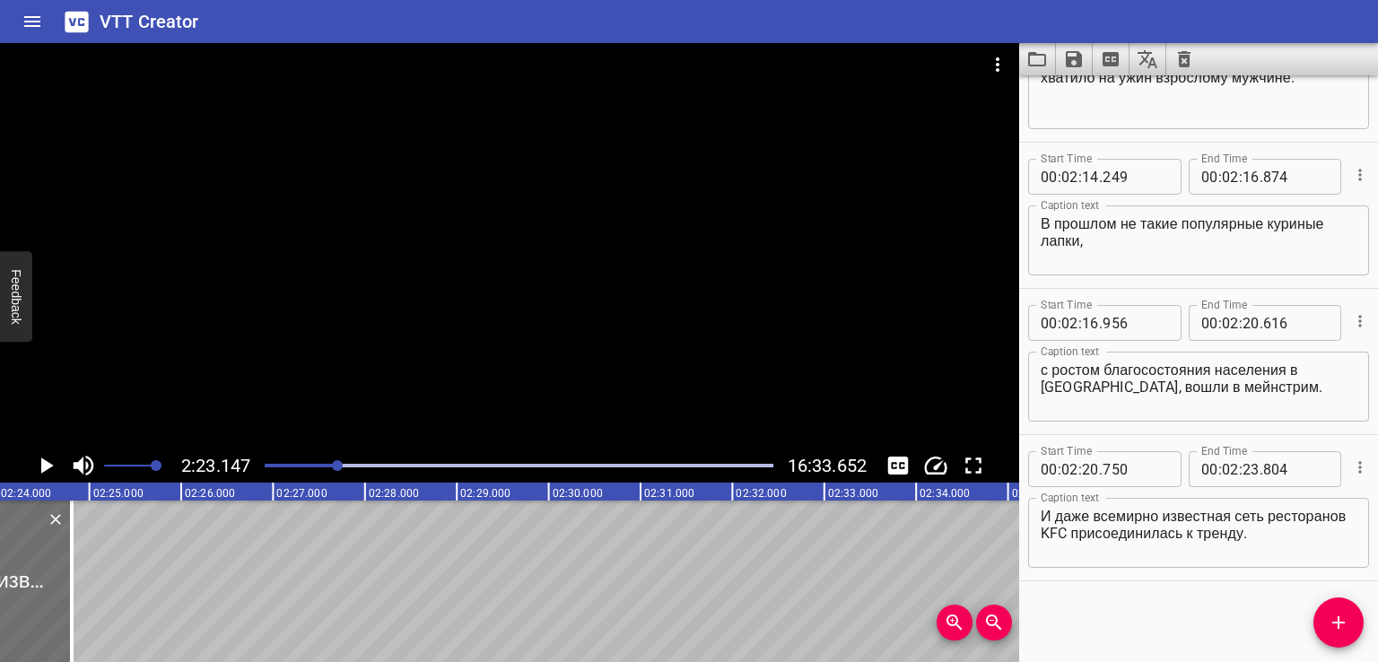
scroll to position [0, 13155]
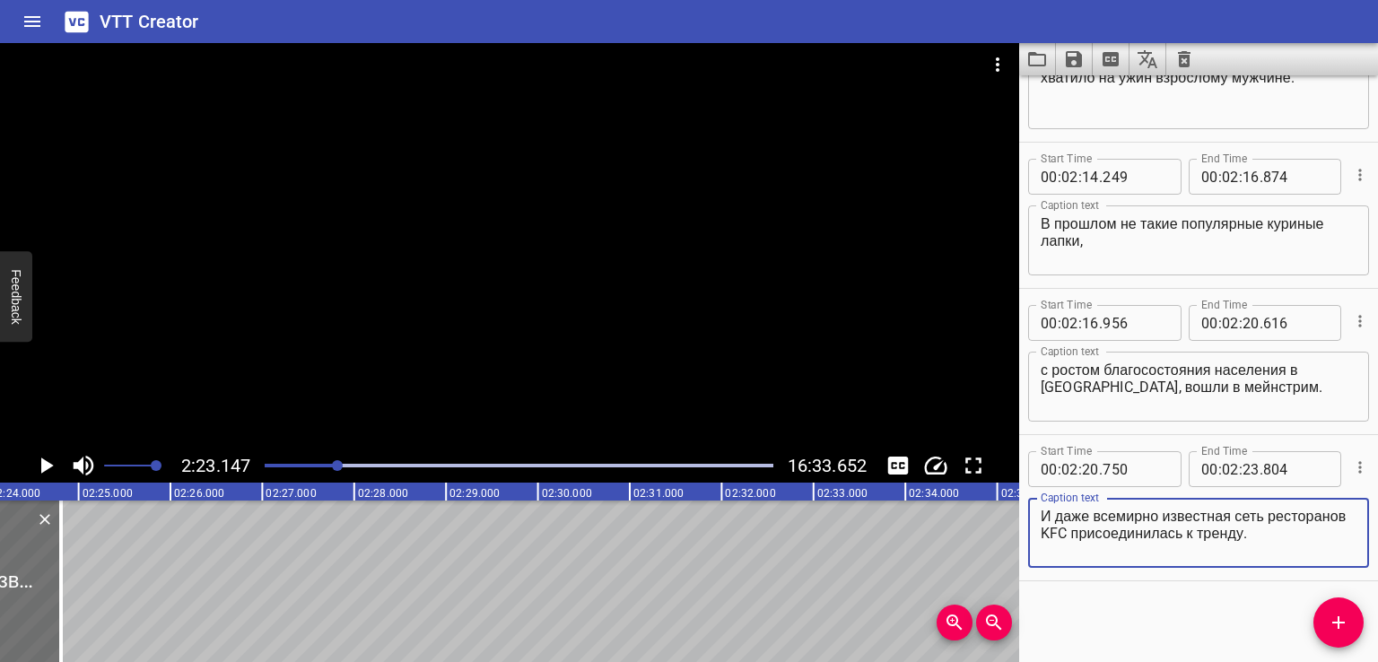
drag, startPoint x: 1122, startPoint y: 532, endPoint x: 1264, endPoint y: 533, distance: 141.8
click at [1264, 533] on textarea "И даже всемирно известная сеть ресторанов KFC присоединилась к тренду." at bounding box center [1199, 533] width 316 height 51
click at [1252, 533] on textarea "И даже всемирно известная сеть ресторанов KFC присоединилась к тренду." at bounding box center [1199, 533] width 316 height 51
drag, startPoint x: 1149, startPoint y: 528, endPoint x: 1336, endPoint y: 539, distance: 187.9
click at [1336, 539] on textarea "И даже всемирно известная сеть ресторанов KFC присоединилась к тренду." at bounding box center [1199, 533] width 316 height 51
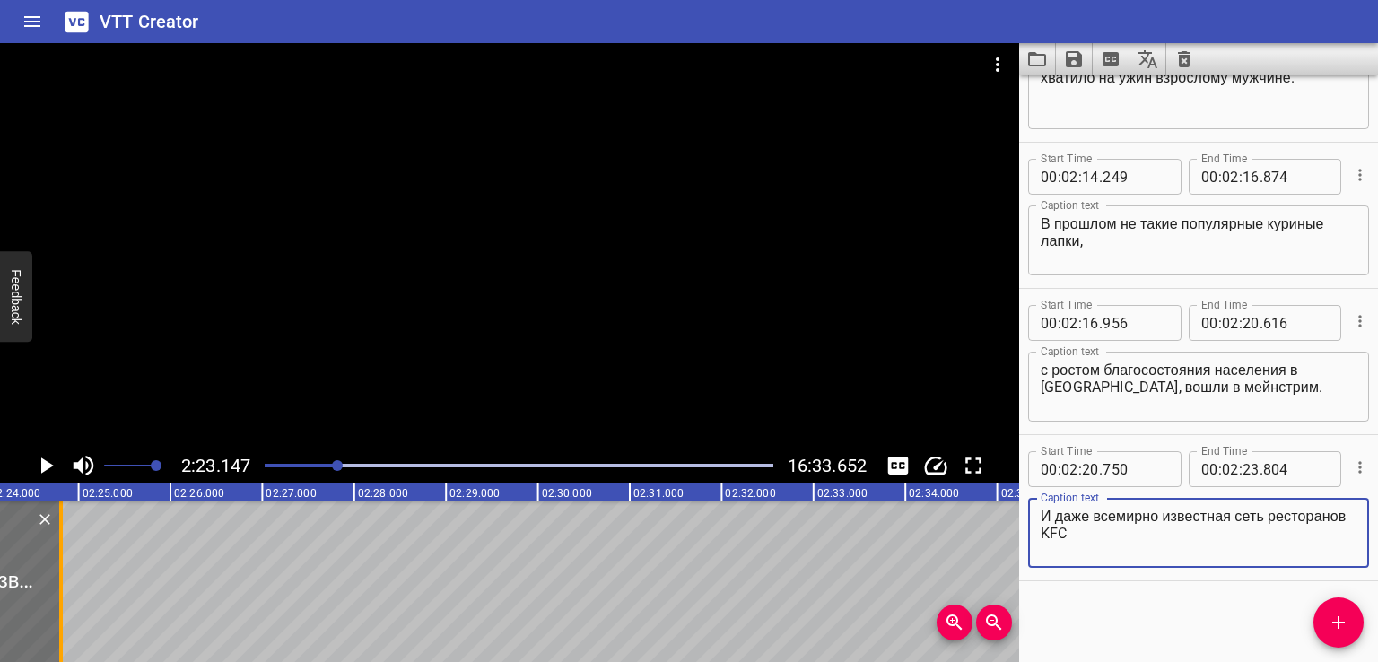
type textarea "И даже всемирно известная сеть ресторанов KFC"
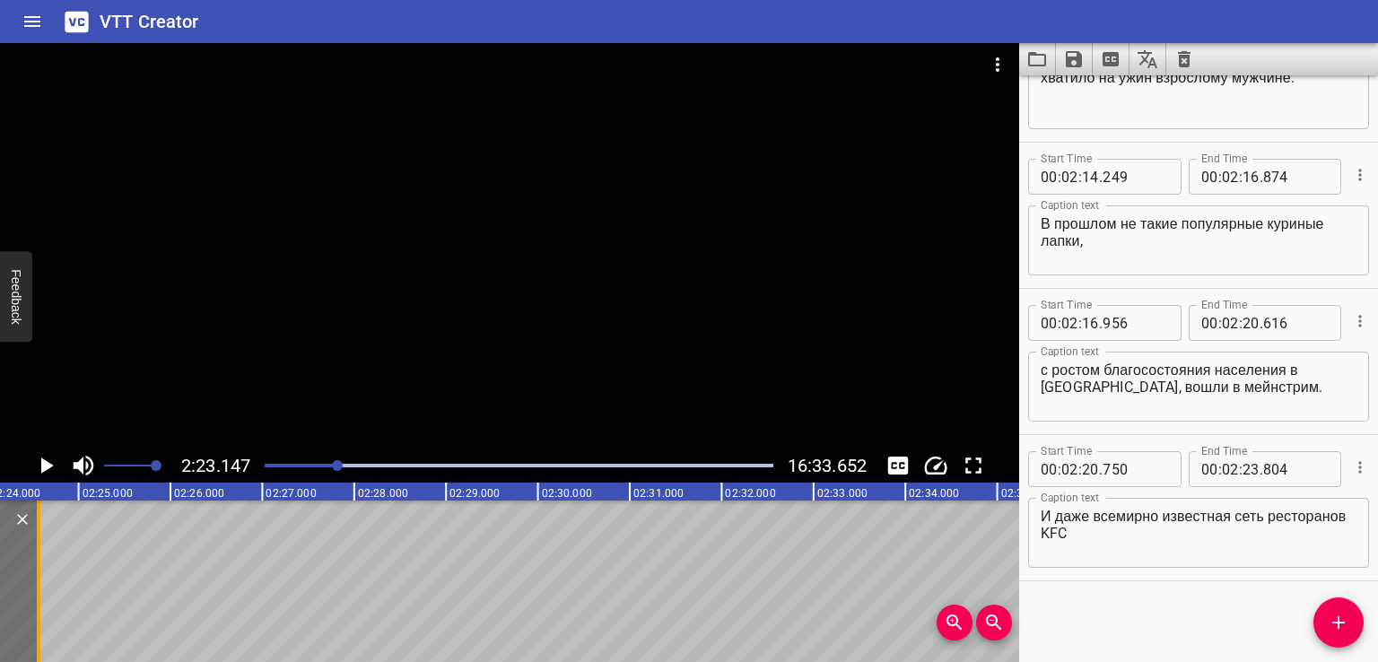
drag, startPoint x: 65, startPoint y: 554, endPoint x: 35, endPoint y: 564, distance: 31.2
click at [35, 564] on div at bounding box center [39, 582] width 18 height 162
type input "482"
click at [1338, 608] on button "Add Cue" at bounding box center [1339, 623] width 50 height 50
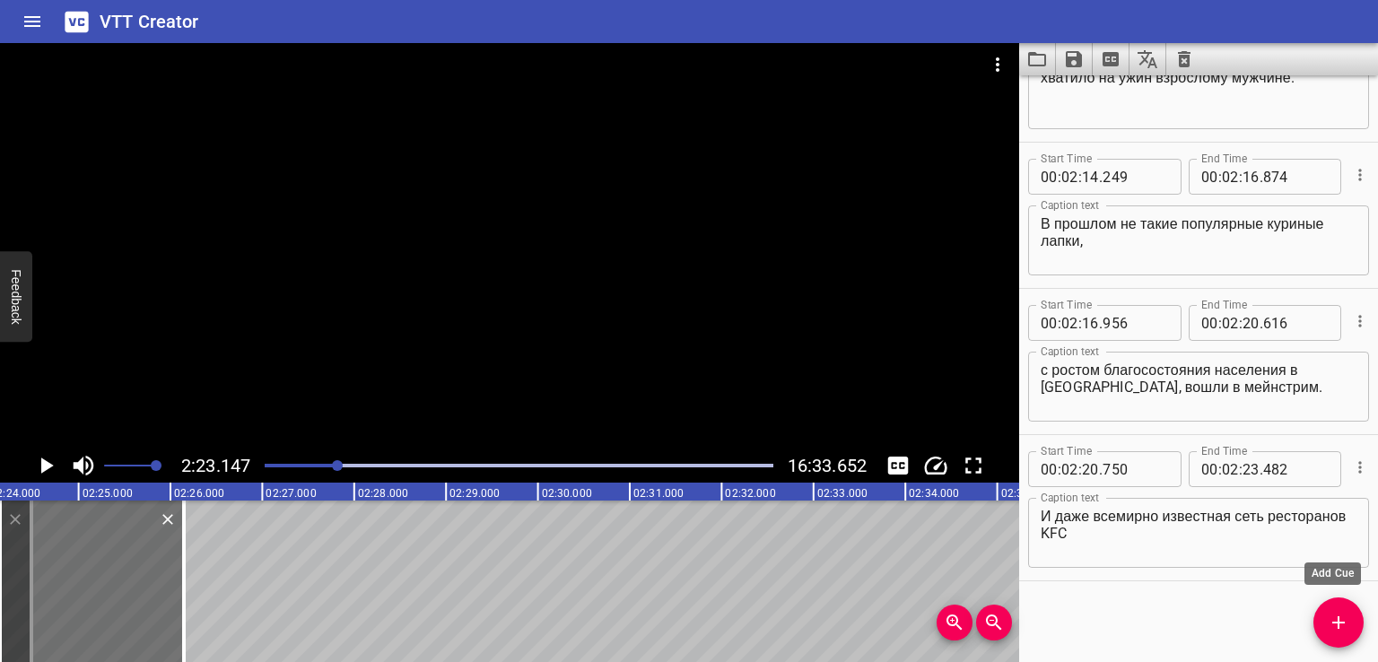
scroll to position [5650, 0]
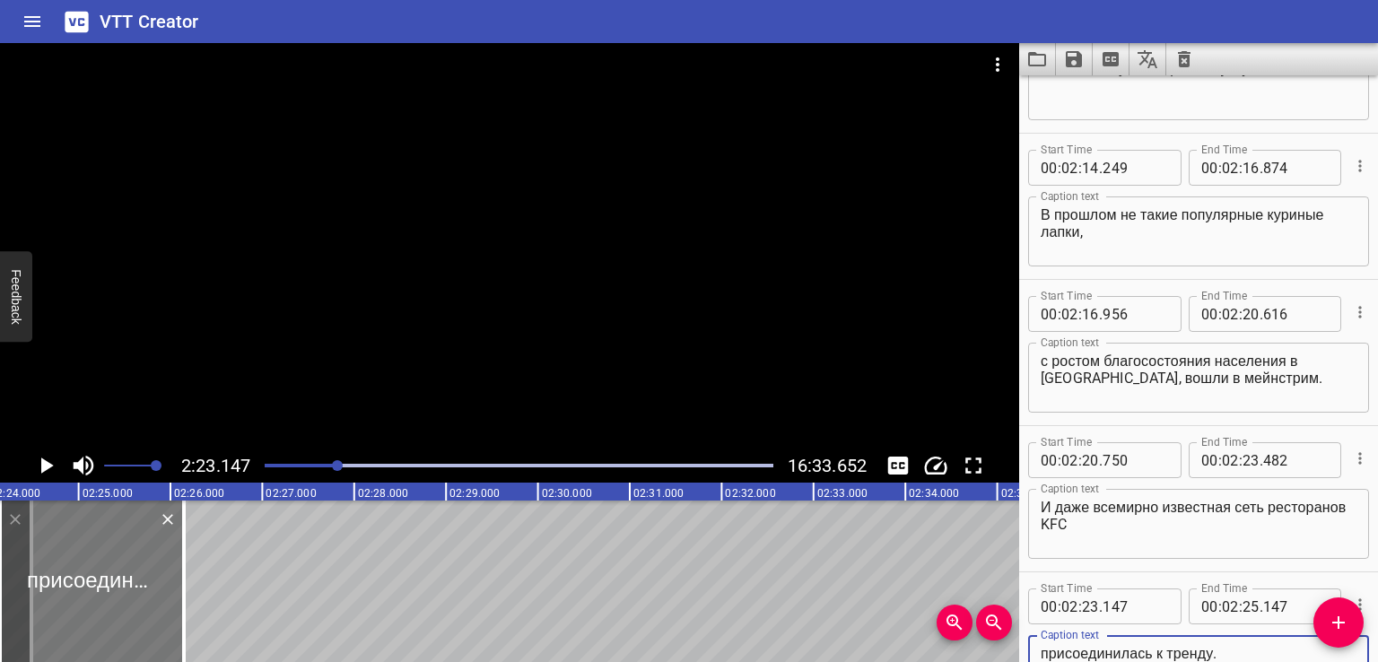
type textarea "присоединилась к тренду."
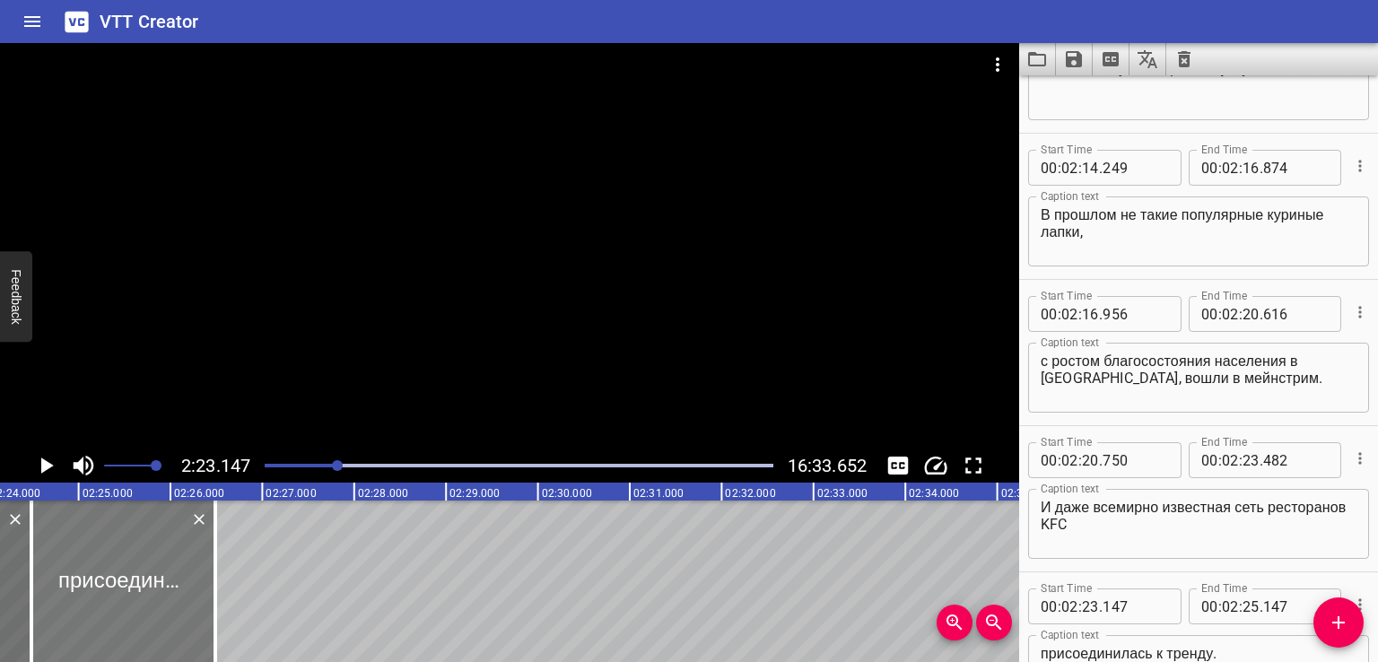
drag, startPoint x: 58, startPoint y: 579, endPoint x: 90, endPoint y: 582, distance: 31.5
click at [90, 582] on div at bounding box center [123, 582] width 184 height 162
type input "538"
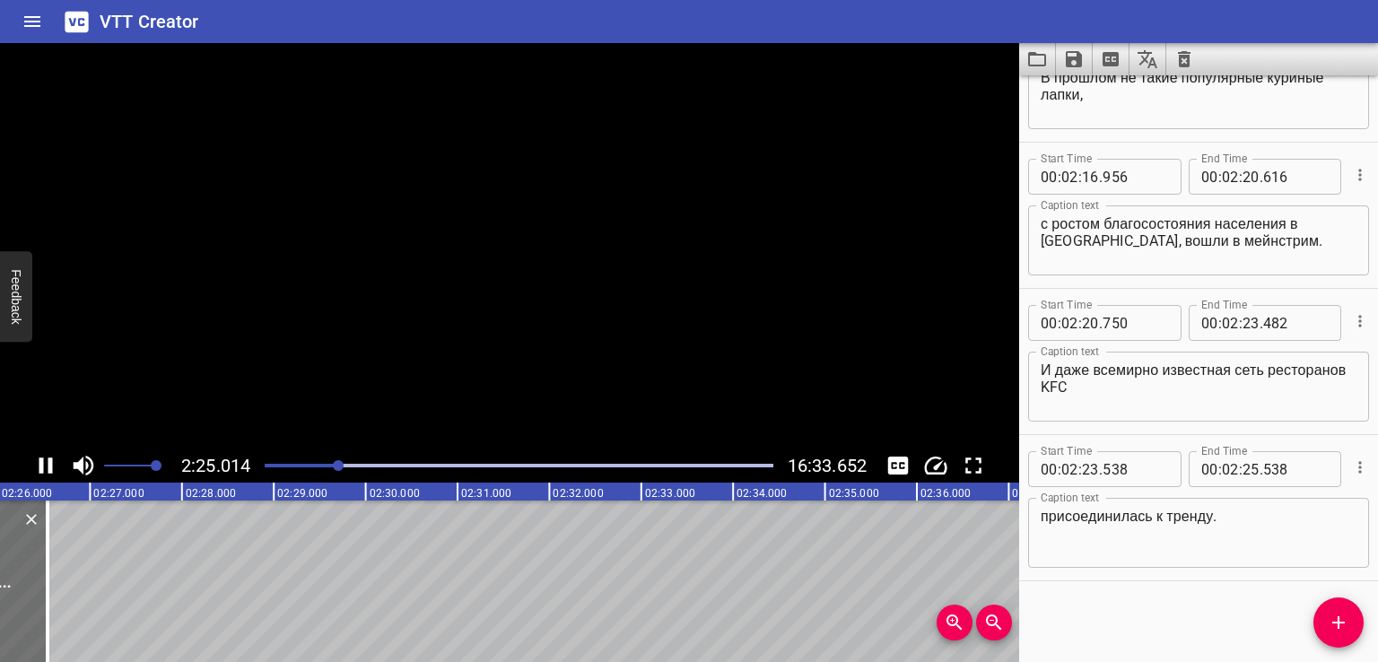
scroll to position [0, 13347]
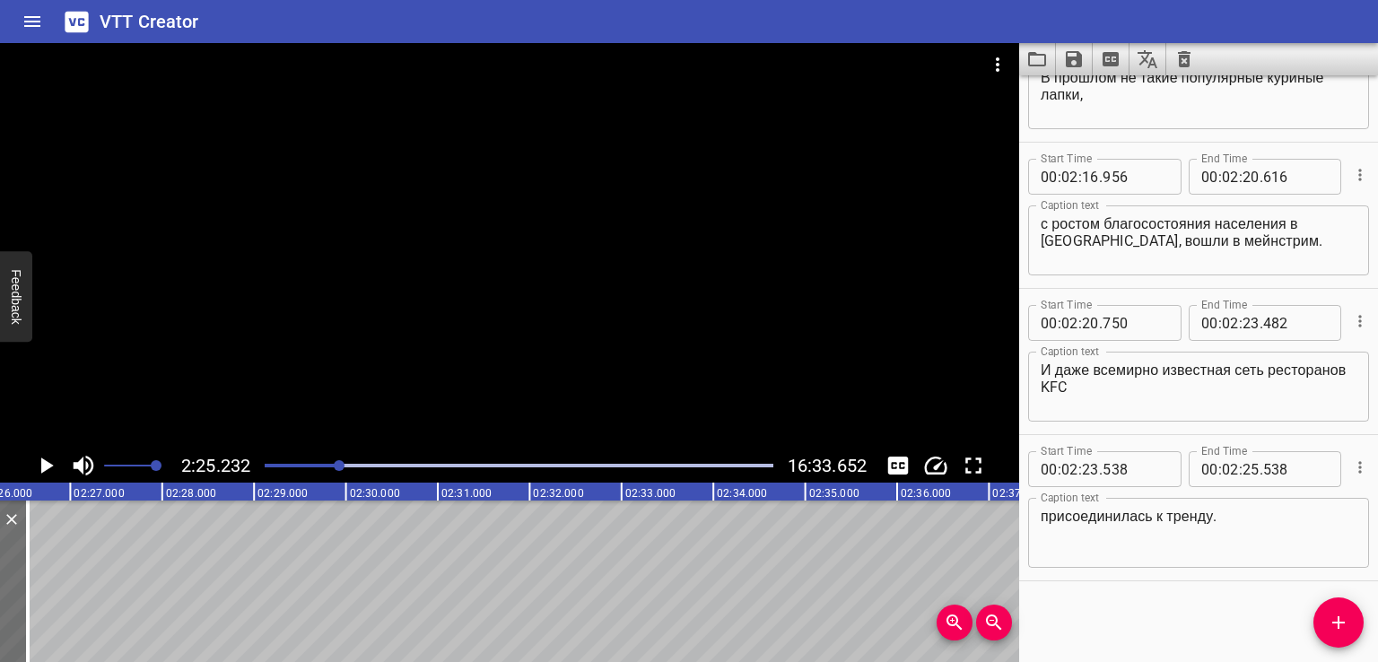
click at [1347, 632] on icon "Add Cue" at bounding box center [1339, 623] width 22 height 22
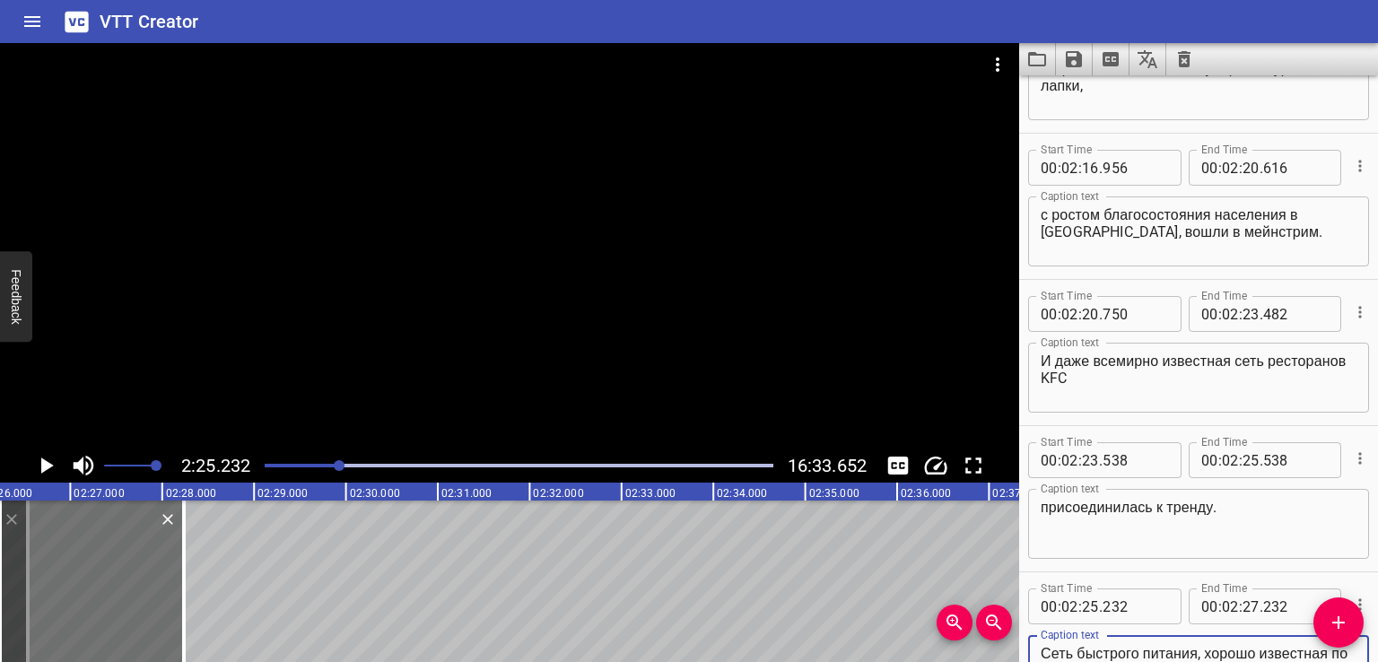
scroll to position [5821, 0]
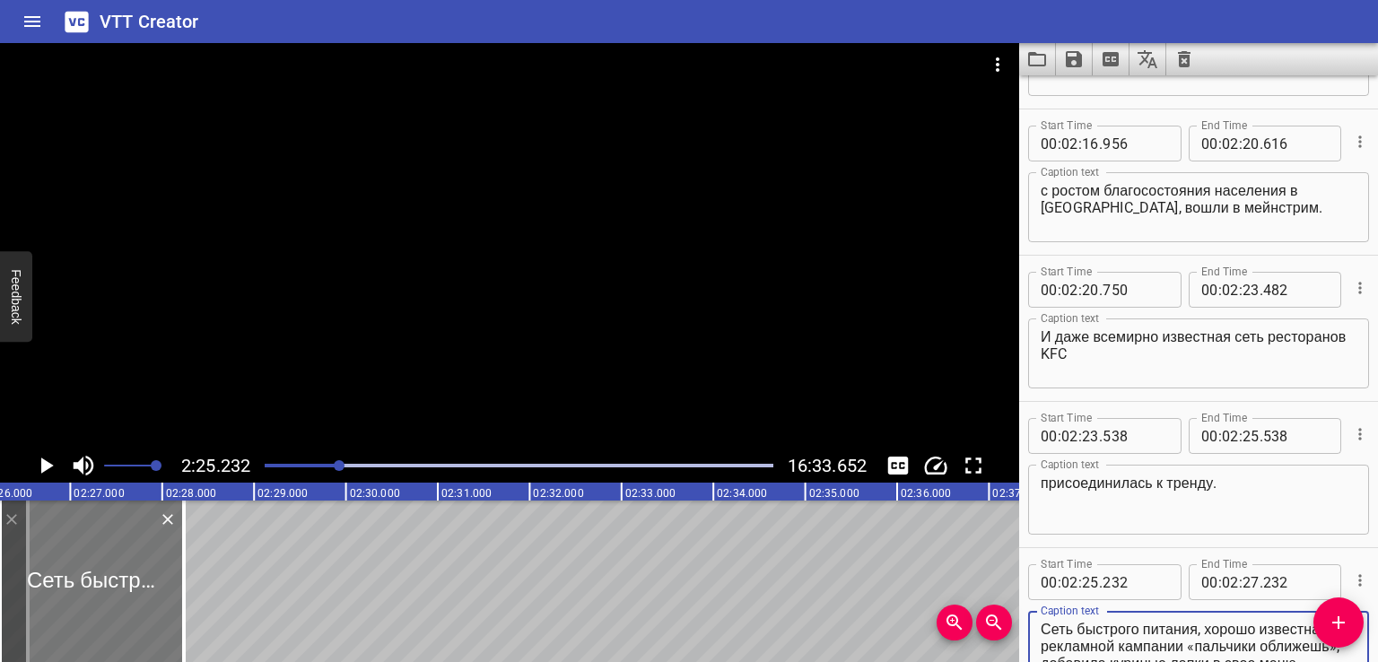
type textarea "Сеть быстрого питания, хорошо известная по рекламной кампании «пальчики оближеш…"
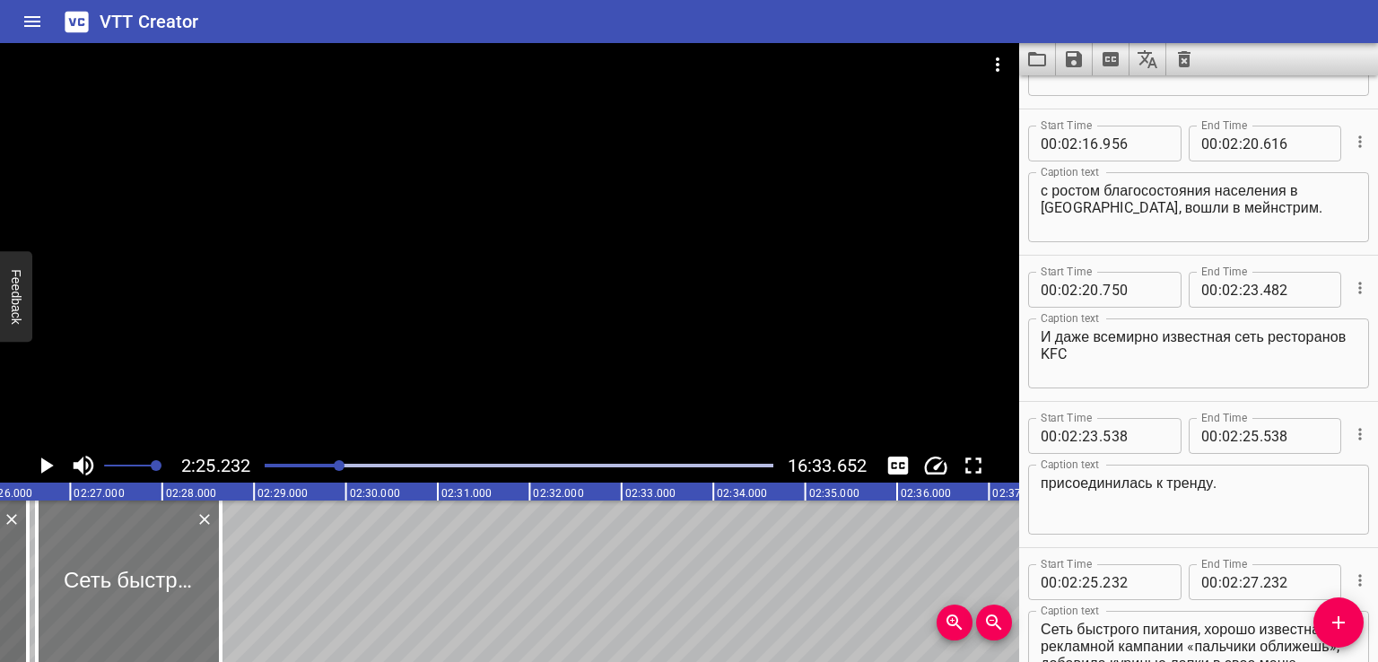
drag, startPoint x: 127, startPoint y: 582, endPoint x: 155, endPoint y: 588, distance: 28.5
click at [155, 588] on div at bounding box center [129, 582] width 184 height 162
type input "642"
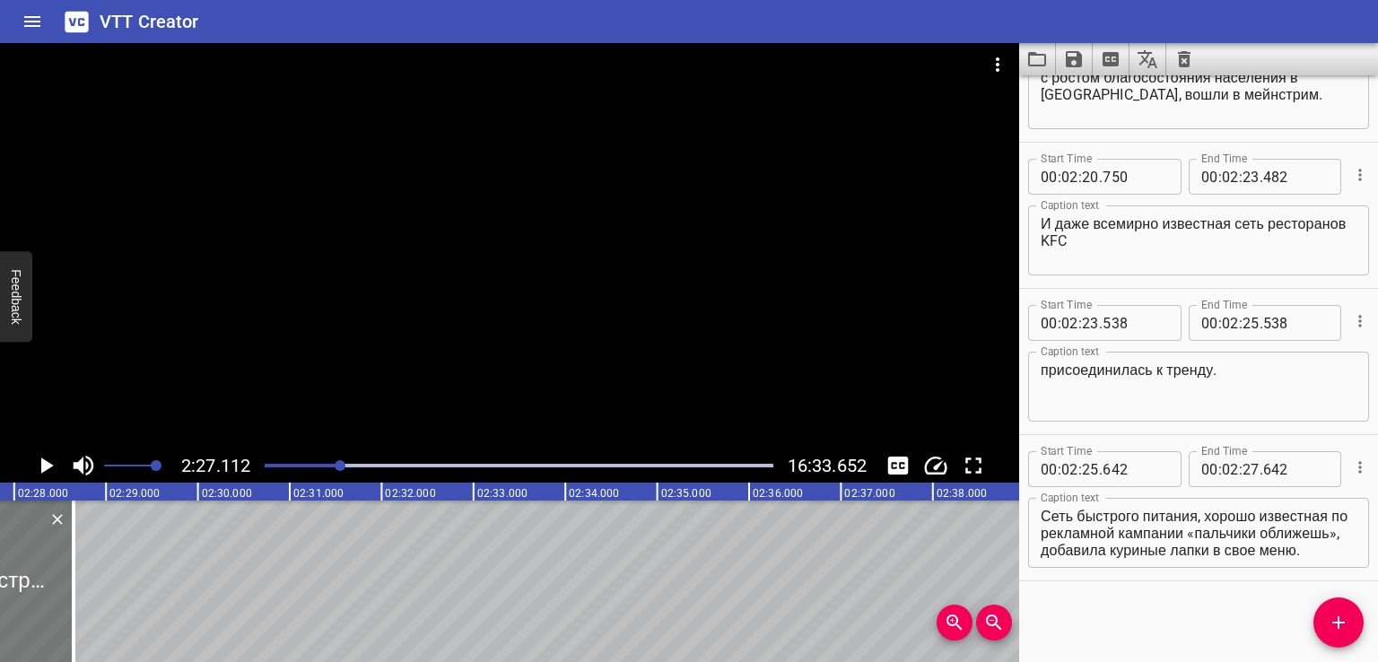
scroll to position [0, 13519]
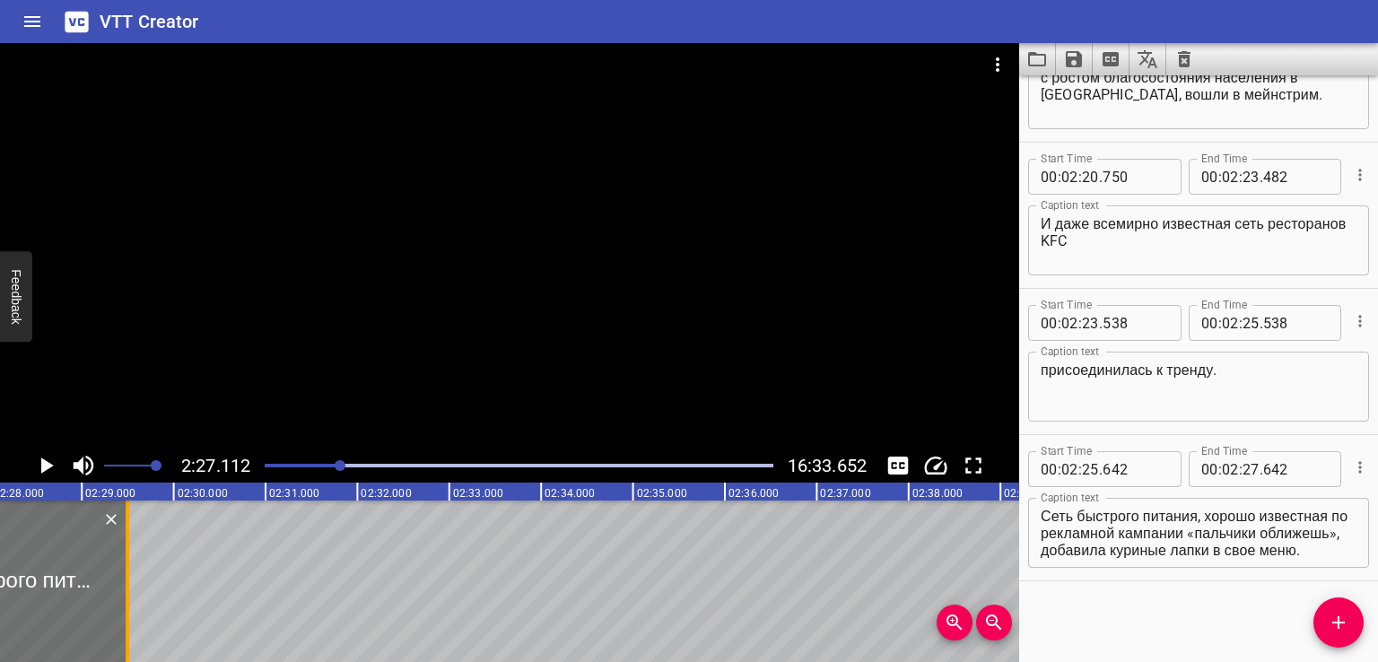
drag, startPoint x: 49, startPoint y: 577, endPoint x: 138, endPoint y: 580, distance: 88.9
click at [129, 580] on div at bounding box center [128, 582] width 4 height 162
type input "28"
type input "609"
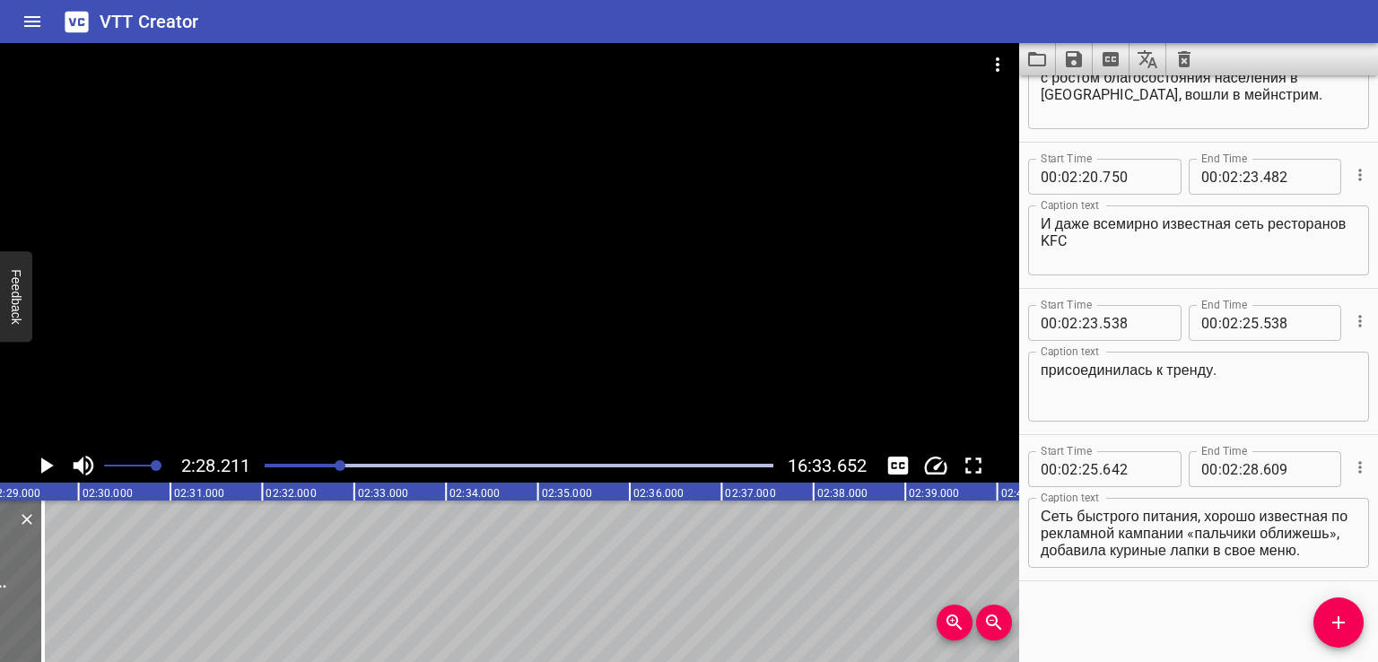
scroll to position [0, 13620]
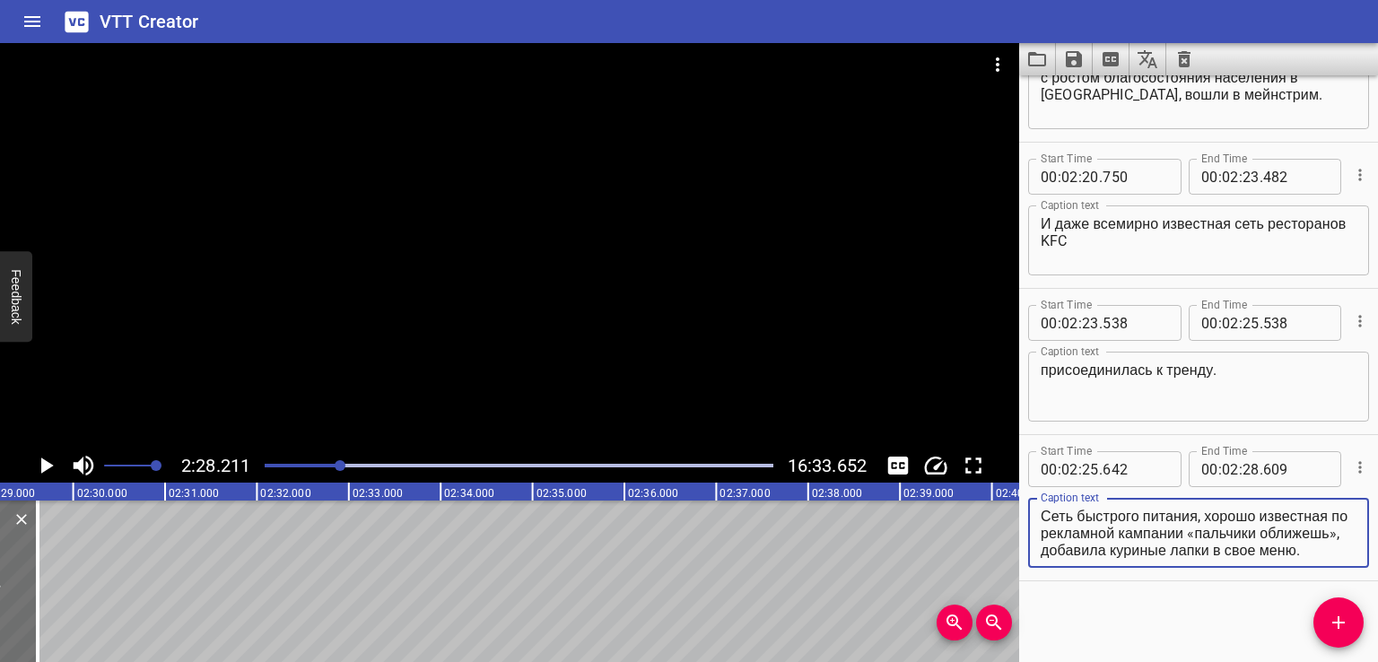
click at [1143, 540] on textarea "Сеть быстрого питания, хорошо известная по рекламной кампании «пальчики оближеш…" at bounding box center [1199, 533] width 316 height 51
drag, startPoint x: 1134, startPoint y: 529, endPoint x: 1293, endPoint y: 582, distance: 167.4
click at [1293, 582] on div "Start Time 00 : 00 : 00 . 000 Start Time End Time 00 : 00 : 02 . 000 End Time C…" at bounding box center [1199, 368] width 359 height 587
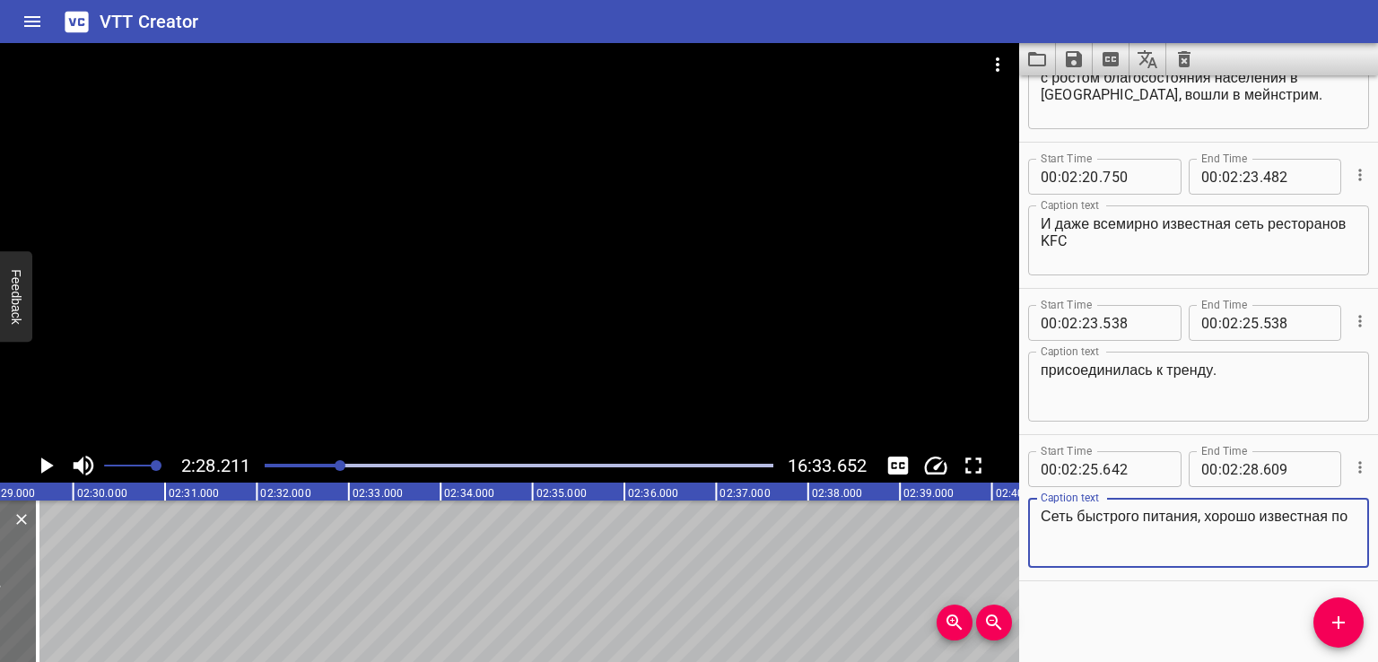
type textarea "Сеть быстрого питания, хорошо известная по"
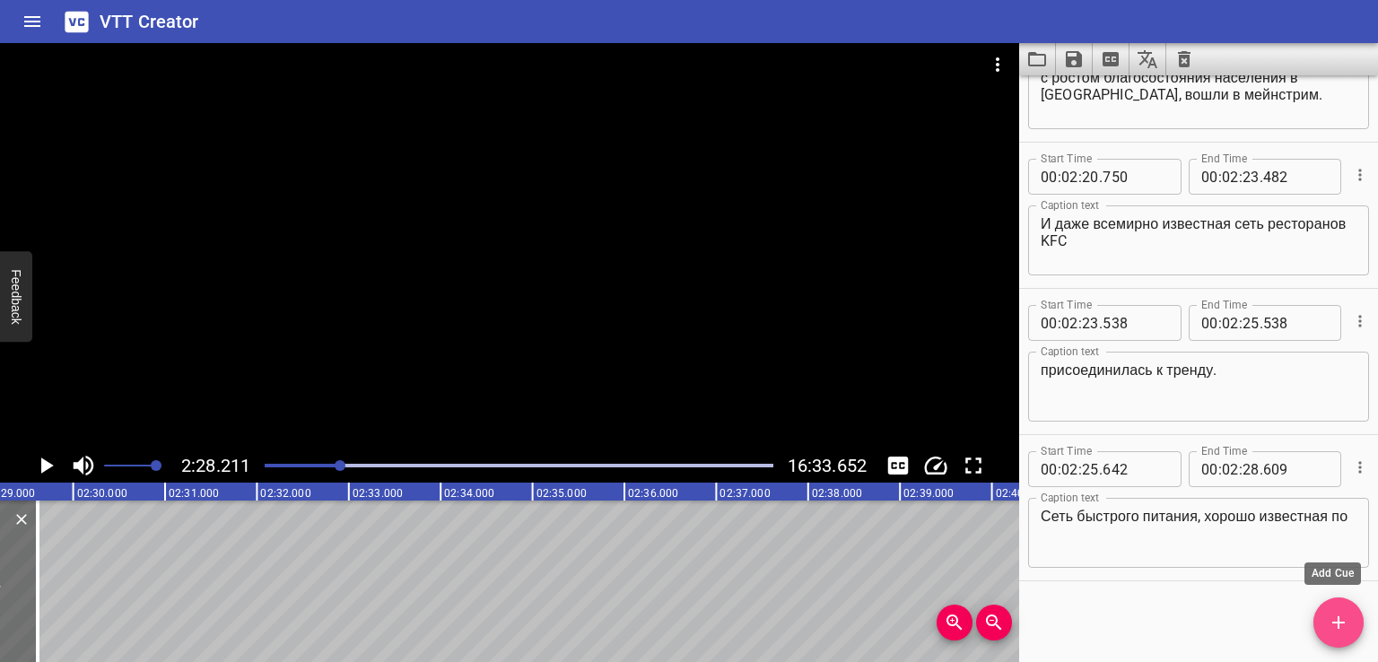
click at [1350, 622] on span "Add Cue" at bounding box center [1339, 623] width 50 height 22
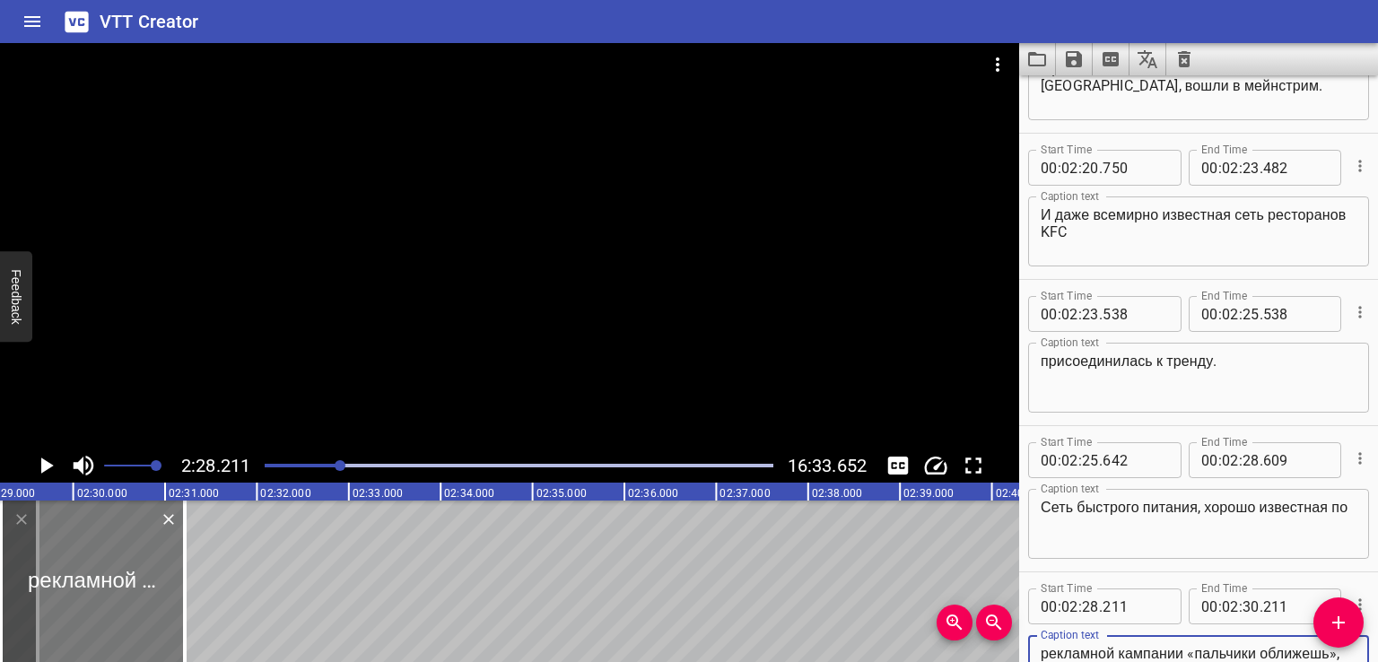
type textarea "рекламной кампании «пальчики оближешь», добавила куриные лапки в свое меню."
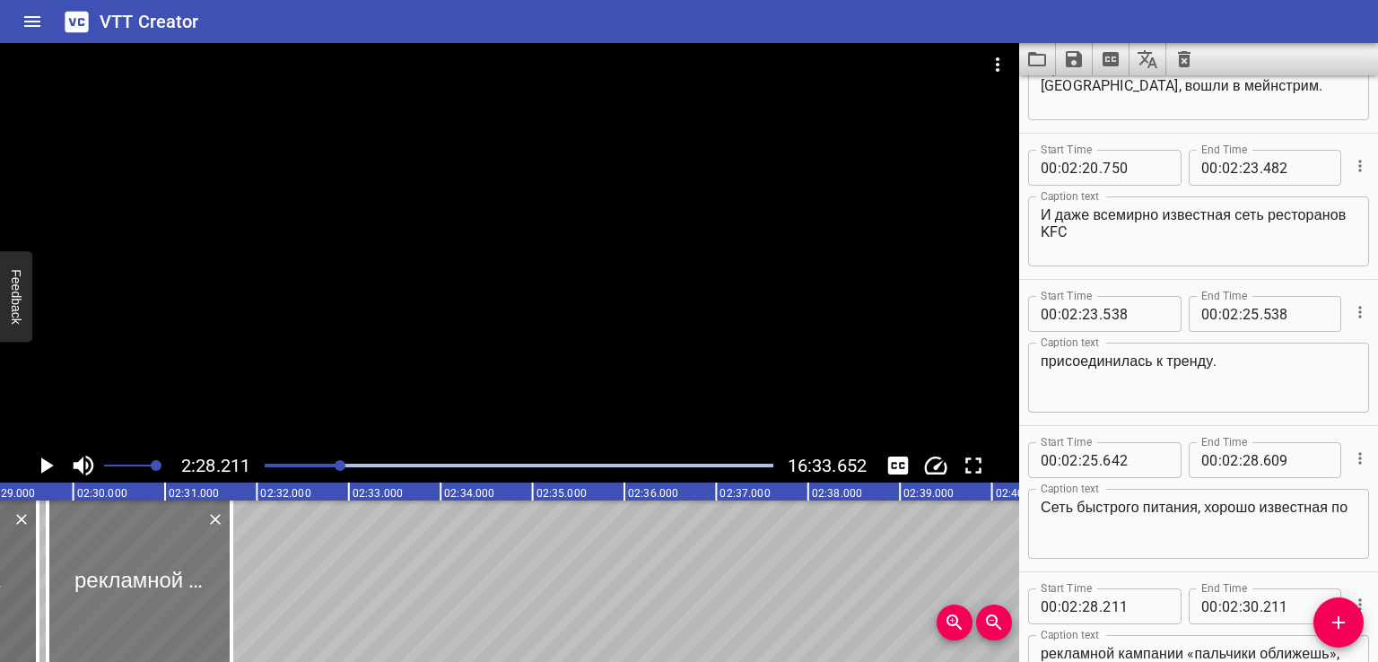
drag, startPoint x: 115, startPoint y: 604, endPoint x: 162, endPoint y: 604, distance: 46.7
click at [162, 604] on div at bounding box center [140, 582] width 184 height 162
type input "719"
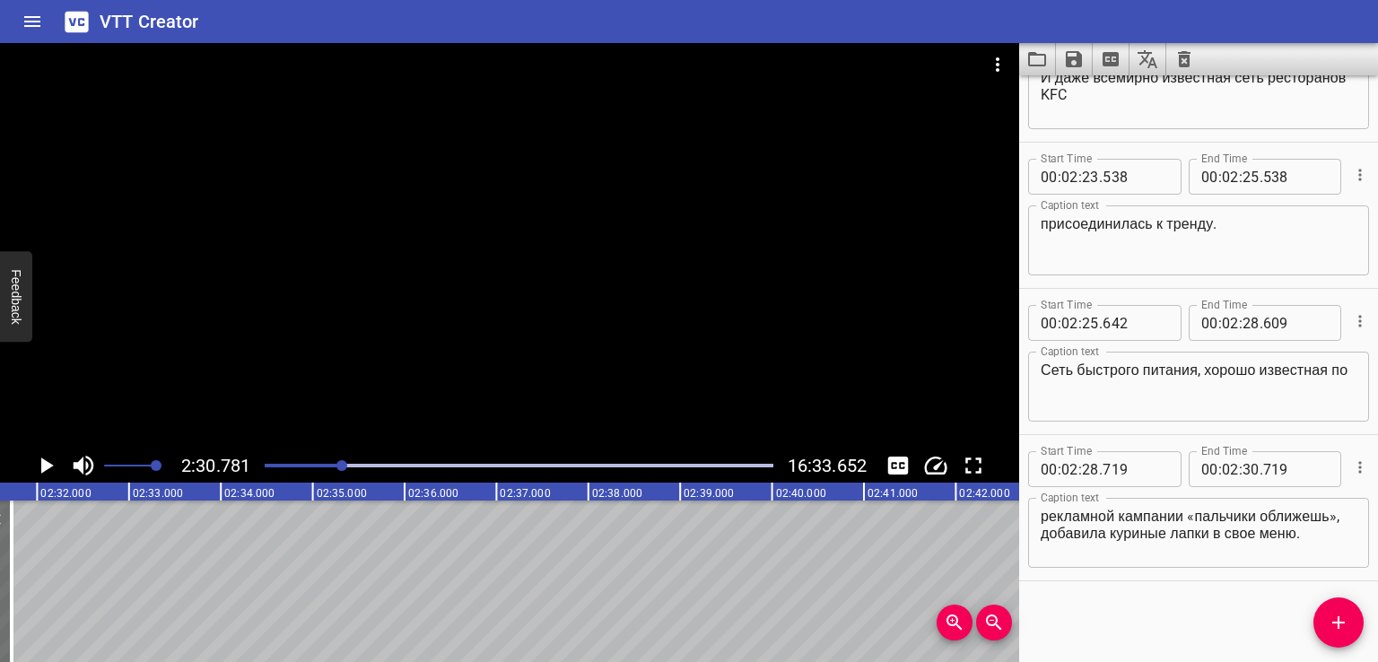
scroll to position [0, 13857]
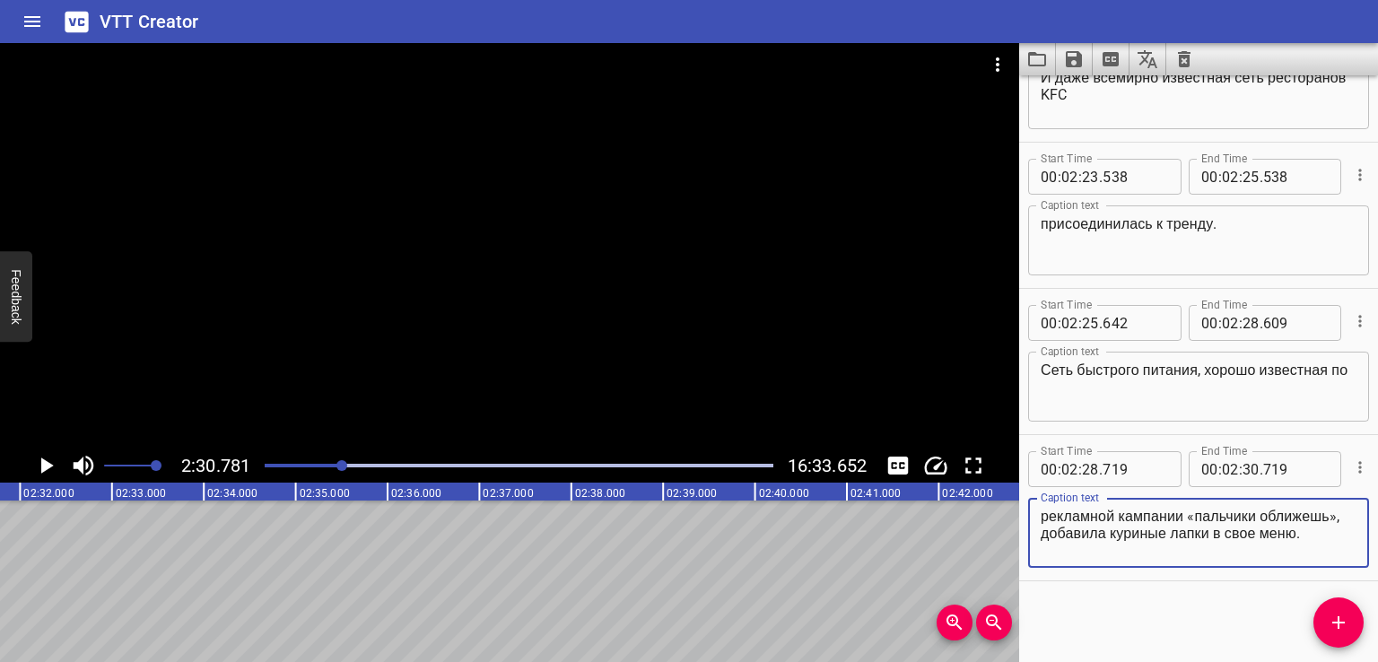
drag, startPoint x: 1127, startPoint y: 529, endPoint x: 1167, endPoint y: 567, distance: 55.2
click at [1167, 567] on div "рекламной кампании «пальчики оближешь», добавила куриные лапки в свое меню. Cap…" at bounding box center [1198, 533] width 341 height 70
type textarea "рекламной кампании «пальчики оближешь»,"
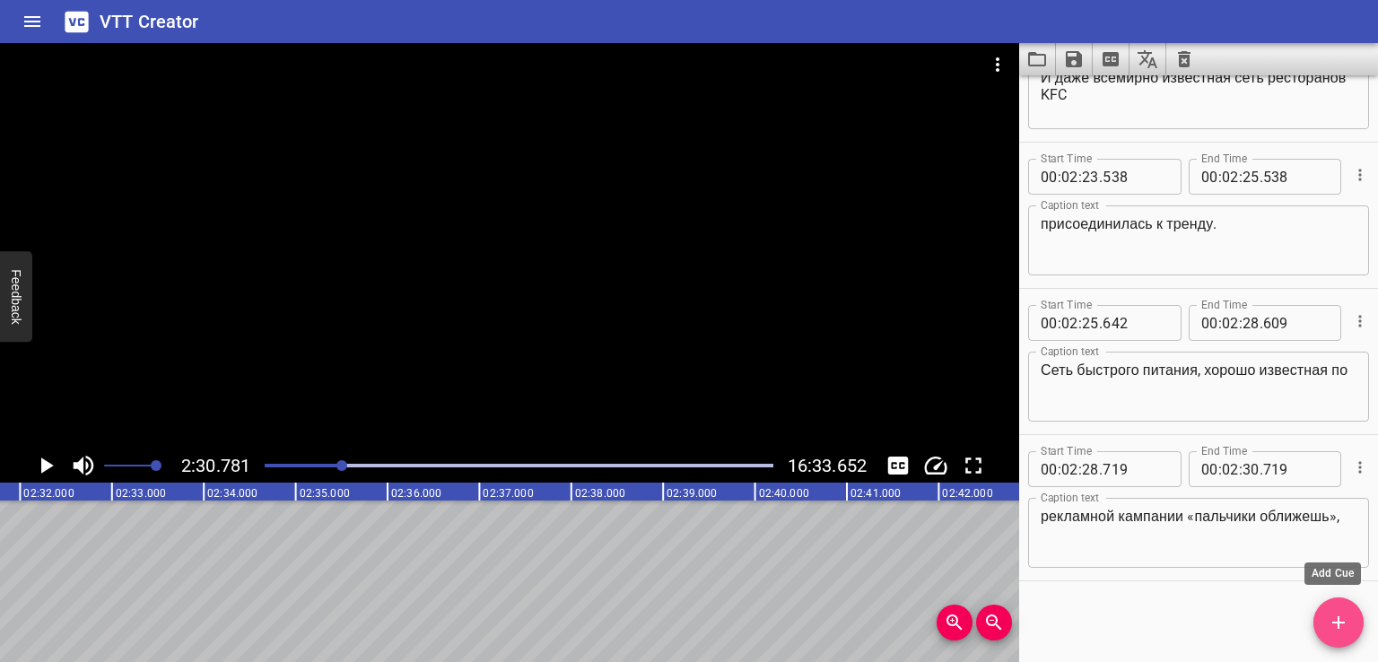
click at [1321, 622] on span "Add Cue" at bounding box center [1339, 623] width 50 height 22
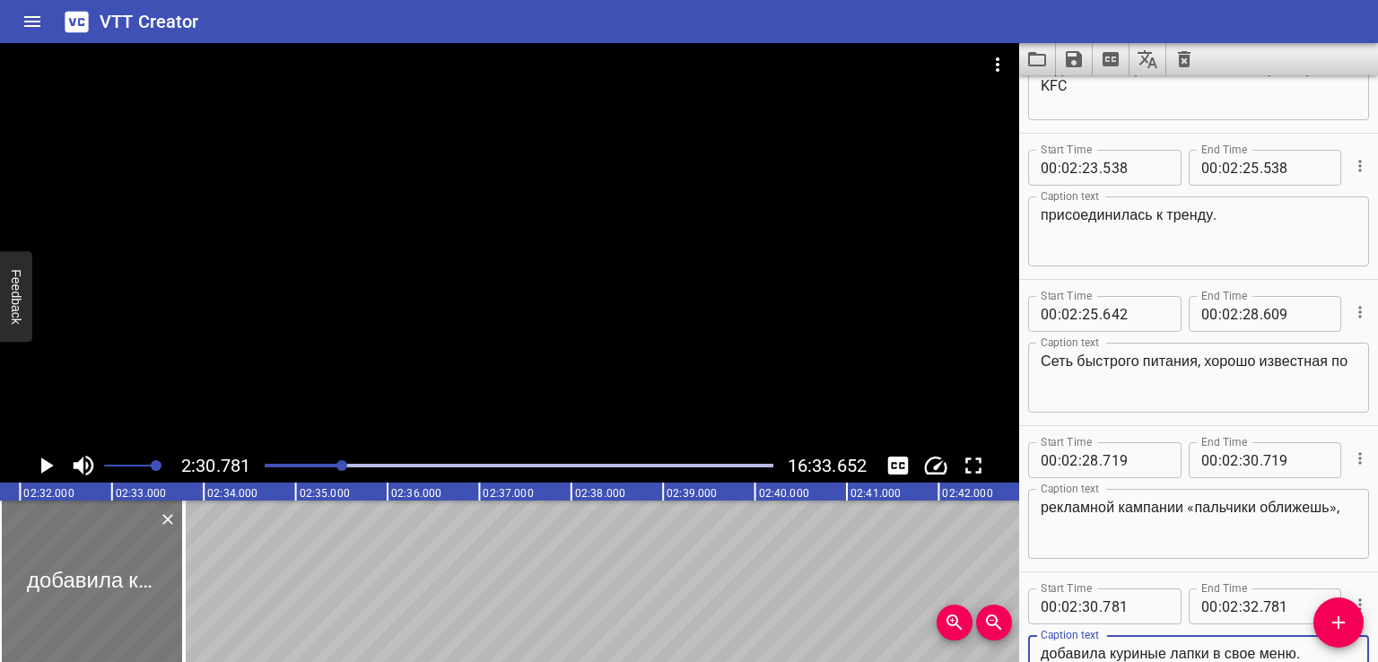
type textarea "добавила куриные лапки в свое меню."
drag, startPoint x: 151, startPoint y: 565, endPoint x: 162, endPoint y: 567, distance: 10.9
click at [162, 567] on div at bounding box center [94, 582] width 184 height 162
type input "899"
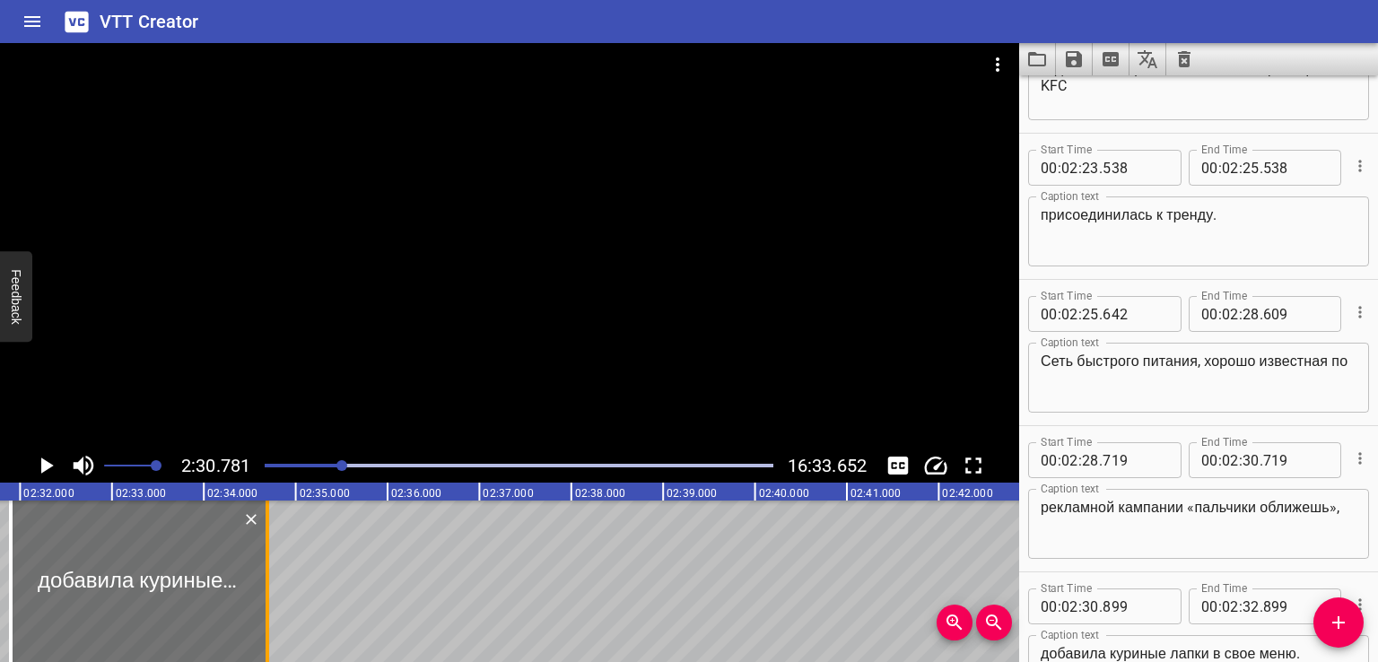
drag, startPoint x: 195, startPoint y: 565, endPoint x: 268, endPoint y: 566, distance: 73.6
click at [268, 566] on div at bounding box center [268, 582] width 4 height 162
type input "33"
type input "699"
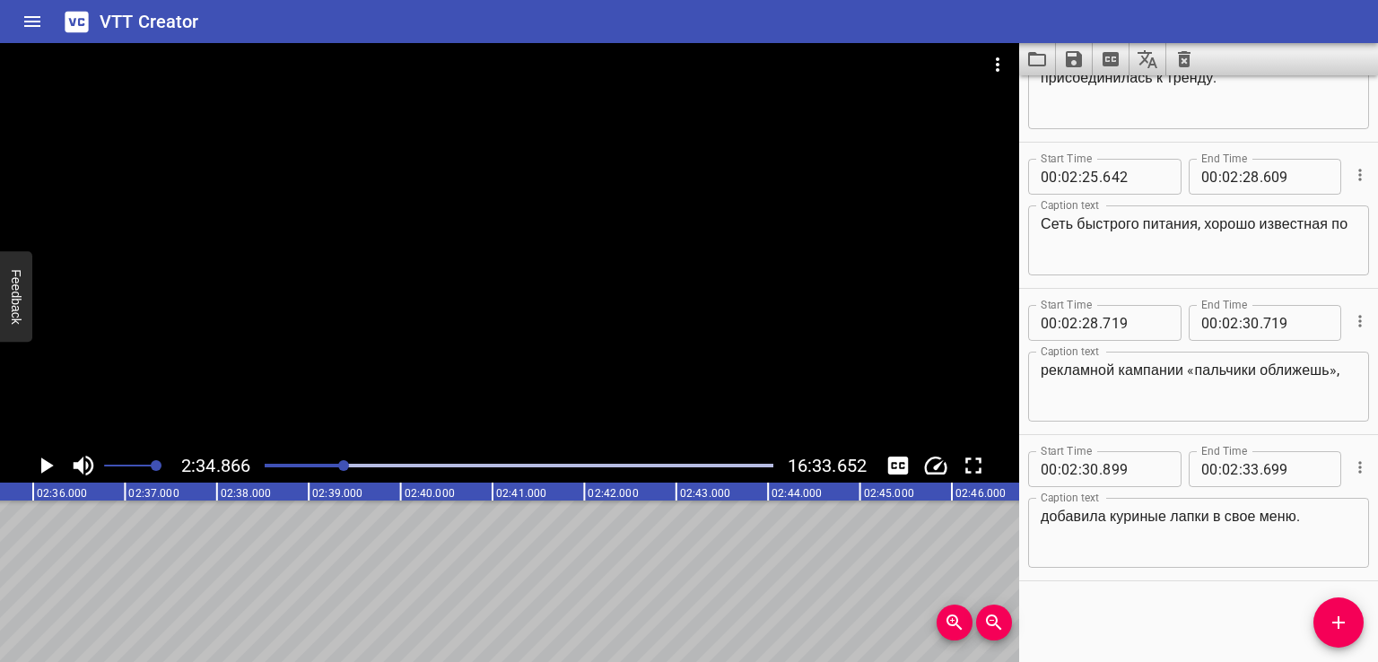
scroll to position [0, 14232]
